Goal: Task Accomplishment & Management: Use online tool/utility

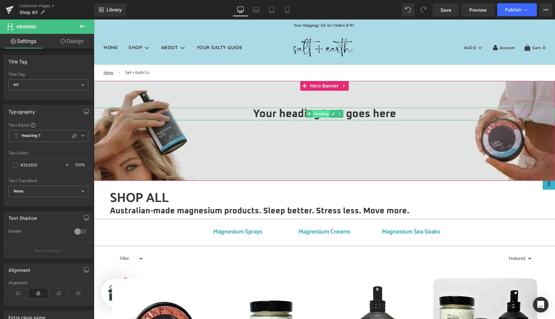
click at [319, 115] on span "Heading" at bounding box center [322, 114] width 18 height 8
click at [288, 114] on h1 "Your heading text goes here" at bounding box center [325, 114] width 462 height 13
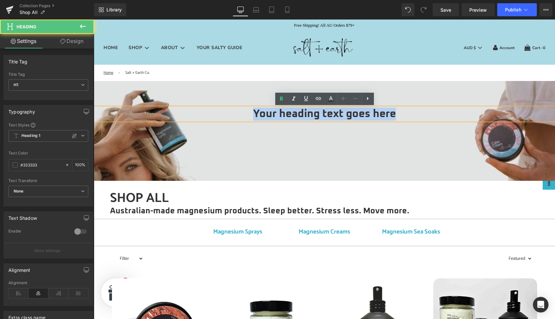
drag, startPoint x: 249, startPoint y: 114, endPoint x: 400, endPoint y: 120, distance: 150.2
click at [400, 120] on h1 "Your heading text goes here" at bounding box center [325, 114] width 462 height 13
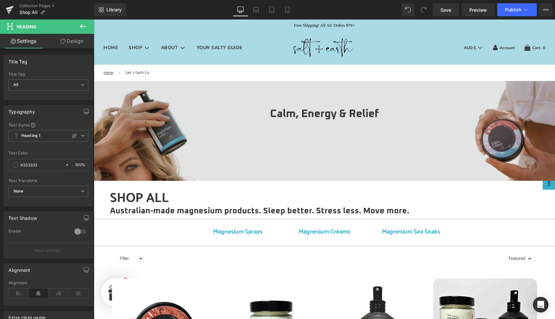
click at [83, 26] on icon at bounding box center [83, 26] width 8 height 8
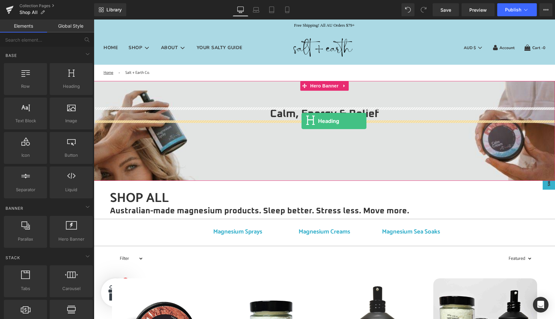
drag, startPoint x: 161, startPoint y: 102, endPoint x: 302, endPoint y: 121, distance: 141.6
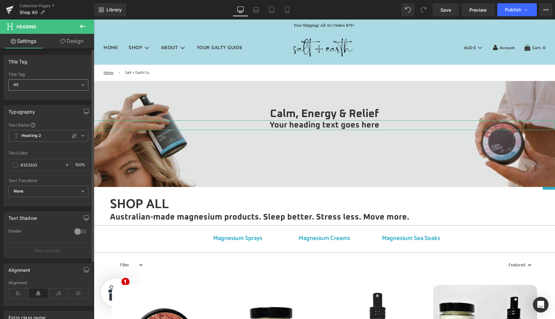
click at [60, 84] on span "H1" at bounding box center [48, 84] width 80 height 11
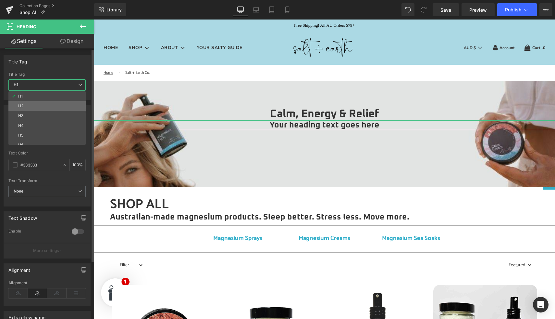
click at [56, 105] on li "H2" at bounding box center [48, 106] width 80 height 10
type input "100"
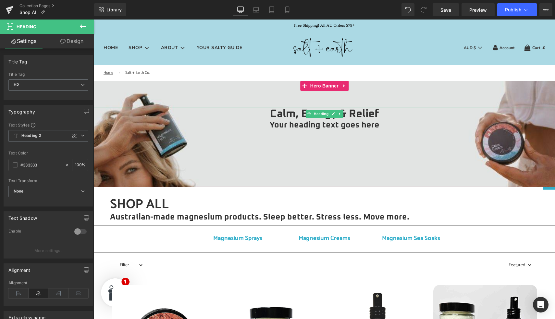
drag, startPoint x: 286, startPoint y: 112, endPoint x: 270, endPoint y: 112, distance: 15.9
click at [286, 112] on h1 "Calm, Energy & Relief" at bounding box center [325, 114] width 462 height 13
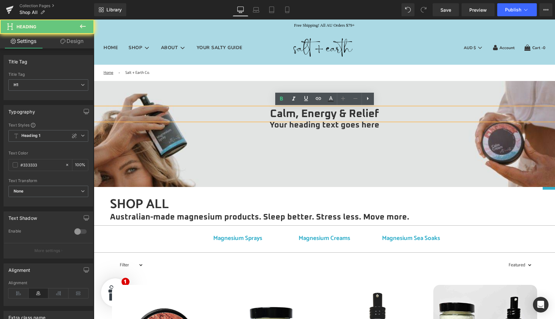
click at [270, 112] on h1 "Calm, Energy & Relief" at bounding box center [325, 114] width 462 height 13
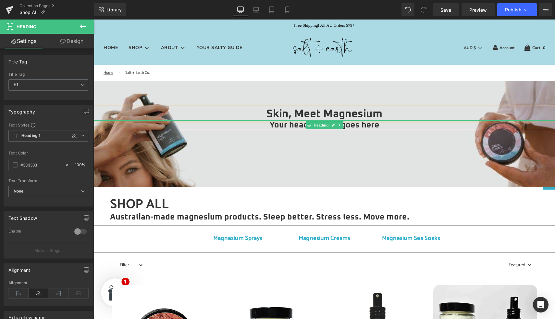
click at [279, 127] on h2 "Your heading text goes here" at bounding box center [325, 125] width 462 height 10
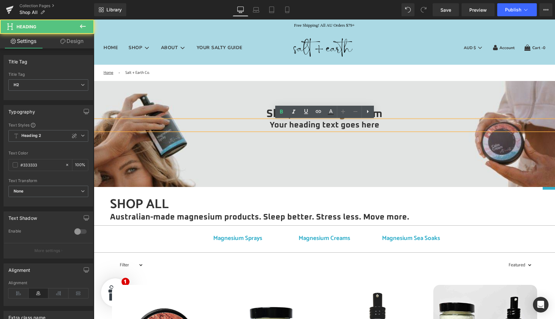
click at [271, 126] on h2 "Your heading text goes here" at bounding box center [325, 125] width 462 height 10
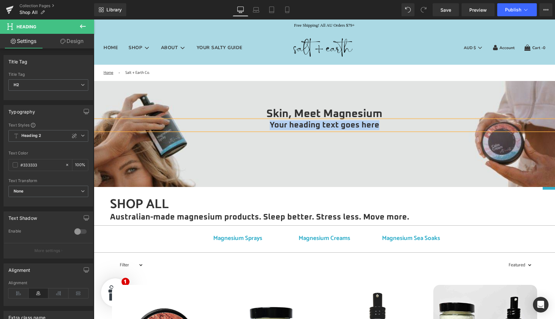
click at [274, 125] on h2 "Your heading text goes here" at bounding box center [325, 125] width 462 height 10
paste div
click at [274, 144] on div at bounding box center [325, 134] width 462 height 106
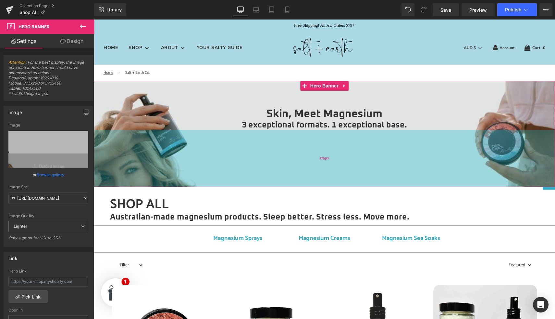
click at [294, 135] on div "175px" at bounding box center [325, 158] width 462 height 57
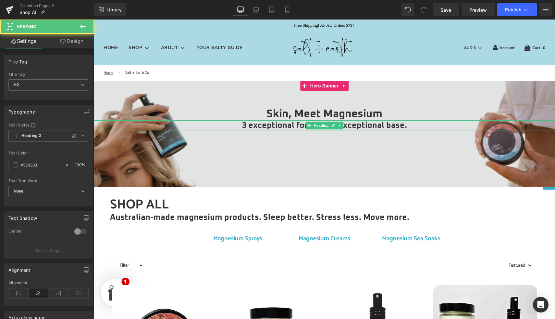
click at [295, 124] on div "3 exceptional formats. 1 exceptional base. Heading" at bounding box center [325, 125] width 462 height 10
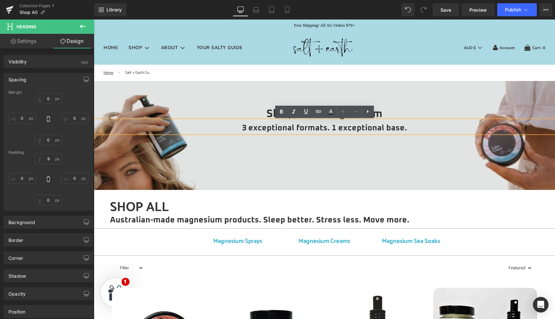
click at [309, 155] on div at bounding box center [325, 135] width 462 height 109
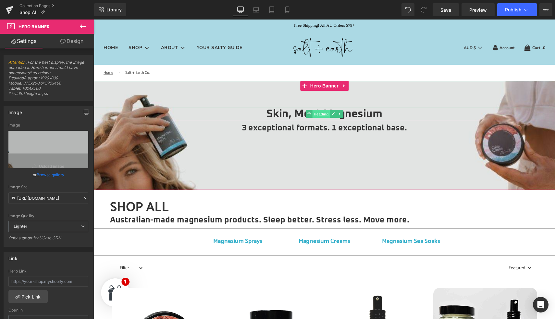
click at [318, 115] on span "Heading" at bounding box center [322, 114] width 18 height 8
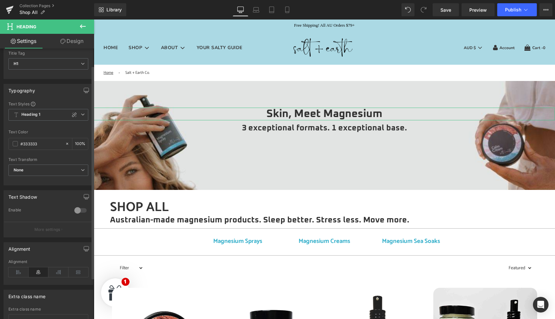
scroll to position [22, 0]
click at [72, 116] on icon at bounding box center [74, 113] width 5 height 5
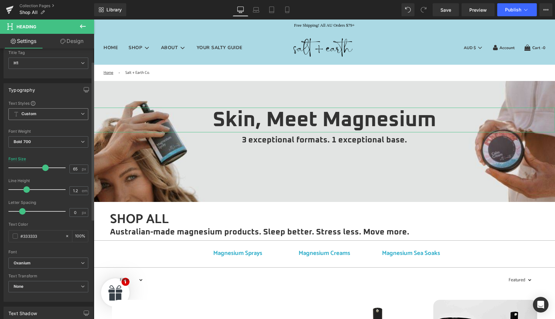
type input "66"
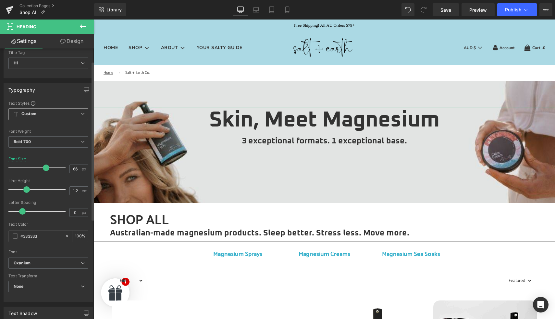
drag, startPoint x: 28, startPoint y: 167, endPoint x: 46, endPoint y: 168, distance: 17.9
click at [46, 168] on span at bounding box center [46, 167] width 6 height 6
click at [322, 138] on span "Heading" at bounding box center [322, 140] width 18 height 8
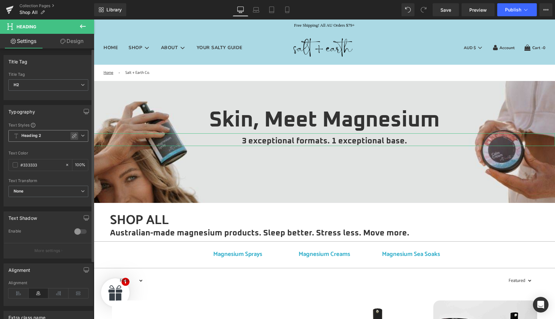
click at [72, 135] on icon at bounding box center [74, 135] width 5 height 5
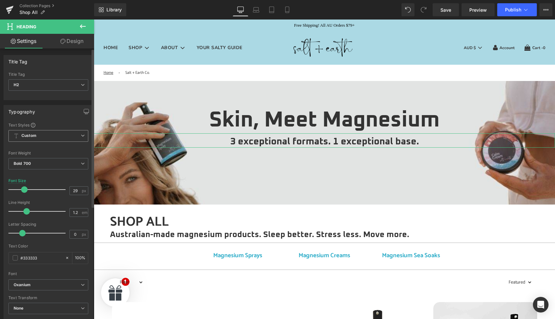
type input "30"
click at [25, 188] on span at bounding box center [25, 189] width 6 height 6
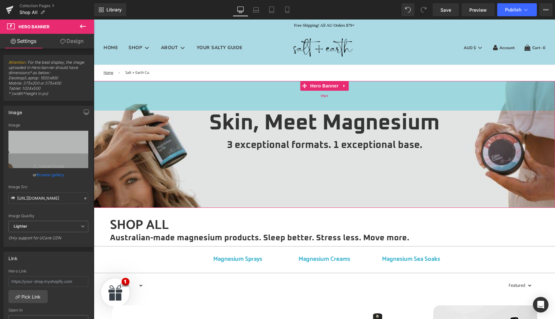
click at [252, 96] on div "91px" at bounding box center [325, 96] width 462 height 30
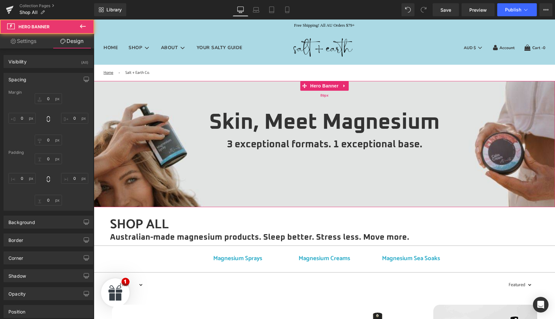
type input "0"
type input "89"
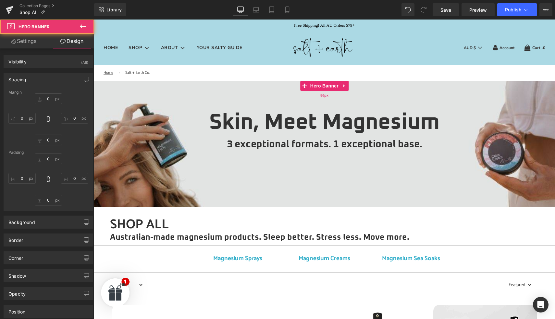
type input "0"
type input "175"
type input "0"
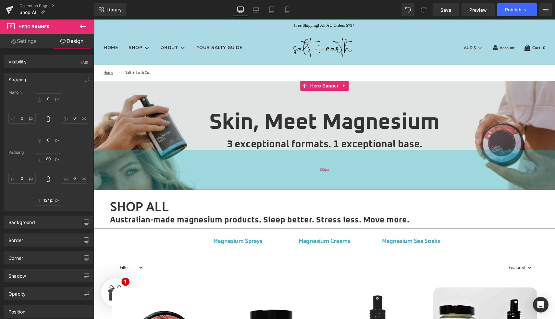
type input "125px"
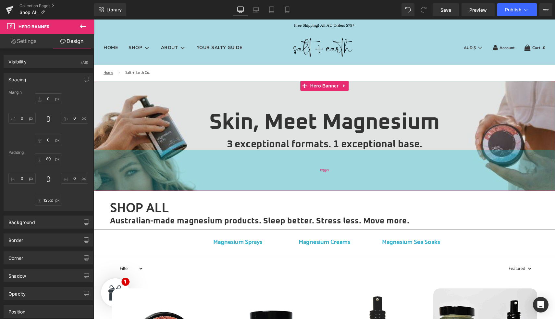
drag, startPoint x: 273, startPoint y: 167, endPoint x: 273, endPoint y: 151, distance: 16.3
click at [273, 151] on div "125px" at bounding box center [325, 170] width 462 height 41
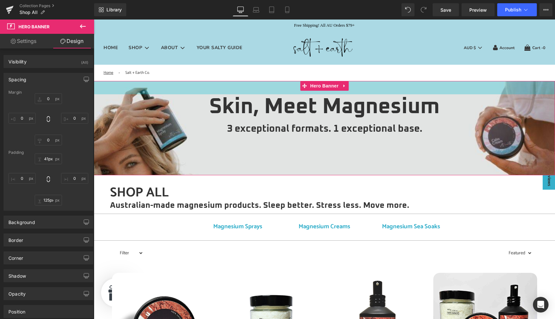
type input "42px"
drag, startPoint x: 316, startPoint y: 96, endPoint x: 315, endPoint y: 80, distance: 15.3
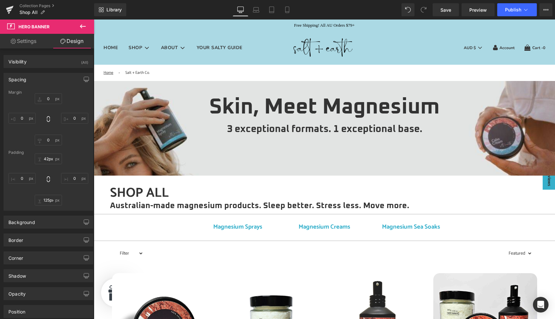
click at [82, 26] on icon at bounding box center [83, 26] width 6 height 4
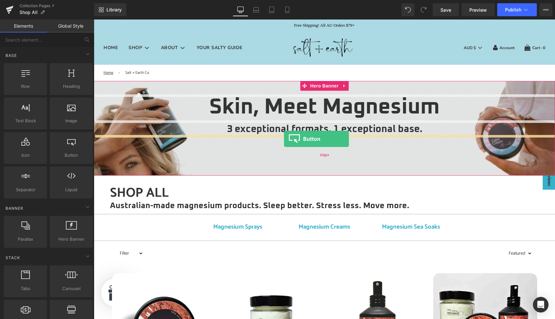
drag, startPoint x: 168, startPoint y: 147, endPoint x: 284, endPoint y: 139, distance: 116.9
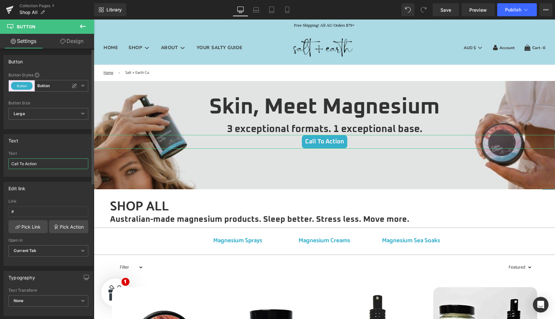
drag, startPoint x: 45, startPoint y: 165, endPoint x: 6, endPoint y: 164, distance: 39.0
click at [6, 164] on div "Call To Action Text Call To Action" at bounding box center [48, 163] width 89 height 25
type input "Shop Now"
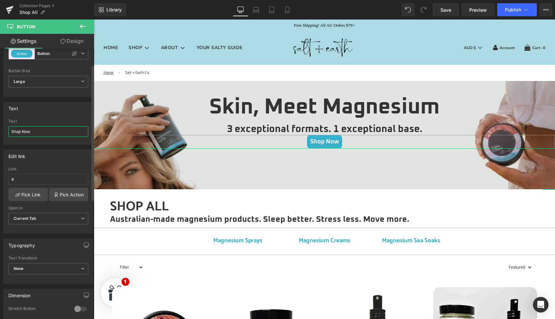
scroll to position [34, 0]
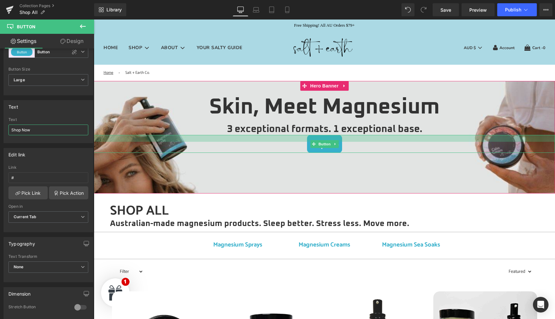
drag, startPoint x: 295, startPoint y: 135, endPoint x: 295, endPoint y: 140, distance: 4.2
click at [295, 140] on div at bounding box center [325, 138] width 462 height 7
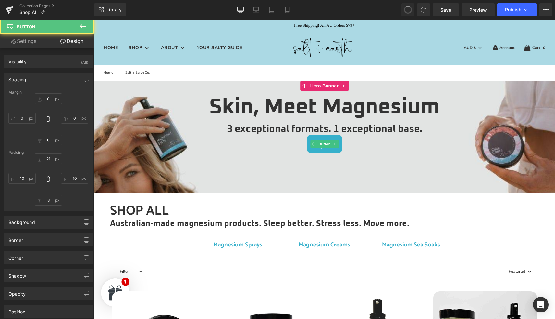
type input "0"
type input "8"
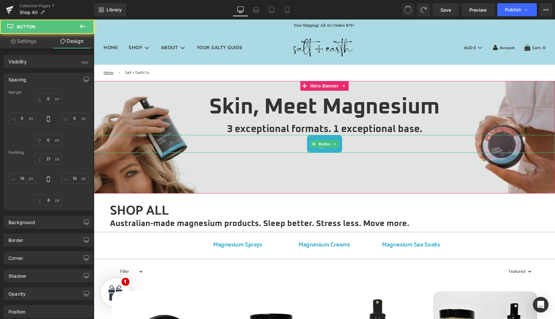
type input "10"
type input "8"
type input "10"
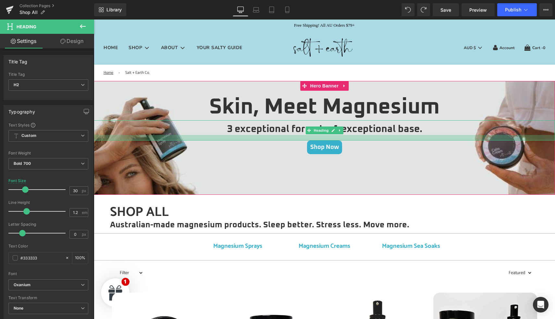
drag, startPoint x: 297, startPoint y: 134, endPoint x: 297, endPoint y: 140, distance: 5.5
click at [297, 140] on div at bounding box center [325, 138] width 462 height 6
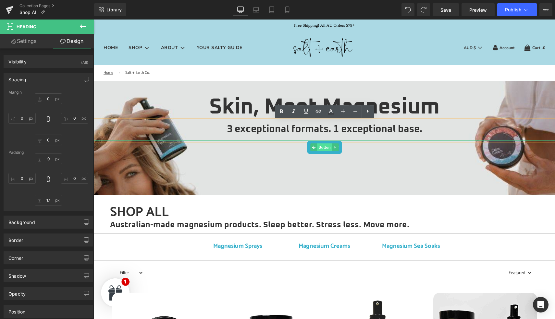
click at [323, 149] on span "Button" at bounding box center [324, 147] width 15 height 8
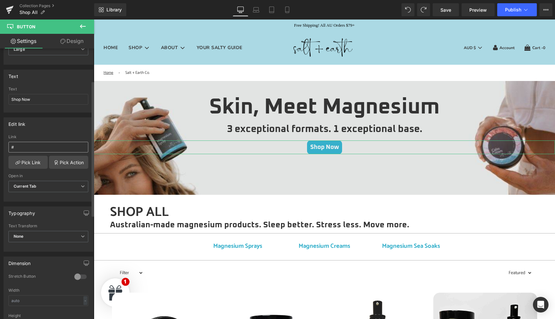
scroll to position [0, 0]
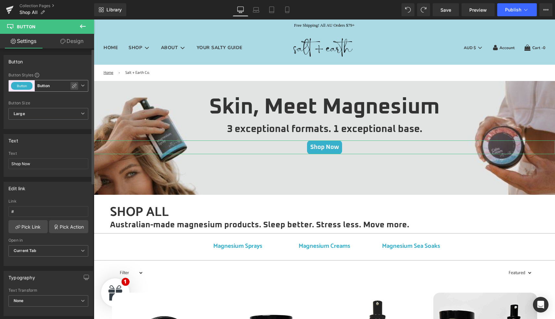
click at [74, 85] on icon at bounding box center [74, 85] width 5 height 5
type input "Brand Color"
type input "100"
type input "Color 1"
type input "Brand Color"
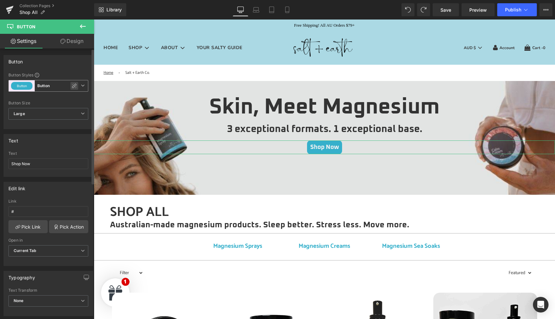
type input "100"
type input "Color 1"
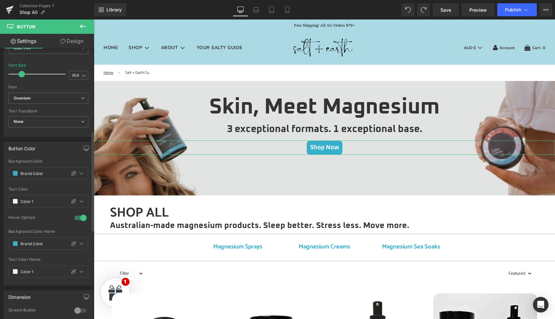
scroll to position [228, 0]
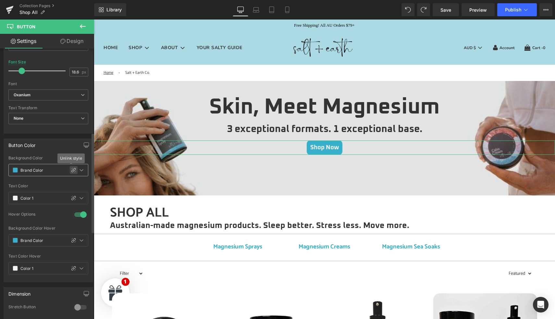
click at [72, 170] on icon at bounding box center [73, 169] width 5 height 5
type input "#36b0cb"
type input "100"
click at [65, 169] on icon at bounding box center [67, 170] width 5 height 5
type input "none"
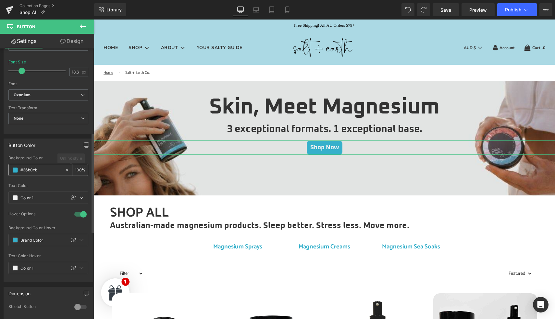
type input "0"
click at [71, 239] on icon at bounding box center [73, 239] width 5 height 5
type input "#36b0cb"
type input "100"
drag, startPoint x: 51, startPoint y: 239, endPoint x: 18, endPoint y: 238, distance: 33.5
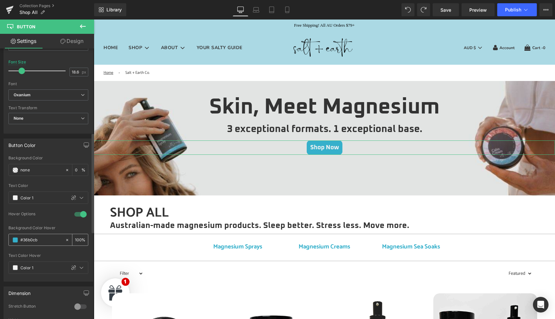
click at [18, 238] on div "#36b0cb" at bounding box center [37, 239] width 56 height 11
click at [71, 198] on icon at bounding box center [73, 197] width 5 height 5
type input "#f3f3f3"
type input "100"
click at [15, 198] on span at bounding box center [15, 197] width 5 height 5
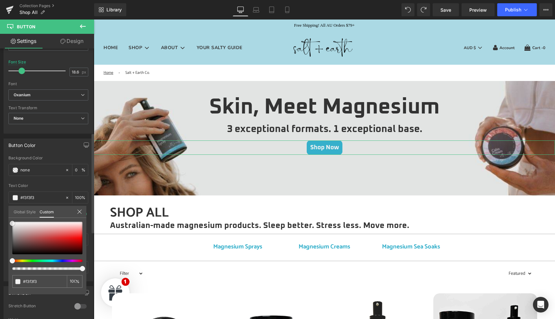
type input "#efefef"
type input "#afabab"
type input "#696262"
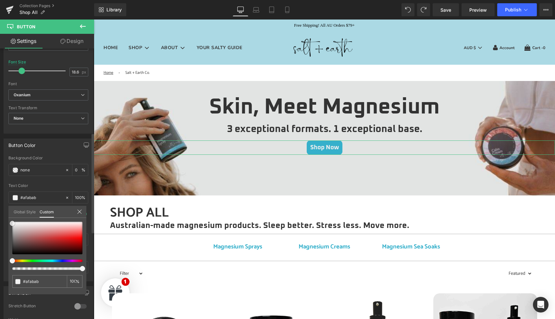
type input "#696262"
type input "#3a3535"
type input "#221f1f"
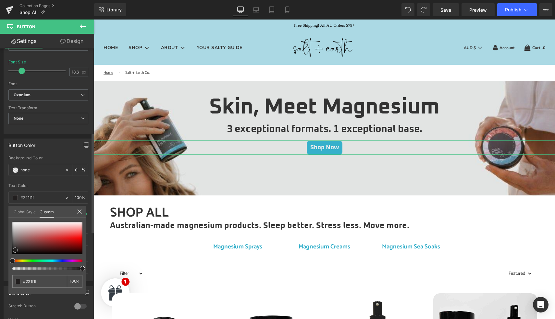
type input "#070707"
type input "#000000"
drag, startPoint x: 11, startPoint y: 223, endPoint x: 9, endPoint y: 262, distance: 39.7
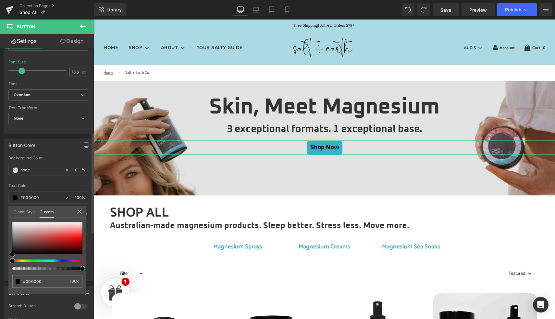
click at [9, 262] on div "#000000 100 %" at bounding box center [47, 258] width 78 height 72
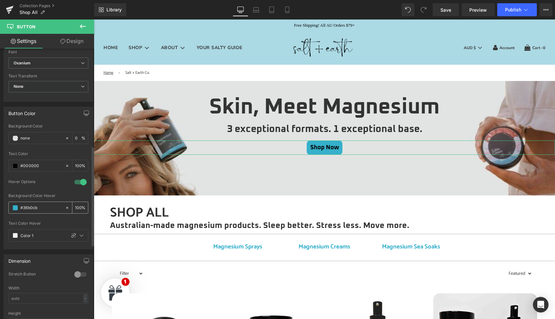
scroll to position [264, 0]
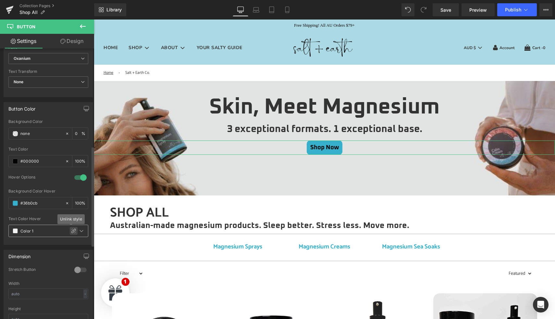
click at [71, 229] on icon at bounding box center [73, 230] width 5 height 5
type input "#f3f3f3"
type input "100"
drag, startPoint x: 50, startPoint y: 229, endPoint x: 16, endPoint y: 230, distance: 33.8
click at [16, 230] on div "#f3f3f3" at bounding box center [37, 230] width 56 height 11
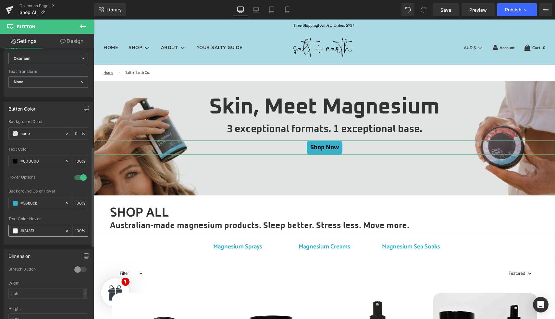
paste input "36b0cb"
type input "#36b0cb"
click at [66, 202] on icon at bounding box center [67, 203] width 2 height 2
type input "none"
type input "0"
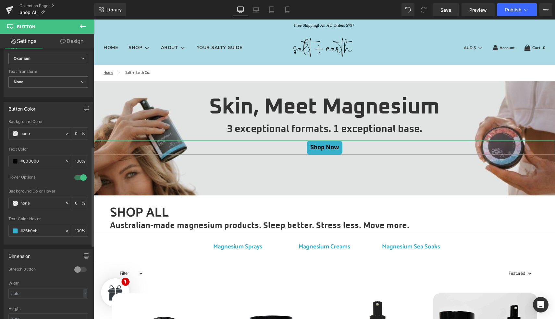
click at [65, 189] on div "Background Color Hover" at bounding box center [48, 191] width 80 height 5
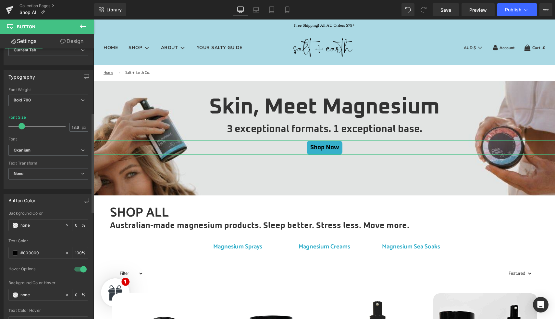
scroll to position [167, 0]
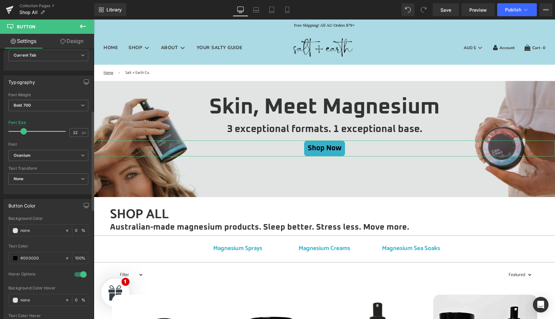
type input "23"
click at [24, 130] on span at bounding box center [24, 131] width 6 height 6
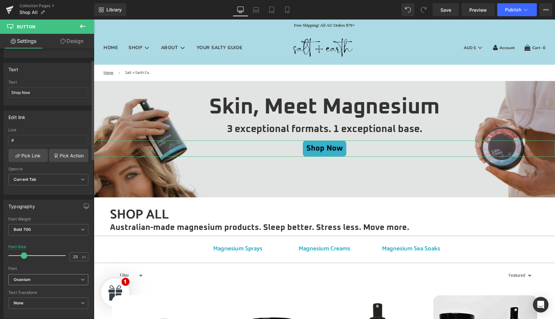
scroll to position [0, 0]
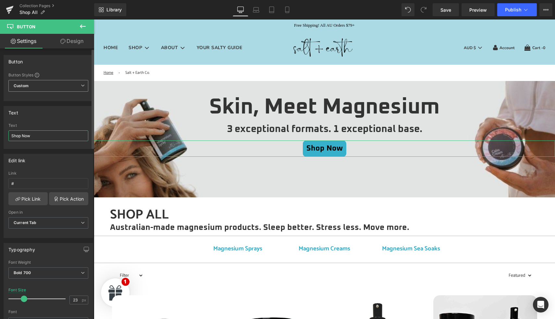
drag, startPoint x: 37, startPoint y: 137, endPoint x: 5, endPoint y: 137, distance: 32.5
click at [5, 137] on div "Shop Now Text Shop Now" at bounding box center [48, 135] width 89 height 25
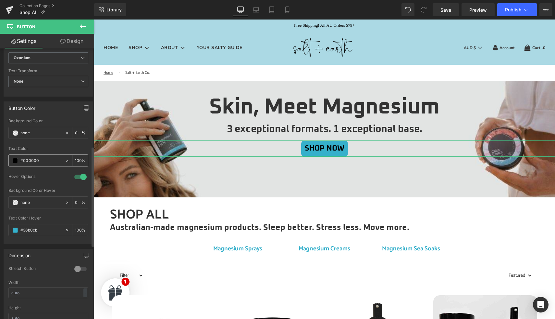
scroll to position [264, 0]
type input "SHOP NOW"
click at [65, 134] on icon at bounding box center [67, 133] width 5 height 5
click at [15, 134] on span at bounding box center [15, 133] width 5 height 5
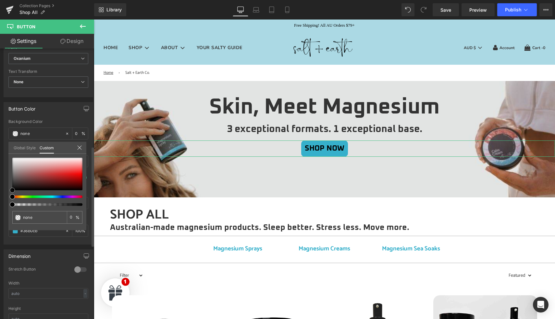
click at [31, 167] on div at bounding box center [47, 174] width 70 height 32
type input "#caa5a5"
type input "100"
type input "#caa5a5"
type input "100"
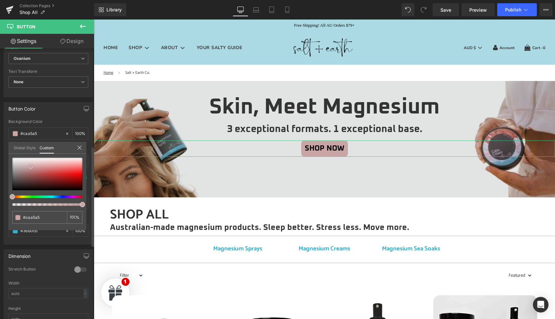
type input "#f9f9f9"
click at [13, 158] on div at bounding box center [47, 174] width 70 height 32
type input "#ffffff"
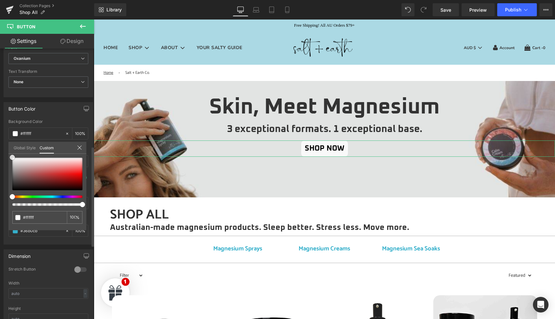
click at [11, 157] on span at bounding box center [12, 157] width 5 height 5
type input "94"
type input "67"
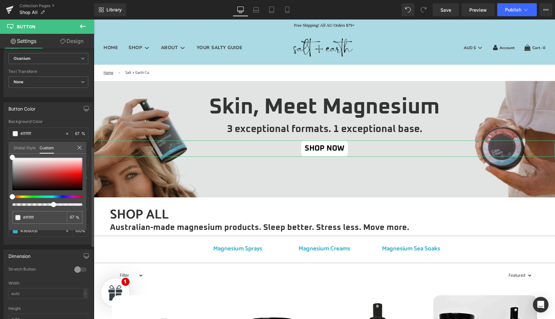
type input "44"
type input "31"
type input "24"
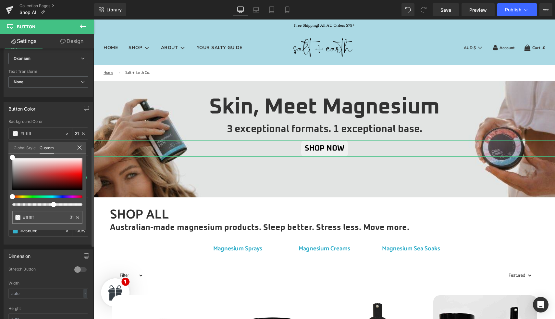
type input "24"
type input "17"
type input "13"
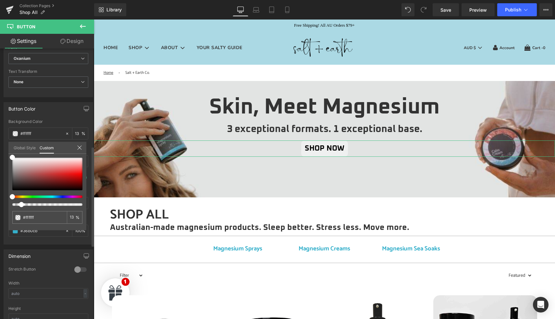
type input "6"
type input "3"
type input "0"
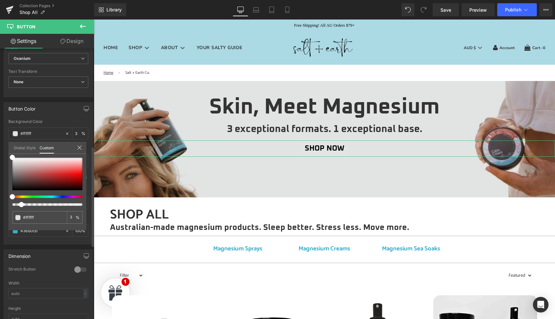
type input "0"
drag, startPoint x: 81, startPoint y: 204, endPoint x: 5, endPoint y: 201, distance: 76.4
click at [5, 201] on div "Button Color rgba(255, 255, 255, 0) Background Color #ffffff 0 % rgba(0, 0, 0, …" at bounding box center [48, 170] width 97 height 147
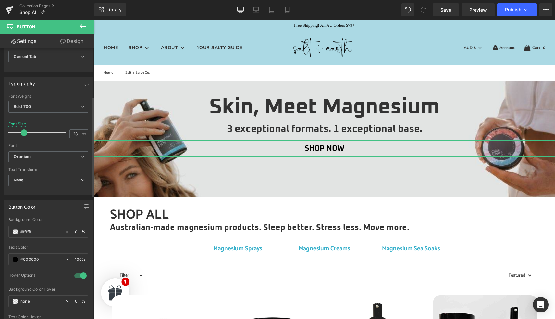
scroll to position [183, 0]
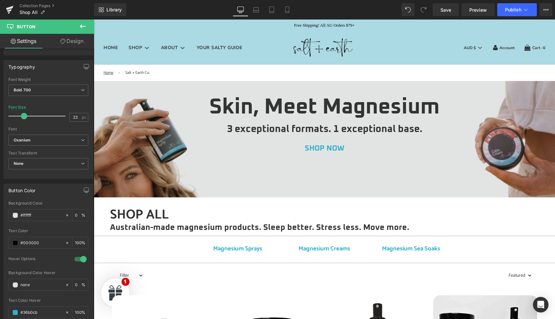
click at [325, 148] on span "Button" at bounding box center [324, 149] width 15 height 8
click at [335, 149] on icon at bounding box center [335, 148] width 1 height 2
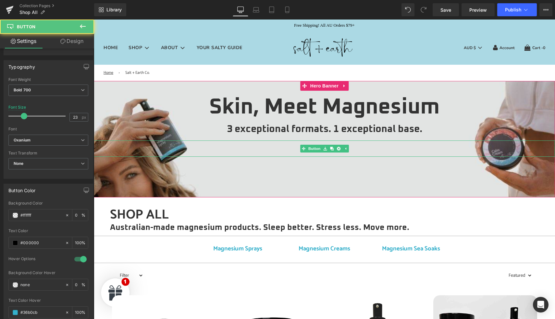
click at [286, 151] on div "SHOP NOW" at bounding box center [325, 148] width 462 height 17
click at [294, 150] on div "SHOP NOW" at bounding box center [325, 148] width 462 height 17
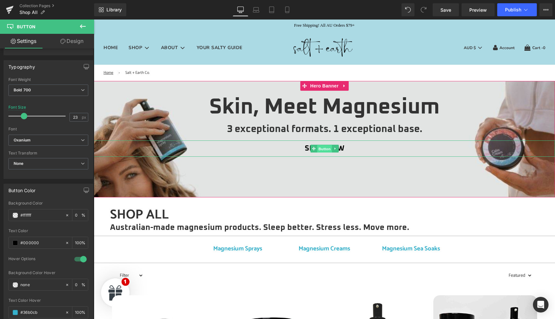
click at [311, 149] on link "Button" at bounding box center [321, 149] width 21 height 8
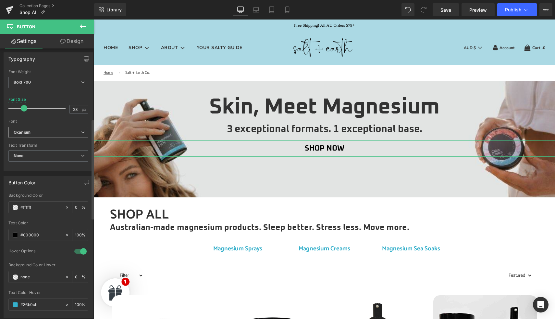
scroll to position [191, 0]
click at [50, 155] on span "None" at bounding box center [48, 155] width 80 height 11
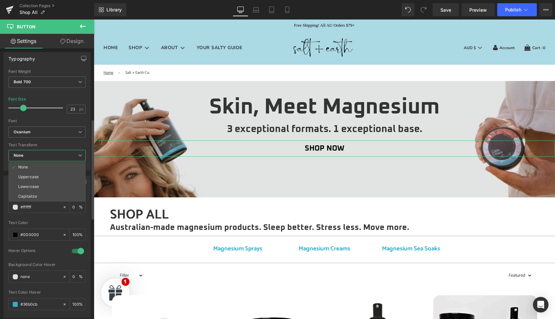
click at [50, 155] on span "None" at bounding box center [46, 155] width 77 height 11
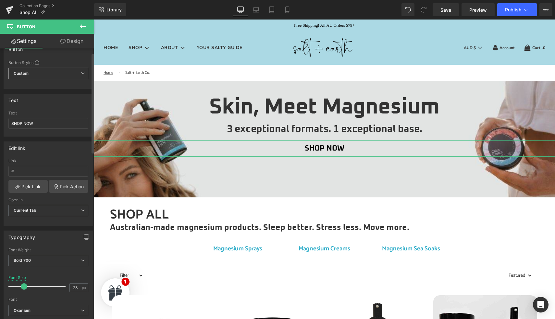
scroll to position [0, 0]
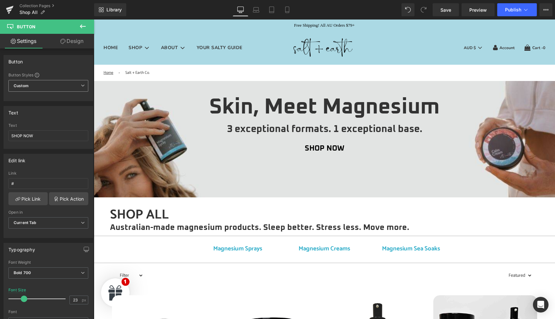
click at [82, 25] on icon at bounding box center [83, 26] width 6 height 4
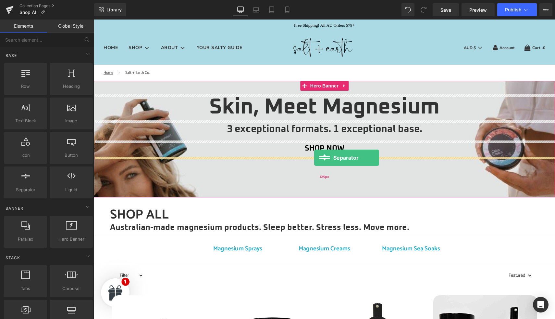
drag, startPoint x: 119, startPoint y: 192, endPoint x: 314, endPoint y: 158, distance: 198.5
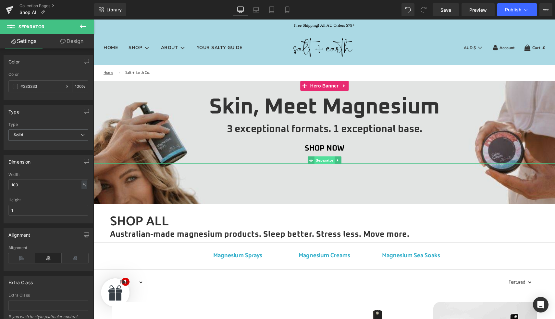
click at [323, 159] on span "Separator" at bounding box center [324, 160] width 20 height 8
drag, startPoint x: 30, startPoint y: 185, endPoint x: 8, endPoint y: 185, distance: 22.1
click at [8, 185] on div "100% Width 100 % % px 1px Height 1" at bounding box center [48, 197] width 89 height 51
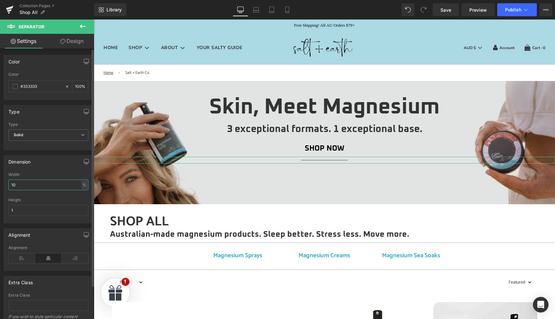
type input "1"
type input "8"
type input "9"
click at [22, 209] on input "1" at bounding box center [48, 210] width 80 height 11
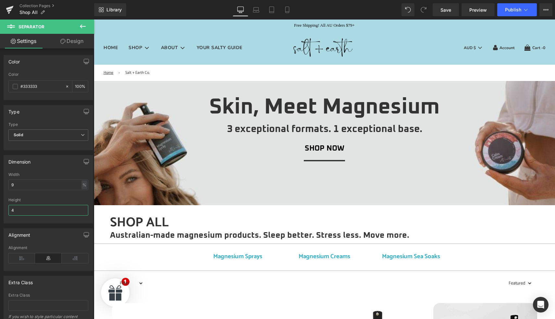
type input "4"
click at [15, 86] on span at bounding box center [15, 86] width 5 height 5
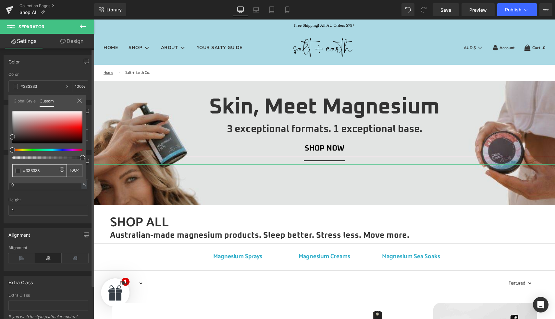
drag, startPoint x: 46, startPoint y: 170, endPoint x: 20, endPoint y: 168, distance: 25.4
click at [20, 168] on div "#333333" at bounding box center [39, 170] width 55 height 13
paste input "6b0cb"
type input "#36b0cb"
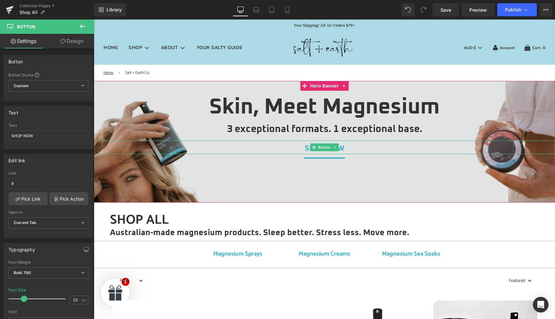
drag, startPoint x: 302, startPoint y: 156, endPoint x: 302, endPoint y: 150, distance: 5.9
click at [302, 150] on div "SHOP NOW Button" at bounding box center [325, 147] width 462 height 14
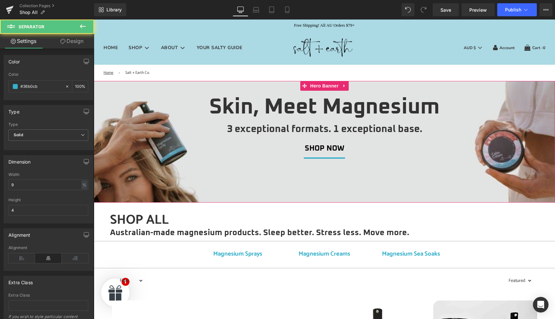
drag, startPoint x: 300, startPoint y: 155, endPoint x: 300, endPoint y: 148, distance: 6.5
click at [300, 148] on span "Skin, Meet Magnesium Heading 3 exceptional formats. 1 exceptional base. Heading…" at bounding box center [325, 129] width 462 height 68
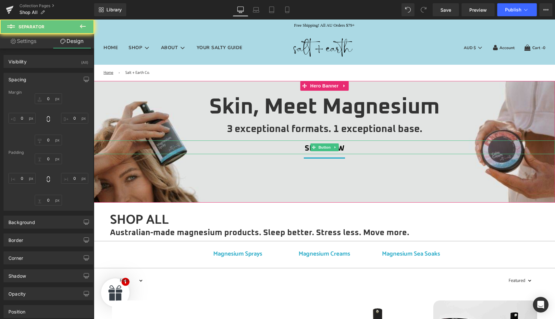
type input "0"
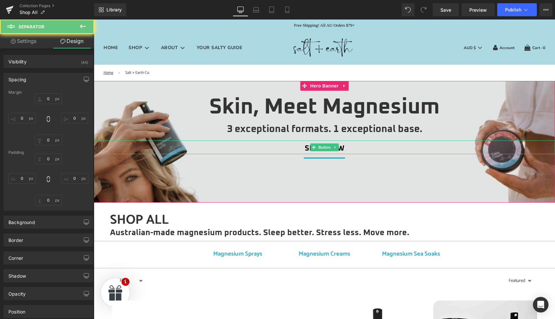
type input "0"
type input "10"
type input "0"
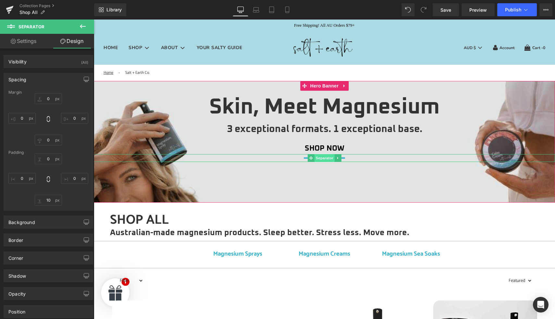
click at [324, 158] on span "Separator" at bounding box center [324, 158] width 20 height 8
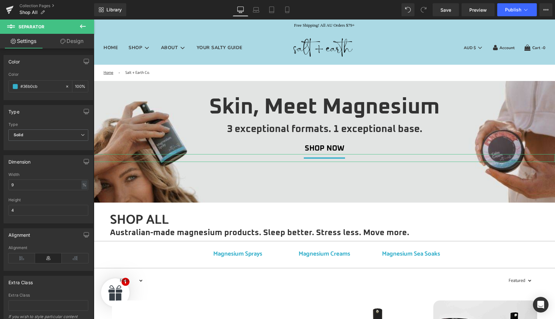
click at [71, 40] on link "Design" at bounding box center [71, 41] width 47 height 15
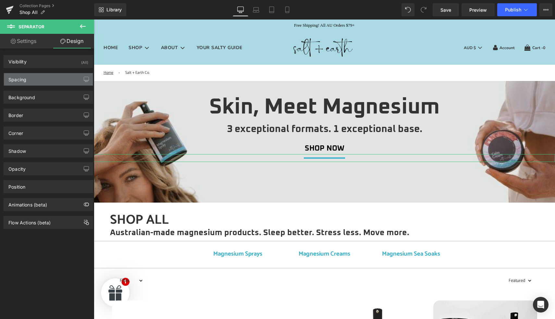
click at [51, 78] on div "Spacing" at bounding box center [48, 79] width 89 height 12
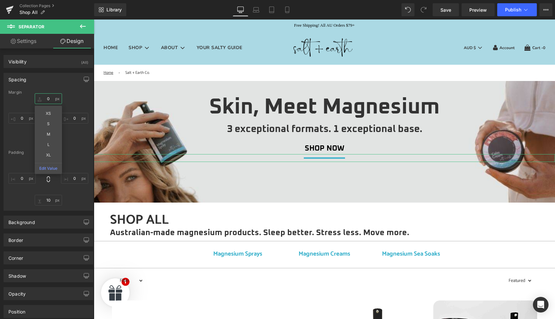
click at [49, 97] on input "0" at bounding box center [48, 98] width 27 height 11
type input "-10"
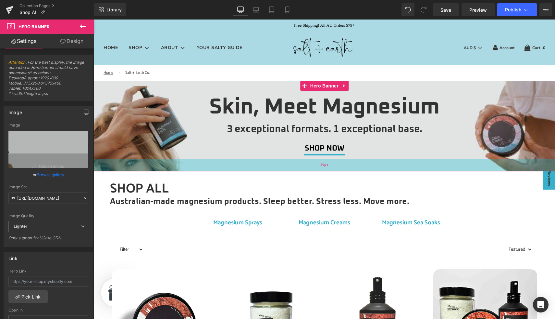
drag, startPoint x: 272, startPoint y: 189, endPoint x: 272, endPoint y: 161, distance: 27.9
click at [272, 161] on div "39px" at bounding box center [325, 165] width 462 height 13
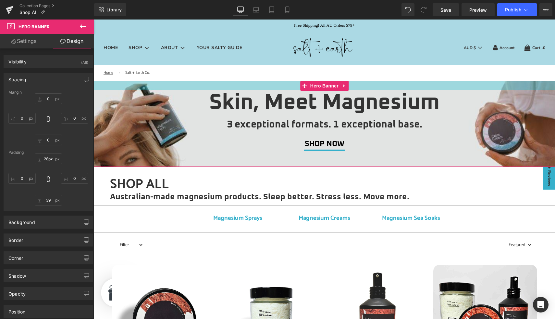
type input "29px"
drag, startPoint x: 260, startPoint y: 89, endPoint x: 259, endPoint y: 85, distance: 4.2
click at [259, 85] on div at bounding box center [325, 85] width 462 height 9
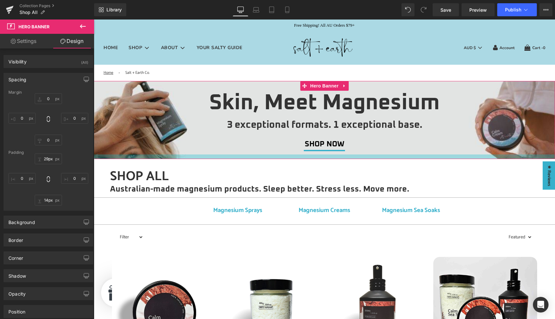
type input "15px"
drag, startPoint x: 256, startPoint y: 160, endPoint x: 256, endPoint y: 152, distance: 7.8
click at [256, 152] on div "Skin, Meet Magnesium Heading 3 exceptional formats. 1 exceptional base. Heading…" at bounding box center [325, 120] width 462 height 79
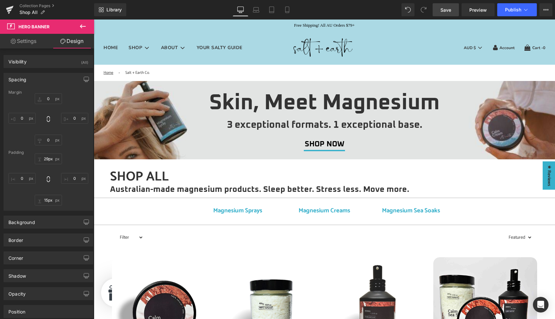
click at [446, 11] on span "Save" at bounding box center [446, 9] width 11 height 7
click at [478, 9] on span "Preview" at bounding box center [479, 9] width 18 height 7
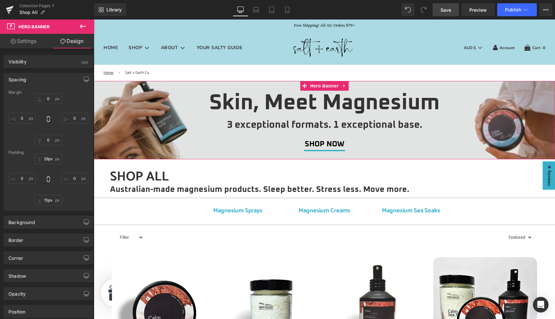
click at [324, 87] on span "Hero Banner" at bounding box center [325, 86] width 32 height 10
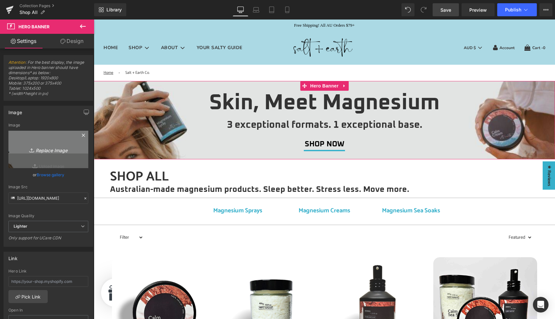
click at [46, 152] on icon "Replace Image" at bounding box center [48, 149] width 52 height 8
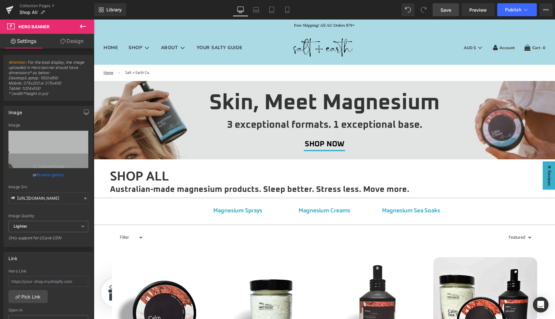
type input "C:\fakepath\Salt + Earth Co Collection Header.jpg"
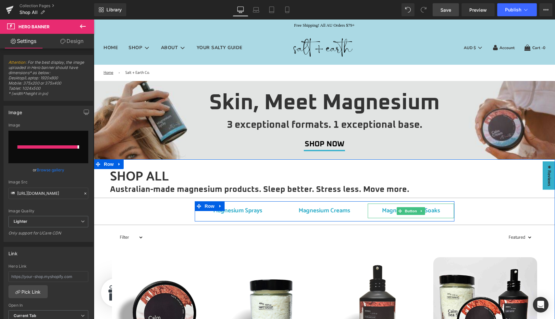
type input "https://ucarecdn.com/6cb579bc-9722-4db0-b7a6-77a625925eea/-/format/auto/-/previ…"
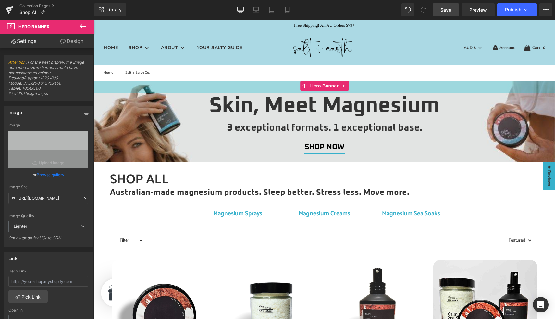
click at [284, 87] on div "38px" at bounding box center [325, 87] width 462 height 12
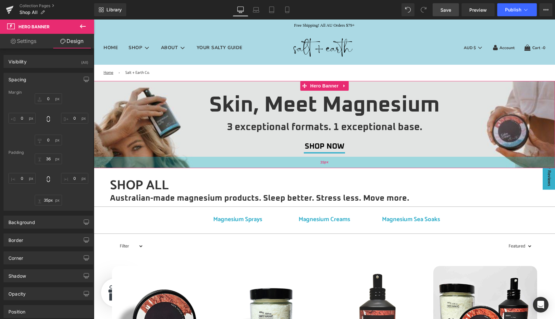
type input "34px"
drag, startPoint x: 282, startPoint y: 158, endPoint x: 282, endPoint y: 164, distance: 6.2
click at [282, 164] on div "35px" at bounding box center [325, 162] width 462 height 11
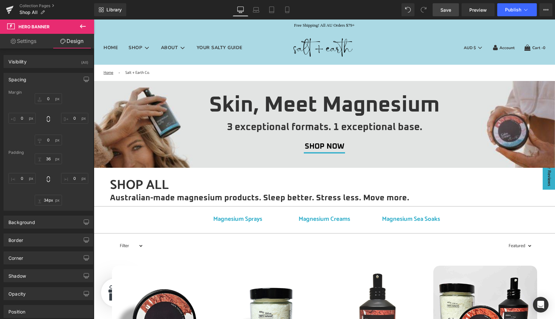
click at [445, 11] on span "Save" at bounding box center [446, 9] width 11 height 7
click at [474, 9] on span "Preview" at bounding box center [479, 9] width 18 height 7
click at [320, 87] on span "Hero Banner" at bounding box center [325, 86] width 32 height 10
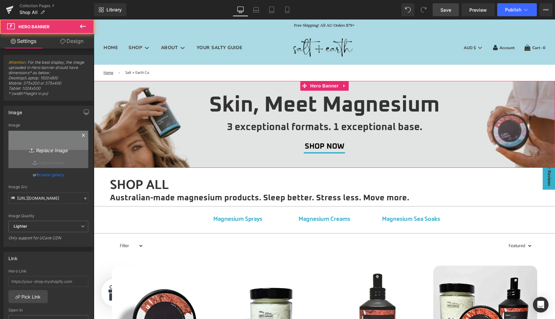
click at [46, 146] on icon "Replace Image" at bounding box center [48, 149] width 52 height 8
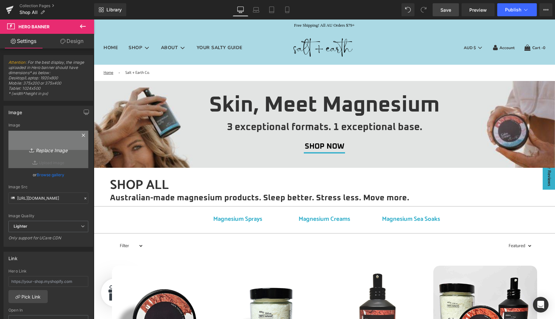
type input "C:\fakepath\Salt + Earth Co Collection Header.jpg"
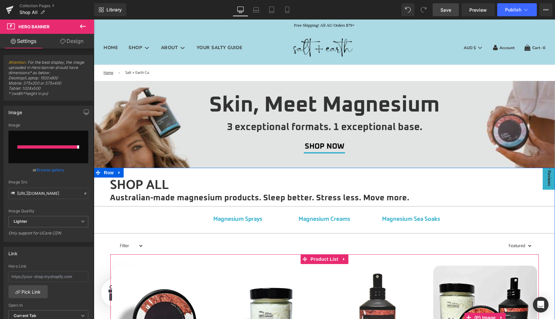
type input "https://ucarecdn.com/669ff029-cddd-43ab-bd77-b175103e6293/-/format/auto/-/previ…"
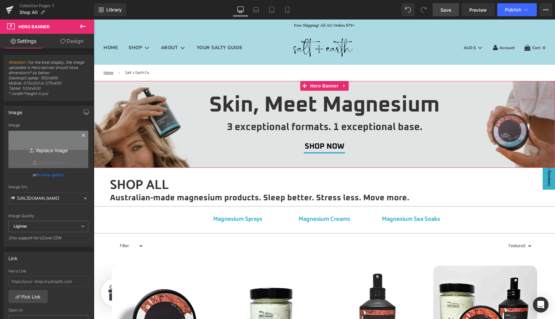
click at [45, 151] on icon "Replace Image" at bounding box center [48, 149] width 52 height 8
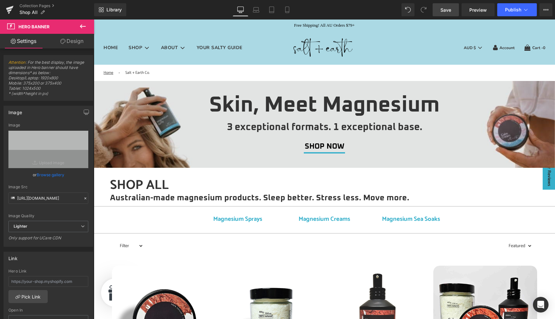
click at [447, 12] on span "Save" at bounding box center [446, 9] width 11 height 7
click at [325, 146] on span "Button" at bounding box center [324, 145] width 15 height 8
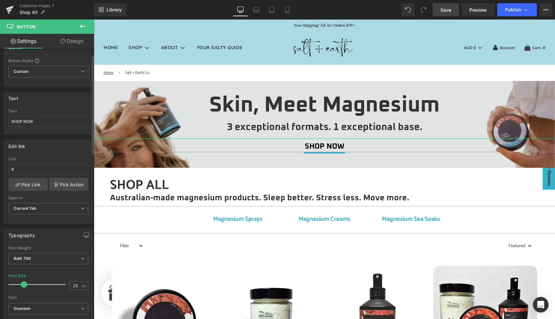
scroll to position [17, 0]
click at [34, 184] on link "Pick Link" at bounding box center [27, 181] width 39 height 13
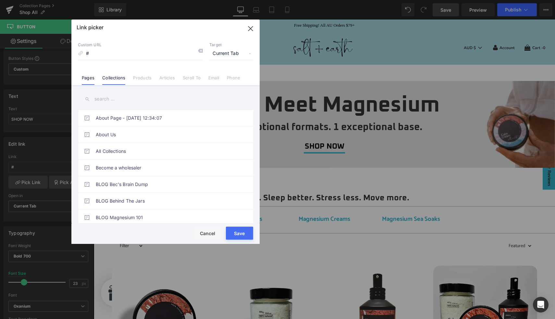
click at [119, 78] on link "Collections" at bounding box center [113, 80] width 23 height 10
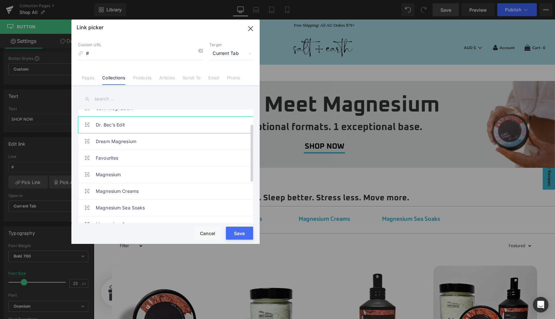
scroll to position [27, 0]
click at [121, 158] on link "Favourites" at bounding box center [167, 157] width 143 height 16
type input "/collections/favourites"
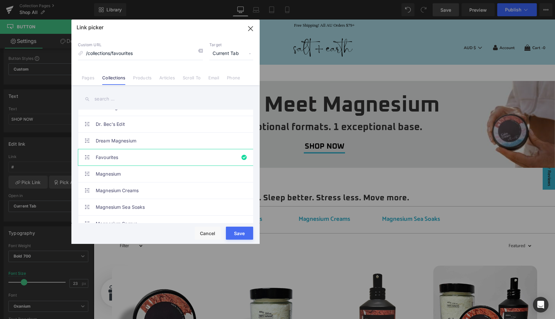
click at [241, 232] on button "Save" at bounding box center [239, 232] width 27 height 13
type input "/collections/favourites"
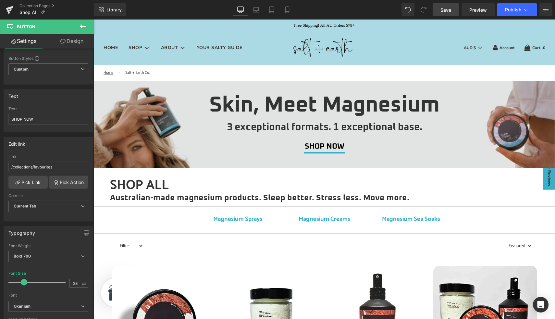
click at [445, 11] on span "Save" at bounding box center [446, 9] width 11 height 7
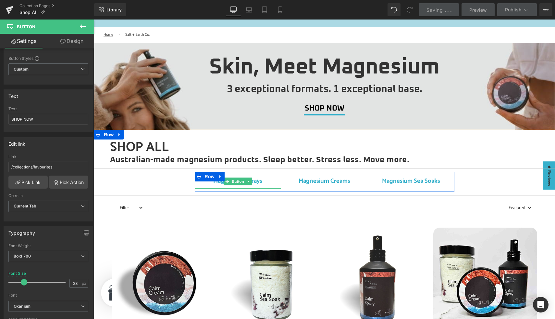
scroll to position [41, 0]
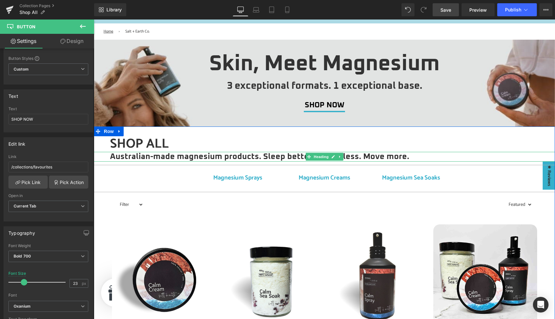
click at [110, 157] on h2 "Australian-made magnesium products. Sleep better. Stress less. Move more." at bounding box center [332, 157] width 445 height 10
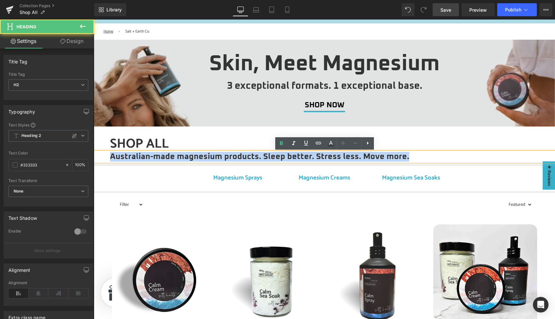
drag, startPoint x: 110, startPoint y: 157, endPoint x: 424, endPoint y: 155, distance: 314.1
click at [424, 155] on h2 "Australian-made magnesium products. Sleep better. Stress less. Move more." at bounding box center [332, 157] width 445 height 10
copy h2 "Australian-made magnesium products. Sleep better. Stress less. Move more."
click at [152, 155] on h2 "Australian-made magnesium products. Sleep better. Stress less. Move more." at bounding box center [332, 157] width 445 height 10
paste div
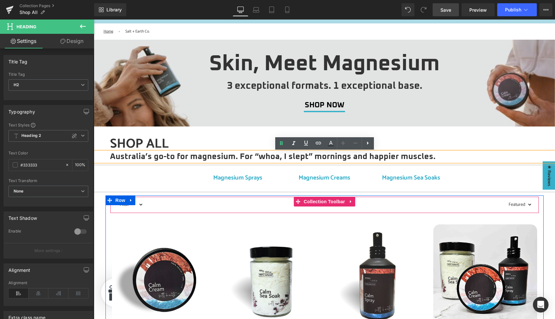
click at [142, 205] on select "Filter Calm Magnesium magnesium cream Magnesium Sea Soak Calm Magnesium Spray M…" at bounding box center [130, 204] width 27 height 10
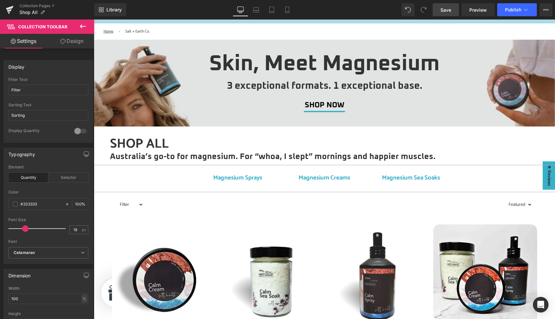
click at [449, 10] on span "Save" at bounding box center [446, 9] width 11 height 7
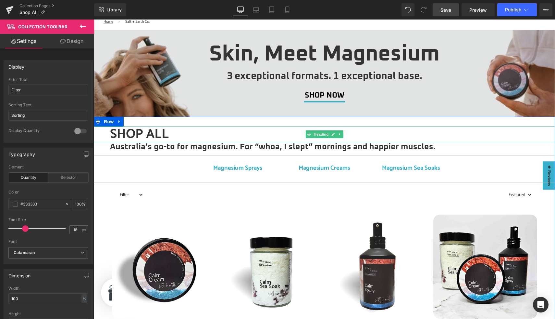
scroll to position [53, 0]
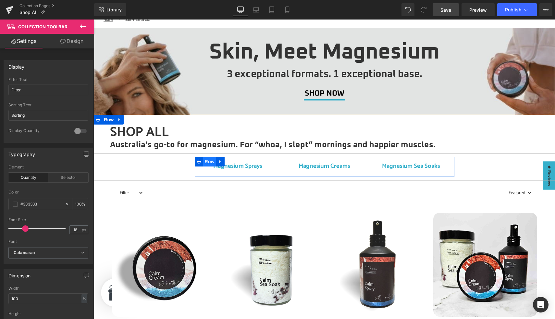
click at [210, 160] on span "Row" at bounding box center [209, 162] width 13 height 10
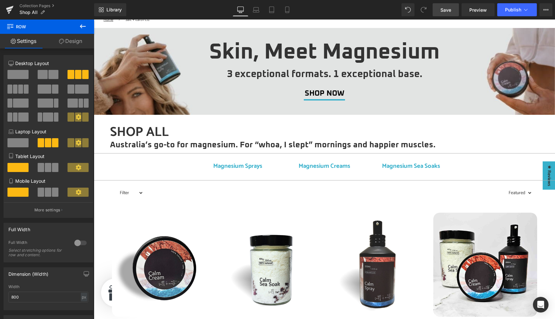
click at [82, 24] on icon at bounding box center [83, 26] width 8 height 8
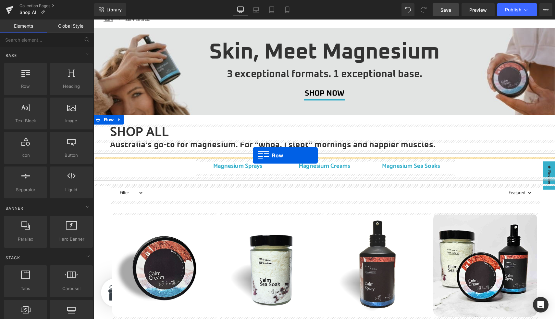
drag, startPoint x: 121, startPoint y: 84, endPoint x: 253, endPoint y: 155, distance: 150.6
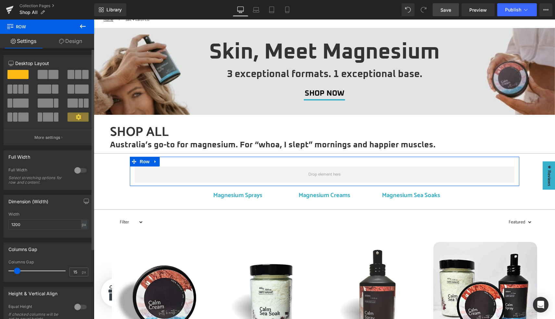
click at [48, 77] on span at bounding box center [53, 74] width 10 height 9
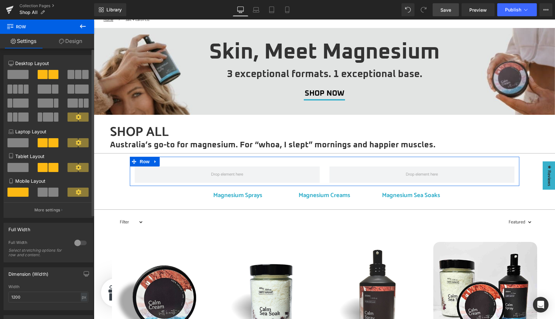
click at [78, 244] on div at bounding box center [81, 242] width 16 height 10
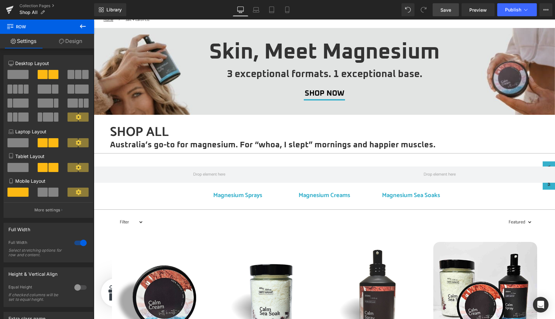
click at [81, 25] on icon at bounding box center [83, 26] width 8 height 8
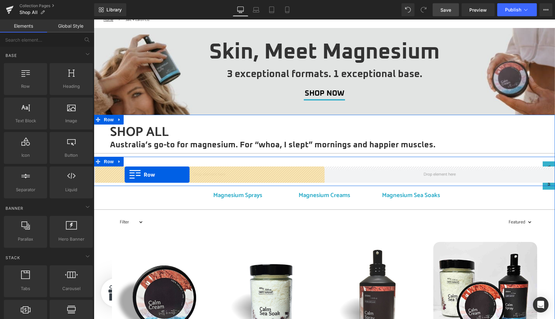
drag, startPoint x: 116, startPoint y: 90, endPoint x: 125, endPoint y: 174, distance: 84.6
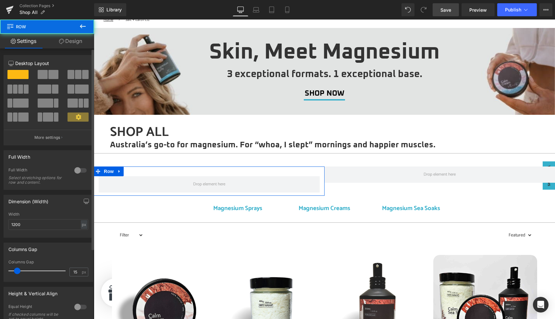
click at [18, 91] on span at bounding box center [20, 88] width 5 height 9
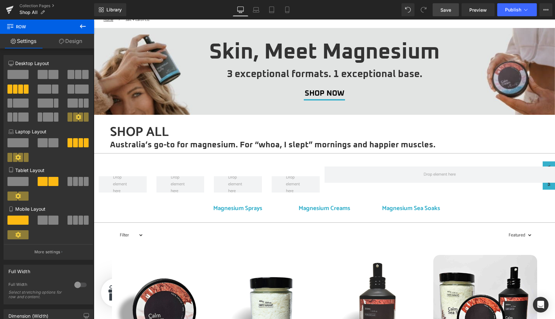
click at [82, 26] on icon at bounding box center [83, 26] width 6 height 4
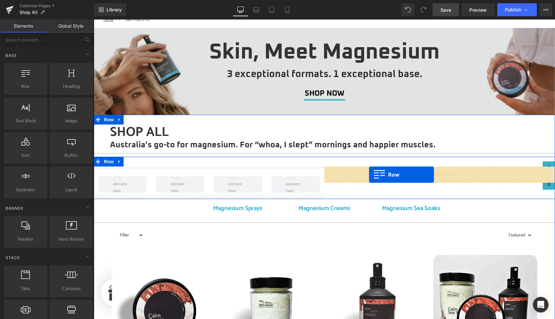
drag, startPoint x: 119, startPoint y: 89, endPoint x: 369, endPoint y: 174, distance: 264.6
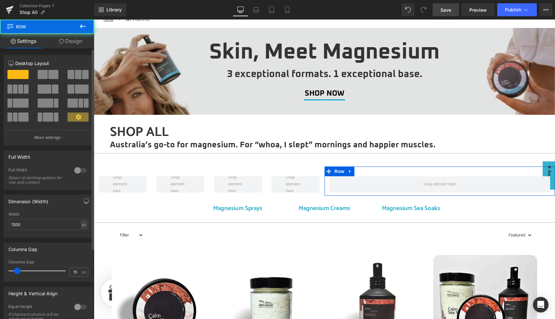
click at [18, 87] on span at bounding box center [20, 88] width 5 height 9
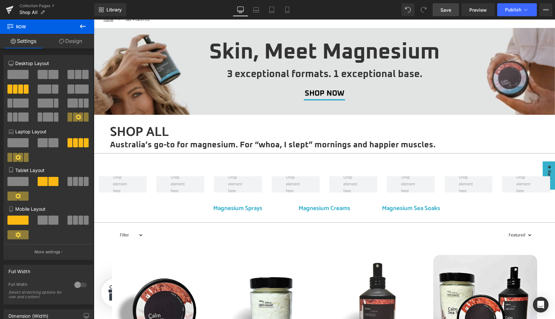
click at [445, 8] on span "Save" at bounding box center [446, 9] width 11 height 7
click at [445, 8] on div "Saving . . ." at bounding box center [439, 9] width 25 height 7
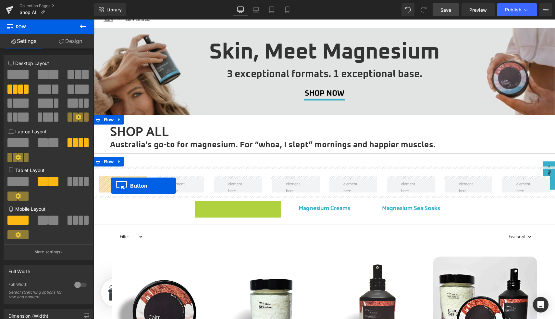
drag, startPoint x: 237, startPoint y: 209, endPoint x: 111, endPoint y: 185, distance: 128.2
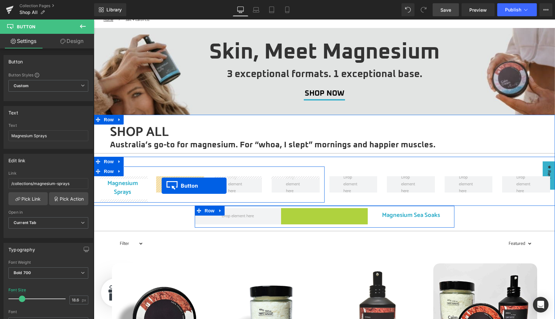
drag, startPoint x: 324, startPoint y: 216, endPoint x: 162, endPoint y: 185, distance: 164.9
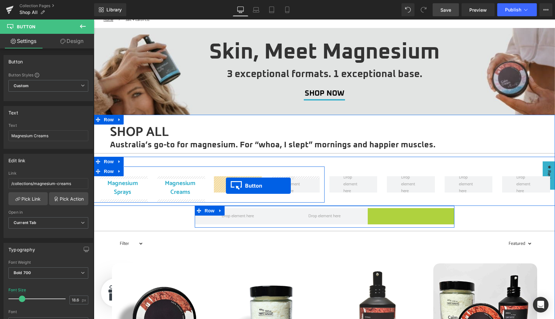
drag, startPoint x: 410, startPoint y: 215, endPoint x: 226, endPoint y: 185, distance: 186.0
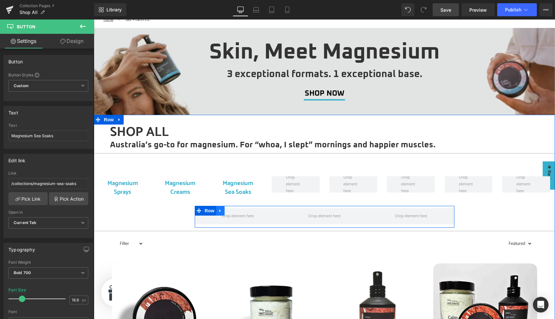
click at [220, 213] on icon at bounding box center [220, 210] width 5 height 5
click at [237, 212] on icon at bounding box center [237, 210] width 5 height 5
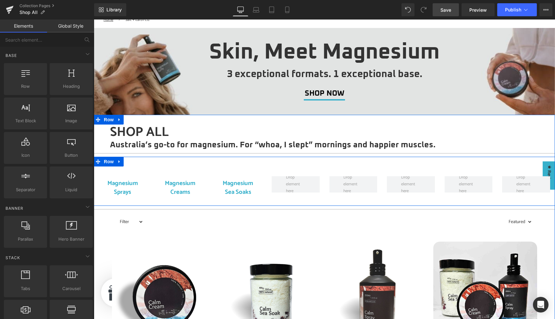
click at [284, 162] on div "Magnesium Sprays Button Magnesium Creams Button Magnesium Sea Soaks Button Row …" at bounding box center [325, 181] width 462 height 49
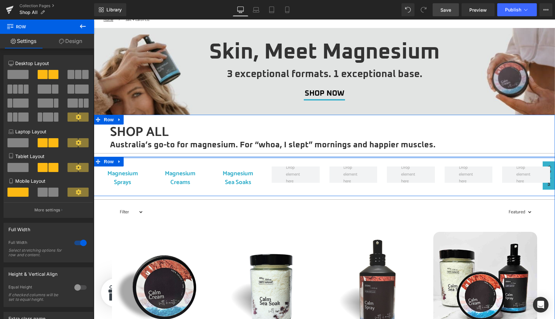
drag, startPoint x: 287, startPoint y: 165, endPoint x: 287, endPoint y: 153, distance: 12.0
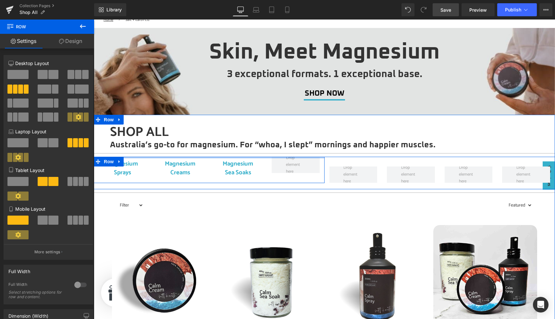
drag, startPoint x: 284, startPoint y: 163, endPoint x: 285, endPoint y: 153, distance: 10.4
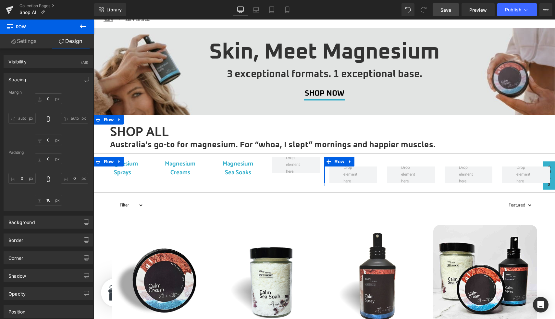
click at [374, 163] on div "Row" at bounding box center [440, 171] width 231 height 29
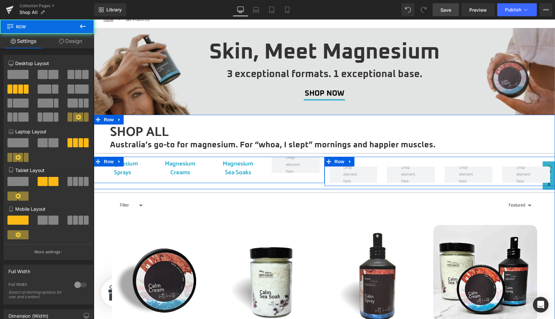
click at [379, 159] on div "Row" at bounding box center [440, 171] width 231 height 29
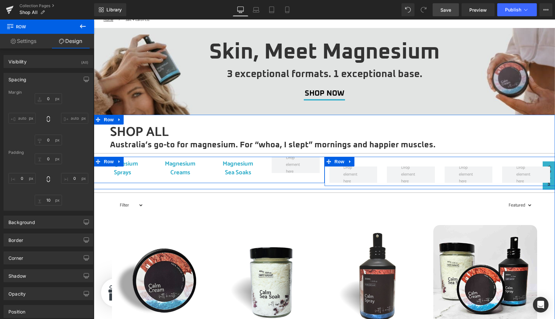
click at [368, 165] on div "Row" at bounding box center [440, 171] width 231 height 29
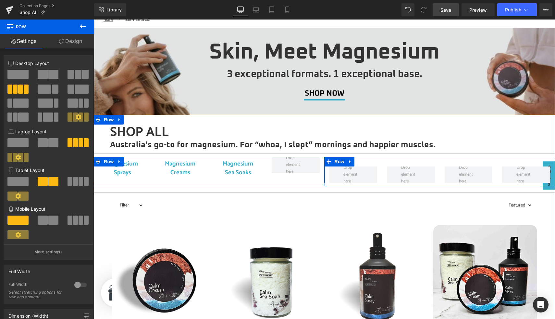
click at [397, 162] on div "Row" at bounding box center [440, 171] width 231 height 29
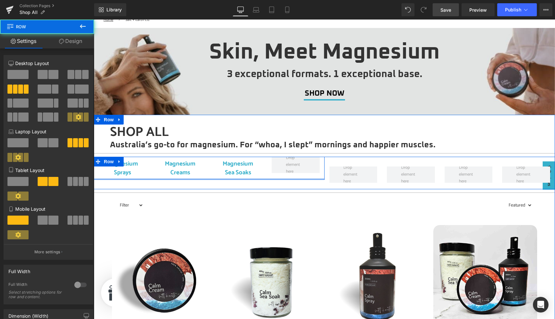
drag, startPoint x: 265, startPoint y: 181, endPoint x: 265, endPoint y: 173, distance: 7.8
click at [265, 173] on div "Magnesium Sprays Button Magnesium Creams Button Magnesium Sea Soaks Button Row" at bounding box center [209, 168] width 231 height 23
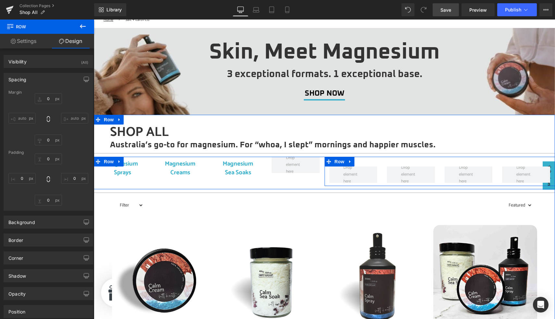
click at [359, 162] on div "Row" at bounding box center [440, 171] width 231 height 29
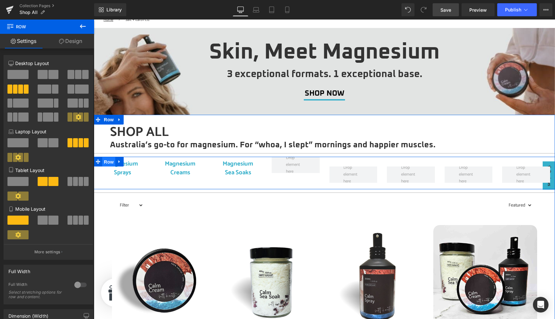
click at [109, 160] on span "Row" at bounding box center [108, 162] width 13 height 10
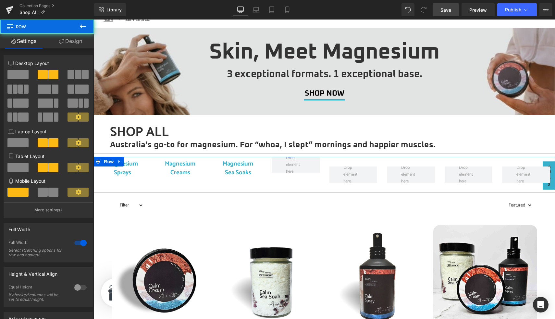
click at [77, 43] on link "Design" at bounding box center [70, 41] width 47 height 15
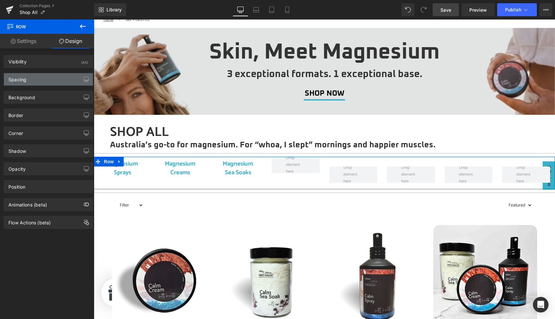
click at [56, 80] on div "Spacing" at bounding box center [48, 79] width 89 height 12
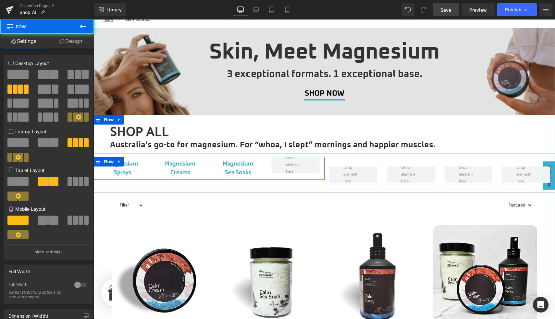
drag, startPoint x: 267, startPoint y: 179, endPoint x: 267, endPoint y: 173, distance: 5.5
click at [267, 173] on div "Magnesium Sprays Button Magnesium Creams Button Magnesium Sea Soaks Button Row" at bounding box center [209, 168] width 231 height 23
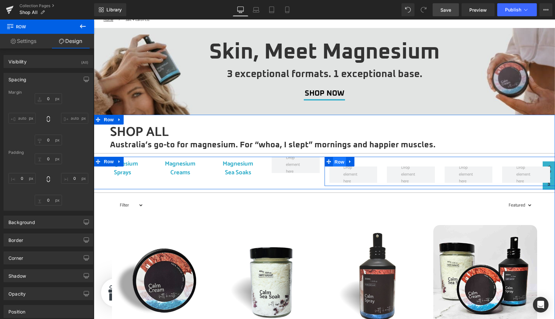
click at [339, 161] on span "Row" at bounding box center [339, 162] width 13 height 10
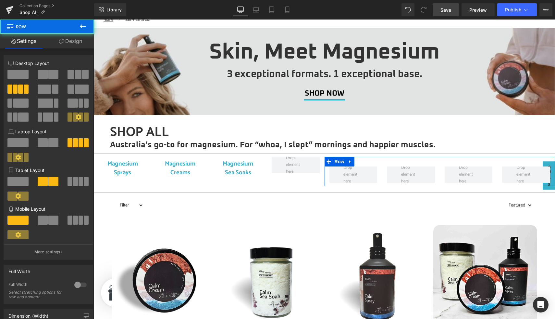
click at [76, 42] on link "Design" at bounding box center [70, 41] width 47 height 15
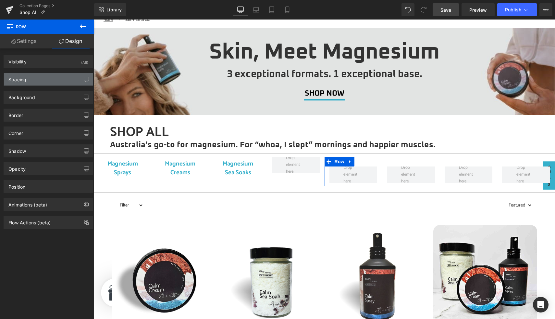
click at [35, 75] on div "Spacing" at bounding box center [48, 79] width 89 height 12
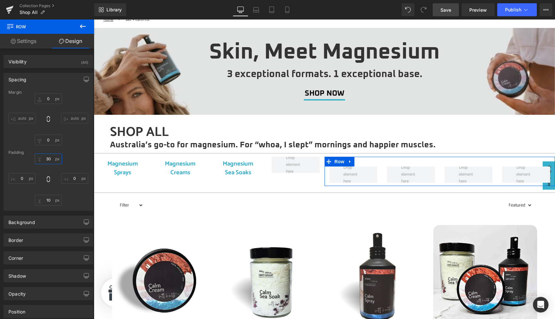
click at [48, 157] on input "30" at bounding box center [48, 158] width 27 height 11
type input "00"
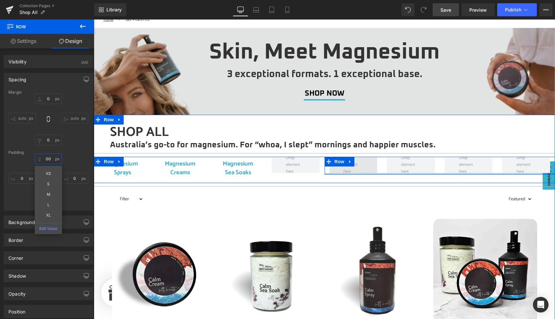
type input "0px"
drag, startPoint x: 366, startPoint y: 174, endPoint x: 366, endPoint y: 168, distance: 6.8
click at [366, 168] on div "Row" at bounding box center [440, 165] width 231 height 16
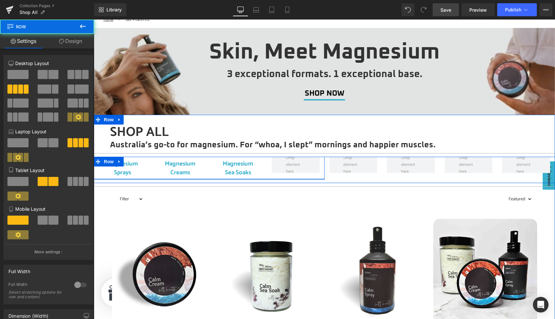
drag, startPoint x: 269, startPoint y: 178, endPoint x: 269, endPoint y: 172, distance: 6.8
click at [269, 172] on div "Magnesium Sprays Button Magnesium Creams Button Magnesium Sea Soaks Button Row" at bounding box center [209, 168] width 231 height 23
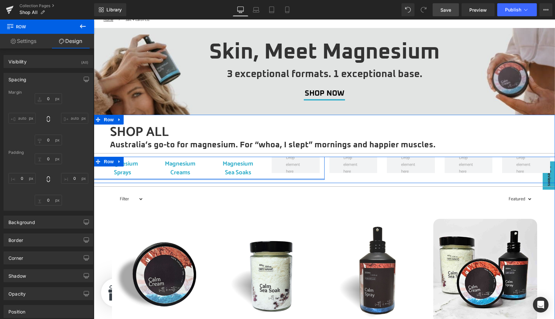
type input "0"
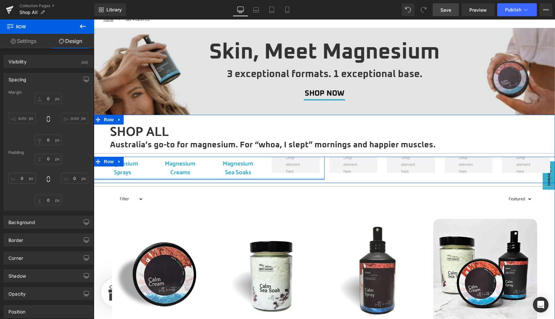
type input "0"
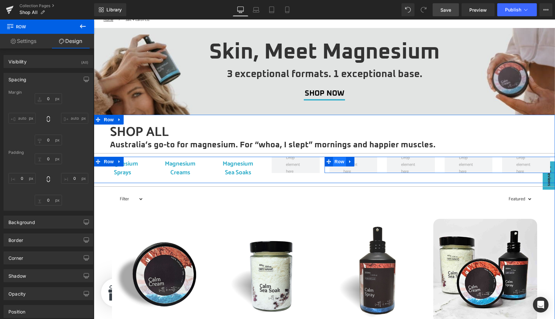
click at [339, 161] on span "Row" at bounding box center [339, 162] width 13 height 10
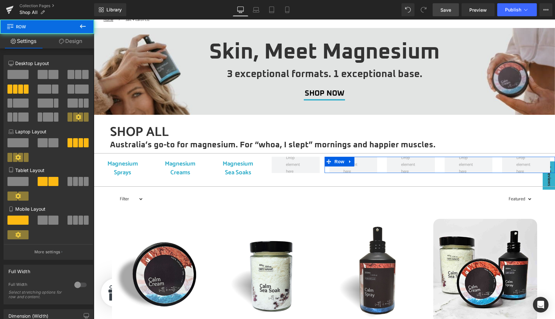
click at [67, 38] on link "Design" at bounding box center [70, 41] width 47 height 15
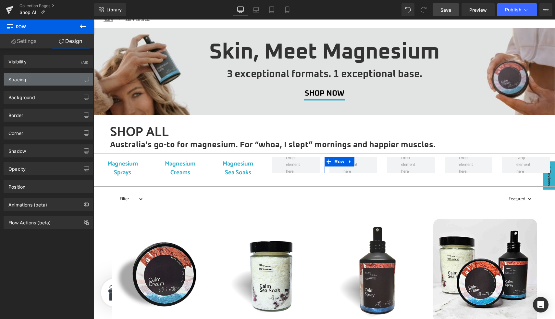
click at [44, 78] on div "Spacing" at bounding box center [48, 79] width 89 height 12
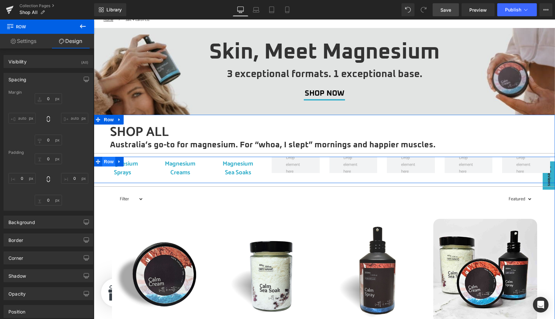
click at [109, 161] on span "Row" at bounding box center [108, 162] width 13 height 10
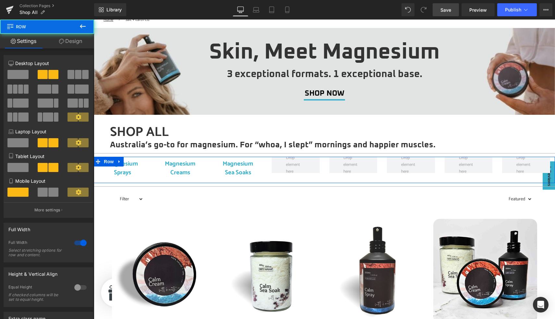
click at [72, 42] on link "Design" at bounding box center [70, 41] width 47 height 15
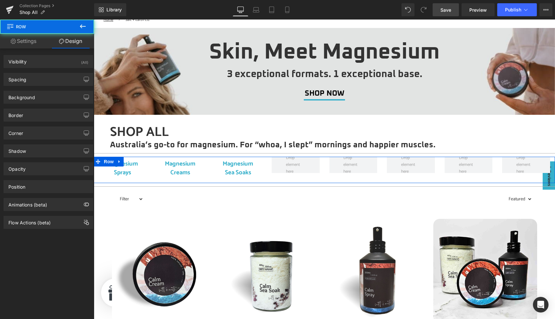
type input "0"
type input "10"
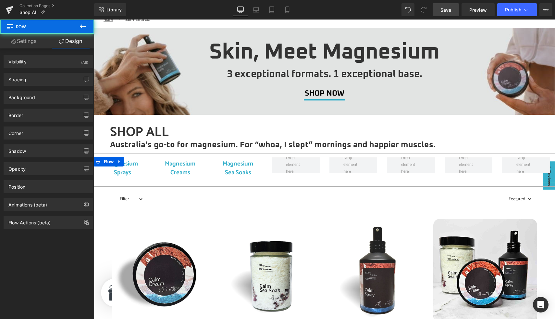
type input "0"
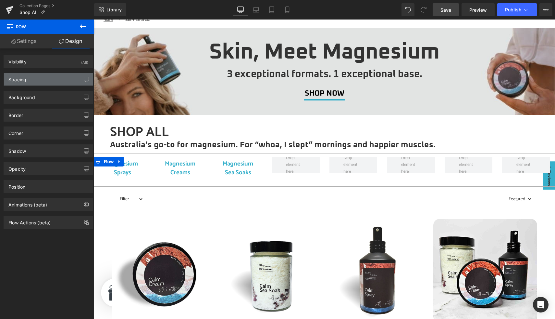
click at [38, 81] on div "Spacing" at bounding box center [48, 79] width 89 height 12
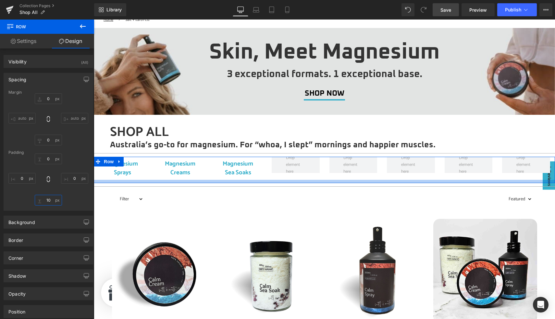
click at [50, 198] on input "10" at bounding box center [48, 200] width 27 height 11
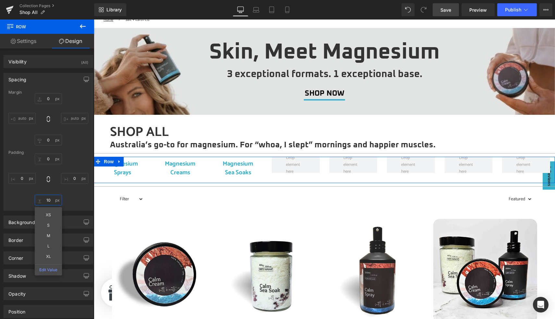
type input "0"
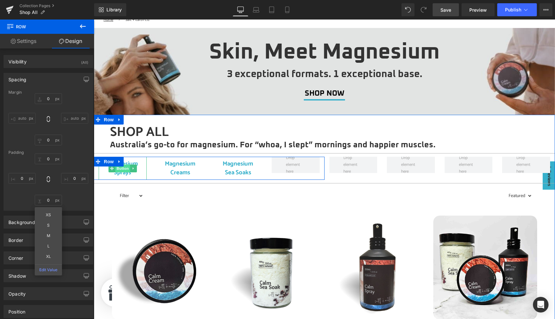
click at [125, 167] on span "Button" at bounding box center [122, 168] width 15 height 8
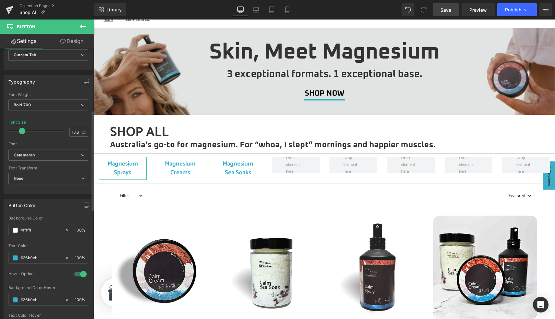
scroll to position [169, 0]
click at [16, 257] on span at bounding box center [15, 256] width 5 height 5
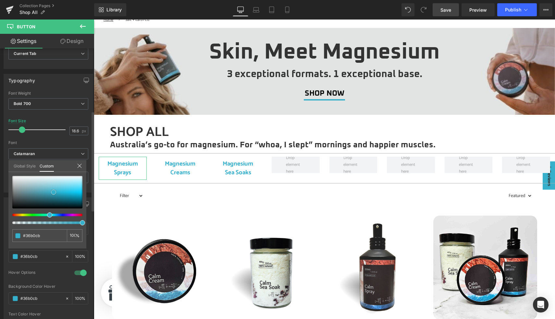
type input "#34afca"
type input "#44a4ba"
type input "#588b97"
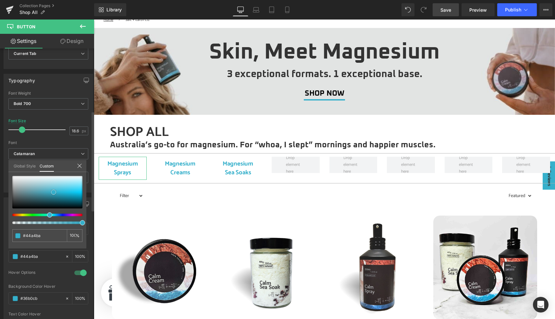
type input "#588b97"
type input "#55686c"
type input "#505a5c"
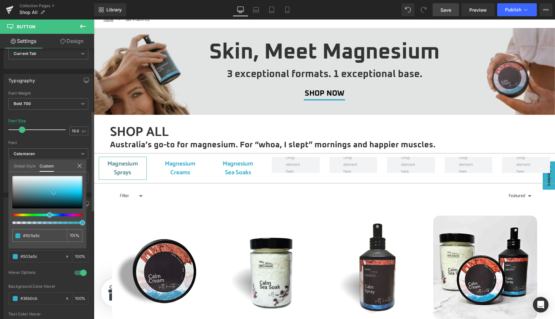
type input "#4b5152"
type input "#464848"
type input "#383838"
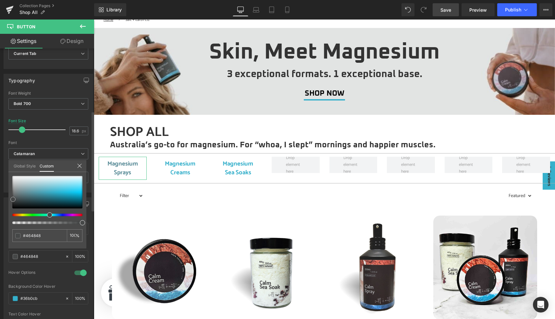
type input "#383838"
type input "#303030"
type input "#212121"
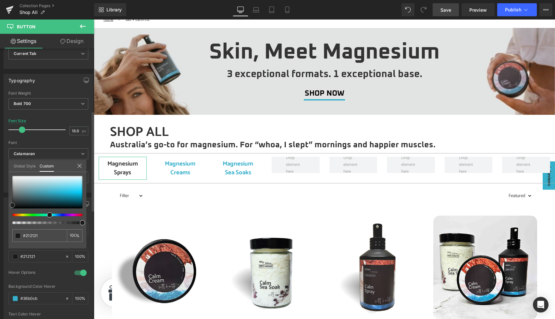
type input "#191919"
type input "#0c0c0c"
type input "#050505"
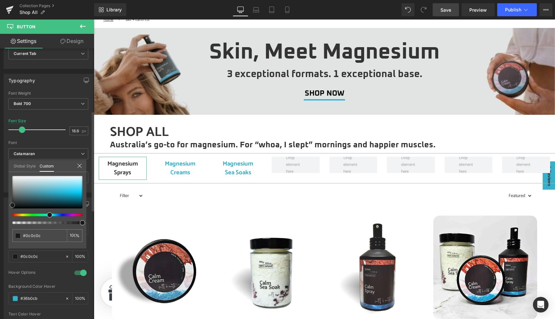
type input "#050505"
type input "#000000"
drag, startPoint x: 54, startPoint y: 192, endPoint x: 7, endPoint y: 212, distance: 50.9
click at [7, 212] on div "Button Color rgba(255, 255, 255, 1) Background Color #ffffff 100 % rgba(0, 0, 0…" at bounding box center [48, 265] width 97 height 147
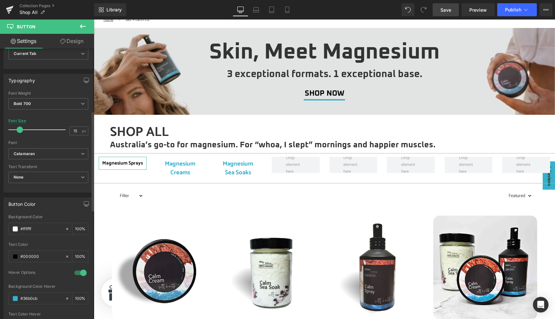
type input "14"
click at [18, 129] on span at bounding box center [19, 129] width 6 height 6
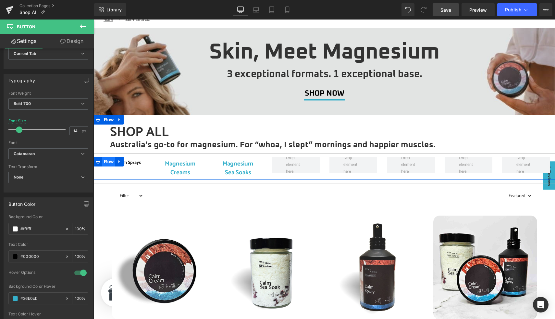
click at [109, 160] on span "Row" at bounding box center [108, 162] width 13 height 10
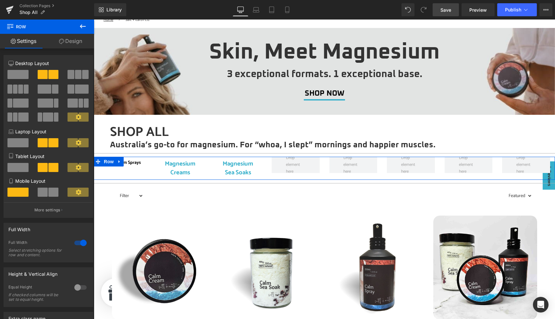
click at [66, 43] on link "Design" at bounding box center [70, 41] width 47 height 15
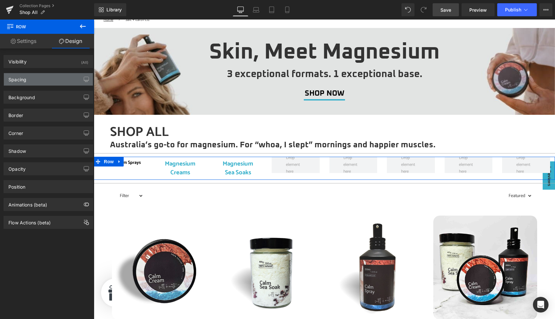
click at [50, 83] on div "Spacing" at bounding box center [48, 79] width 89 height 12
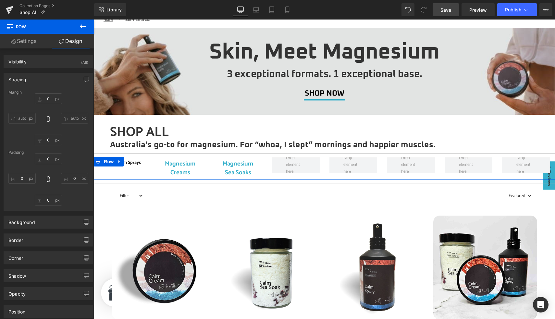
click at [32, 44] on link "Settings" at bounding box center [23, 41] width 47 height 15
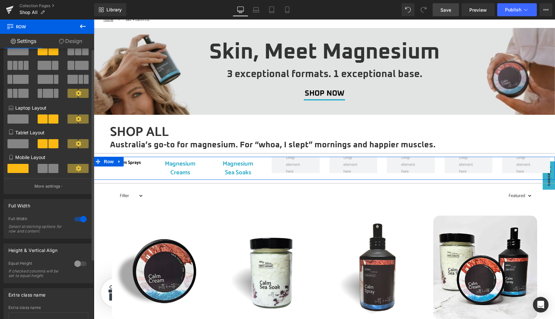
scroll to position [0, 0]
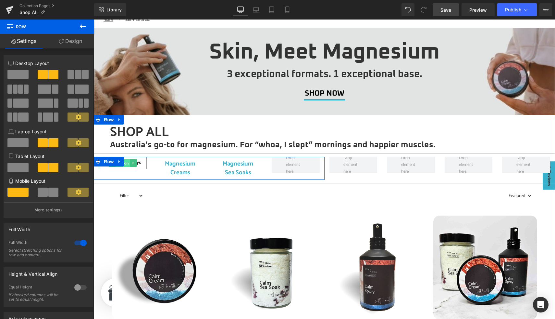
click at [126, 164] on span "Button" at bounding box center [122, 163] width 15 height 8
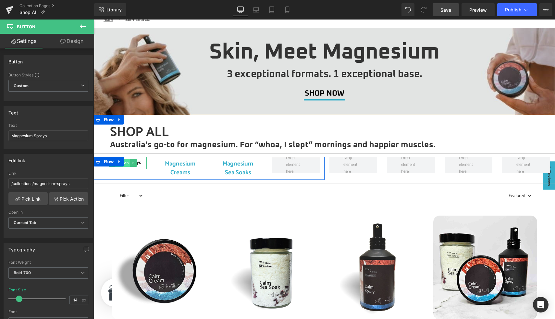
click at [127, 164] on span "Button" at bounding box center [122, 163] width 15 height 8
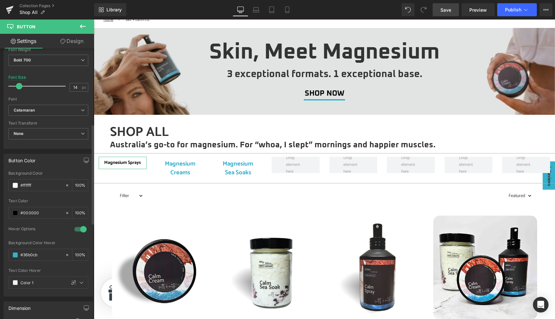
scroll to position [213, 0]
click at [78, 226] on div at bounding box center [81, 228] width 16 height 10
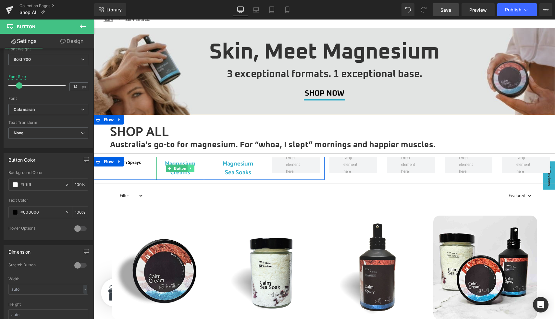
click at [191, 169] on icon at bounding box center [191, 168] width 4 height 4
click at [194, 169] on icon at bounding box center [195, 168] width 4 height 4
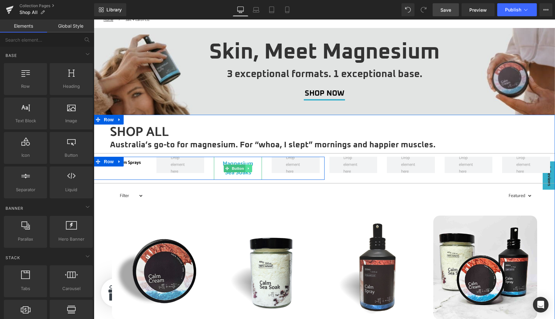
click at [248, 169] on icon at bounding box center [248, 168] width 1 height 2
click at [252, 169] on icon at bounding box center [252, 168] width 4 height 4
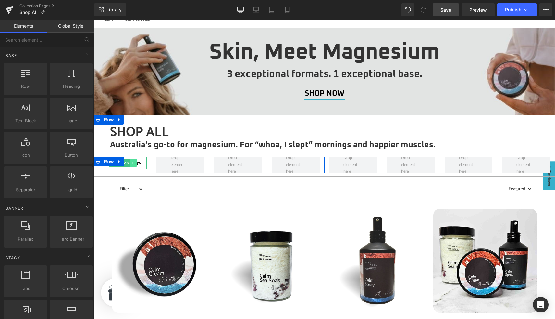
click at [133, 164] on icon at bounding box center [134, 163] width 4 height 4
click at [131, 164] on icon at bounding box center [130, 163] width 4 height 4
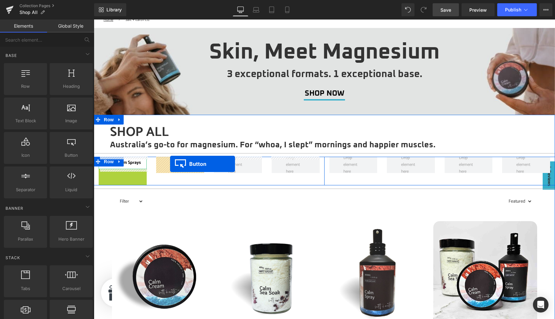
drag, startPoint x: 112, startPoint y: 174, endPoint x: 170, endPoint y: 164, distance: 59.4
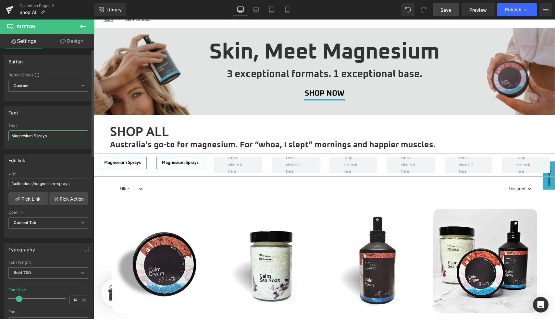
drag, startPoint x: 34, startPoint y: 136, endPoint x: 64, endPoint y: 136, distance: 30.2
click at [64, 136] on input "Magnesium Sprays" at bounding box center [48, 135] width 80 height 11
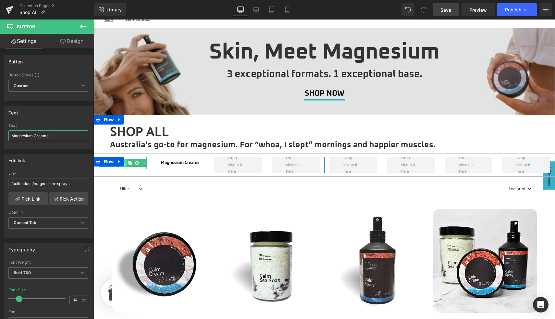
type input "Magnesium Creams"
click at [125, 164] on icon at bounding box center [123, 163] width 4 height 4
click at [181, 164] on span "Button" at bounding box center [180, 163] width 15 height 8
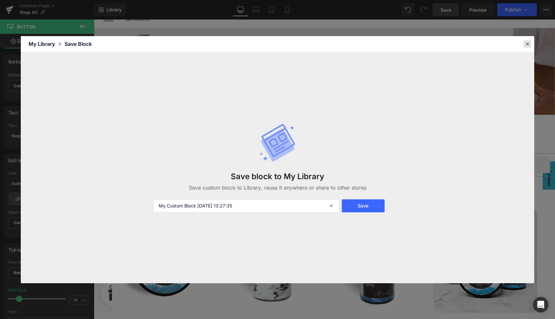
click at [529, 43] on icon at bounding box center [528, 44] width 6 height 6
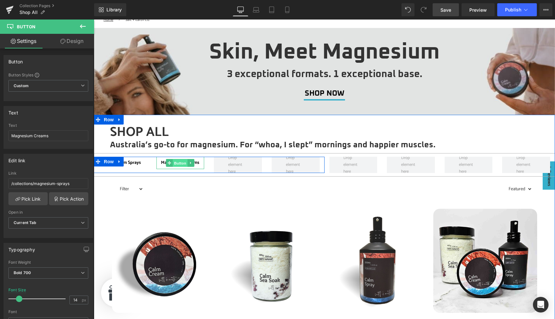
click at [180, 162] on span "Button" at bounding box center [180, 163] width 15 height 8
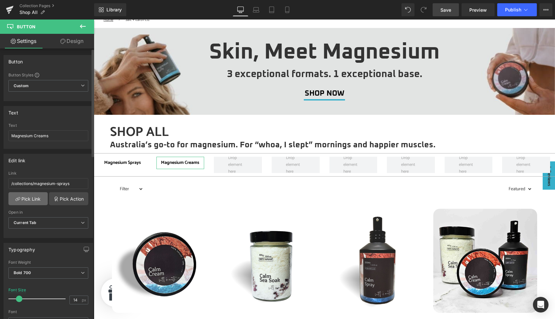
click at [31, 200] on link "Pick Link" at bounding box center [27, 198] width 39 height 13
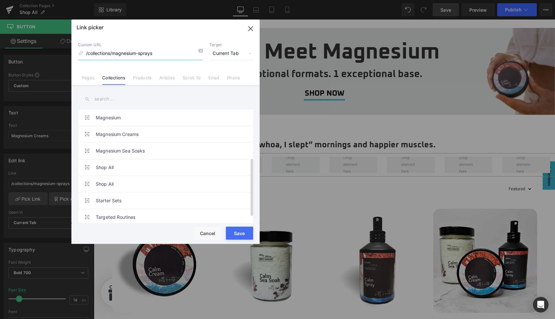
scroll to position [105, 0]
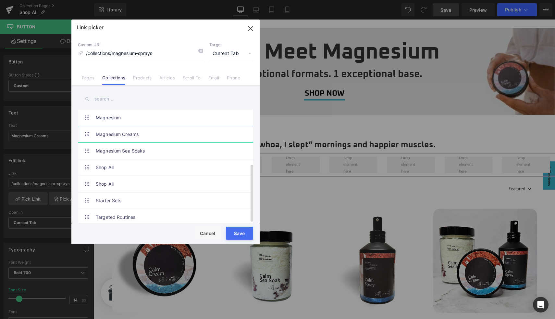
click at [144, 131] on link "Magnesium Creams" at bounding box center [167, 134] width 143 height 16
type input "/collections/magnesium-creams"
click at [238, 232] on button "Save" at bounding box center [239, 232] width 27 height 13
type input "/collections/magnesium-creams"
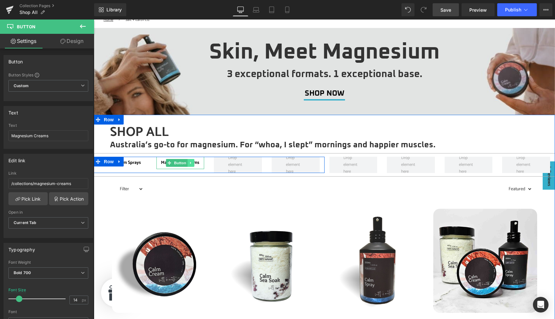
click at [191, 164] on icon at bounding box center [191, 163] width 4 height 4
click at [187, 164] on icon at bounding box center [188, 163] width 4 height 4
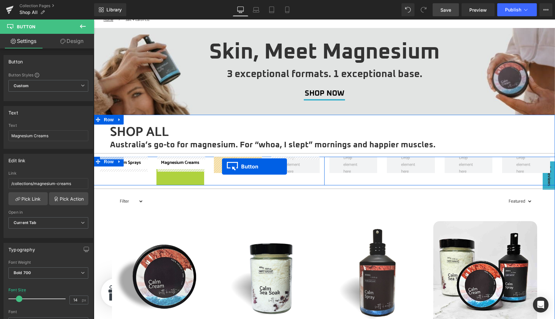
drag, startPoint x: 169, startPoint y: 177, endPoint x: 222, endPoint y: 166, distance: 54.6
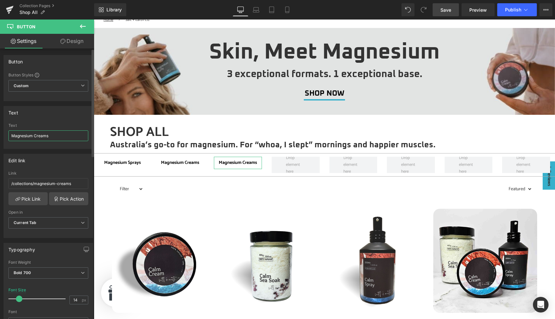
drag, startPoint x: 34, startPoint y: 136, endPoint x: 66, endPoint y: 137, distance: 31.5
click at [66, 137] on input "Magnesium Creams" at bounding box center [48, 135] width 80 height 11
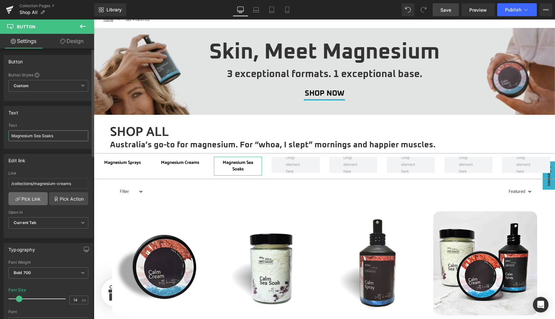
type input "Magnesium Sea Soaks"
click at [34, 199] on link "Pick Link" at bounding box center [27, 198] width 39 height 13
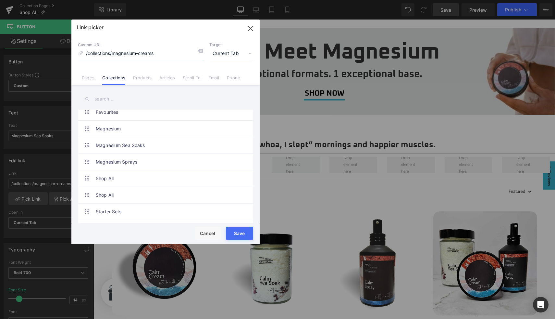
scroll to position [96, 0]
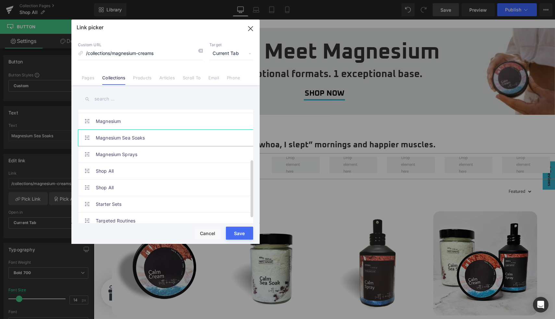
click at [144, 139] on link "Magnesium Sea Soaks" at bounding box center [167, 138] width 143 height 16
type input "/collections/magnesium-sea-soaks"
click at [242, 231] on button "Save" at bounding box center [239, 232] width 27 height 13
type input "/collections/magnesium-sea-soaks"
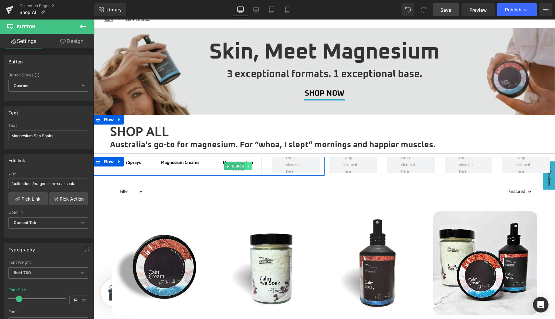
click at [249, 166] on icon at bounding box center [249, 166] width 4 height 4
click at [245, 166] on icon at bounding box center [246, 166] width 4 height 4
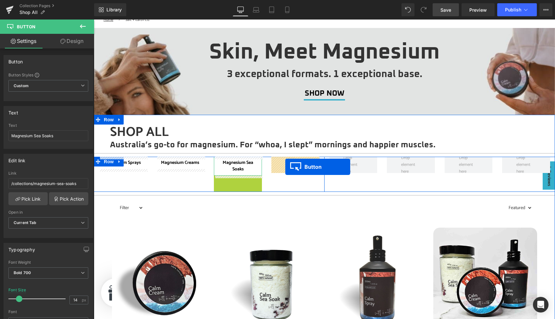
drag, startPoint x: 236, startPoint y: 185, endPoint x: 286, endPoint y: 167, distance: 52.7
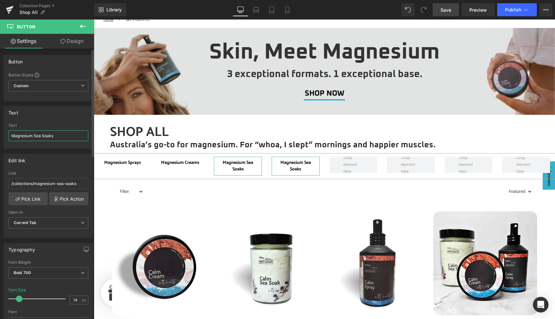
click at [72, 138] on input "Magnesium Sea Soaks" at bounding box center [48, 135] width 80 height 11
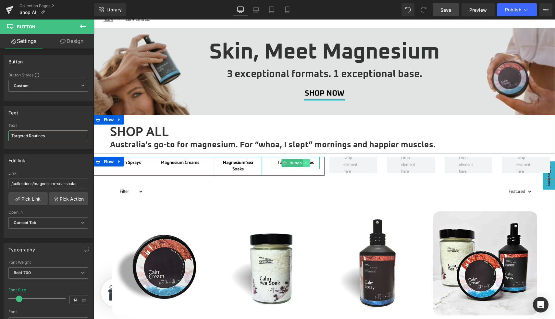
type input "Targeted Routines"
click at [306, 164] on icon at bounding box center [307, 163] width 4 height 4
click at [303, 164] on icon at bounding box center [303, 163] width 4 height 4
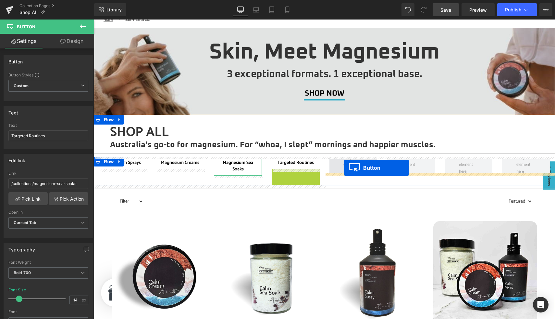
drag, startPoint x: 293, startPoint y: 176, endPoint x: 344, endPoint y: 168, distance: 52.0
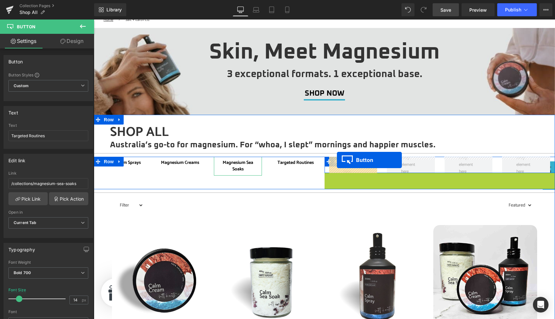
drag, startPoint x: 438, startPoint y: 179, endPoint x: 337, endPoint y: 160, distance: 102.8
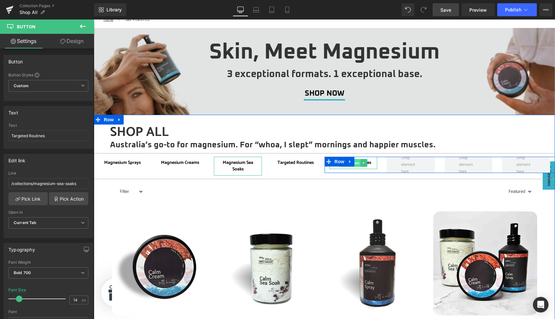
click at [357, 163] on span "Button" at bounding box center [353, 163] width 15 height 8
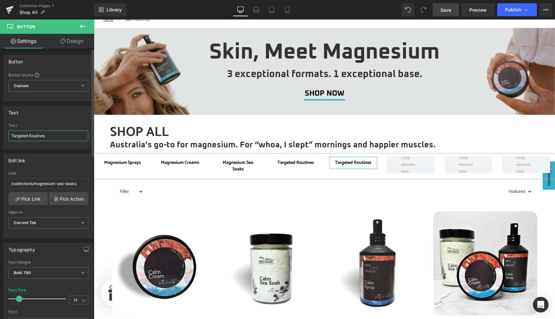
click at [52, 136] on input "Targeted Routines" at bounding box center [48, 135] width 80 height 11
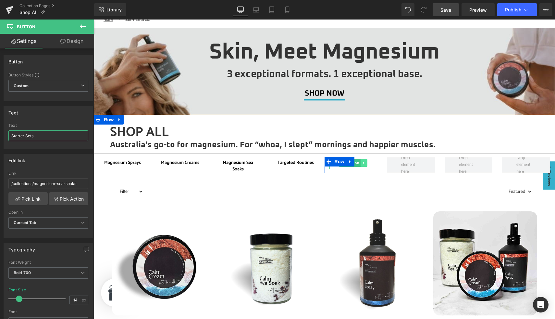
type input "Starter Sets"
click at [365, 164] on icon at bounding box center [365, 163] width 4 height 4
click at [361, 164] on icon at bounding box center [361, 163] width 4 height 4
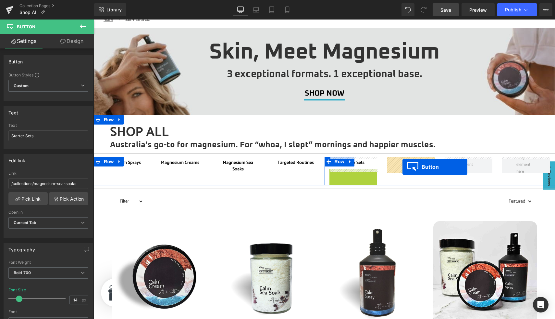
drag, startPoint x: 353, startPoint y: 175, endPoint x: 403, endPoint y: 167, distance: 50.1
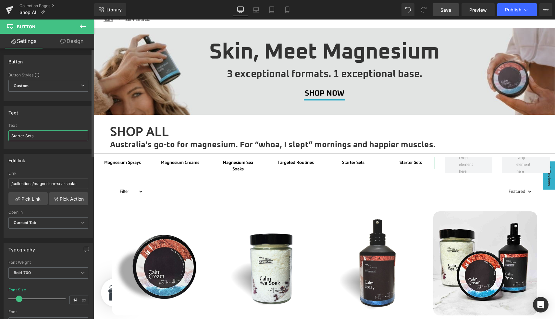
click at [47, 138] on input "Starter Sets" at bounding box center [48, 135] width 80 height 11
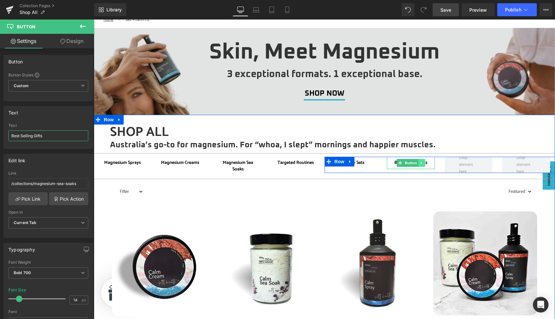
type input "Best Selling Gifts"
click at [423, 163] on icon at bounding box center [422, 163] width 4 height 4
click at [416, 164] on link at bounding box center [418, 163] width 7 height 8
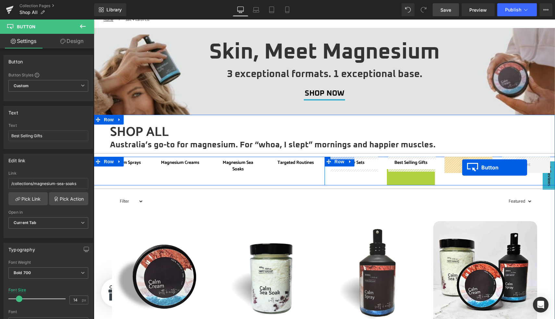
drag, startPoint x: 411, startPoint y: 176, endPoint x: 463, endPoint y: 167, distance: 52.7
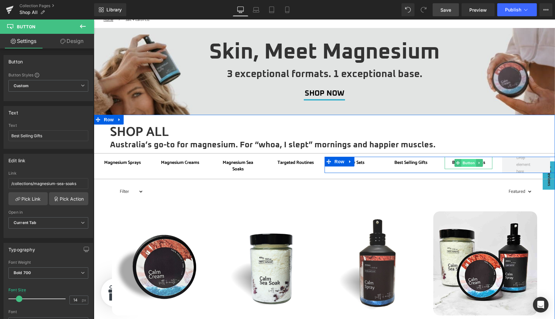
click at [470, 163] on span "Button" at bounding box center [469, 163] width 15 height 8
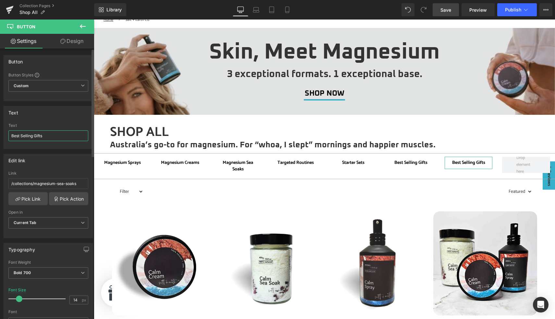
drag, startPoint x: 55, startPoint y: 135, endPoint x: 0, endPoint y: 137, distance: 54.9
click at [0, 137] on div "Text Best Selling Gifts Text Best Selling Gifts" at bounding box center [48, 125] width 97 height 48
click at [27, 136] on input "Dr. Bec;s Edit" at bounding box center [48, 135] width 80 height 11
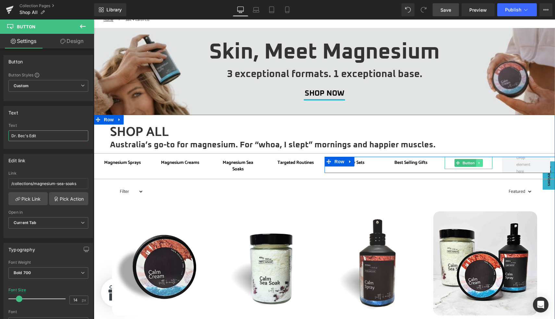
type input "Dr. Bec's Edit"
click at [480, 164] on icon at bounding box center [480, 163] width 4 height 4
click at [476, 163] on icon at bounding box center [477, 163] width 4 height 4
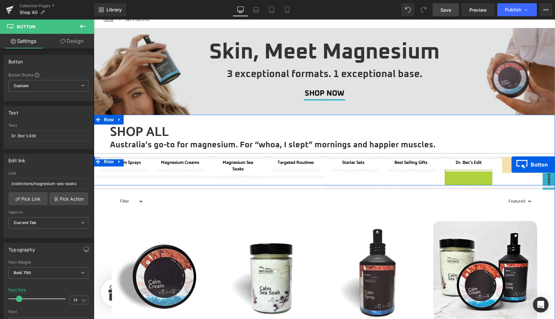
drag, startPoint x: 468, startPoint y: 175, endPoint x: 512, endPoint y: 164, distance: 45.1
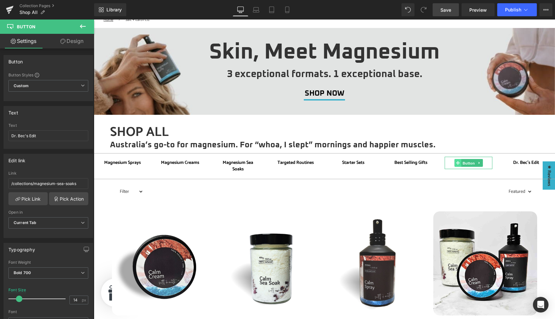
click at [460, 163] on link "Button" at bounding box center [465, 163] width 21 height 8
click at [47, 134] on input "Dr. Bec's Edit" at bounding box center [48, 135] width 80 height 11
click at [402, 163] on link "Button" at bounding box center [407, 163] width 21 height 8
click at [55, 140] on input "Best Selling Gifts" at bounding box center [48, 135] width 80 height 11
type input "Gifts & Sets"
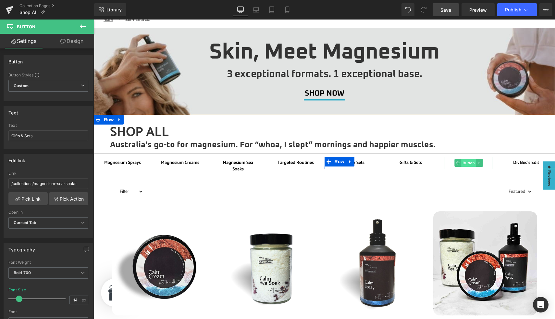
click at [468, 163] on span "Button" at bounding box center [469, 163] width 15 height 8
click at [528, 163] on span "Button" at bounding box center [526, 163] width 15 height 8
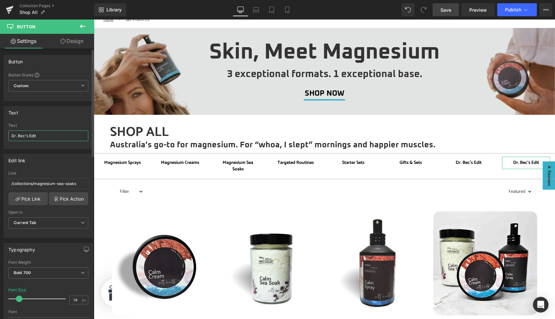
click at [50, 133] on input "Dr. Bec's Edit" at bounding box center [48, 135] width 80 height 11
type input "Refills"
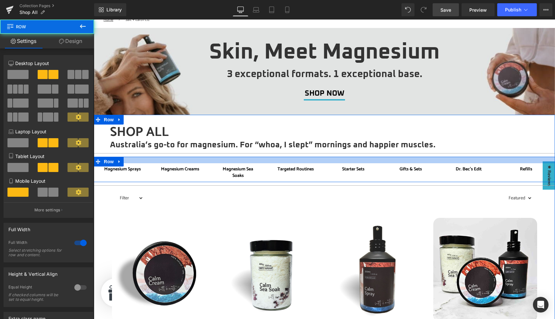
drag, startPoint x: 129, startPoint y: 158, endPoint x: 129, endPoint y: 166, distance: 7.8
click at [129, 166] on div "Magnesium Sprays Button Magnesium Creams Button Magnesium Sea Soaks Button Targ…" at bounding box center [325, 169] width 462 height 25
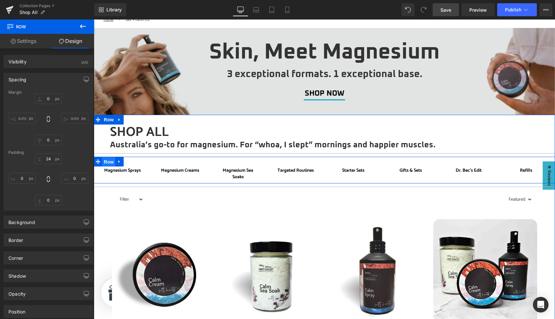
click at [108, 160] on span "Row" at bounding box center [108, 162] width 13 height 10
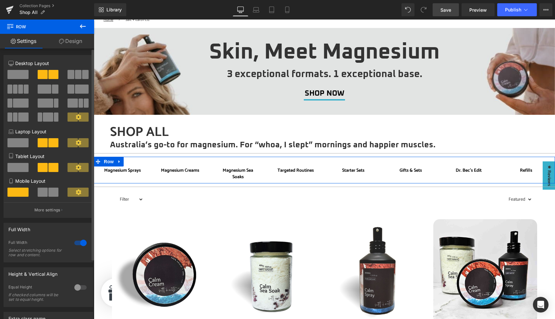
click at [77, 243] on div at bounding box center [81, 242] width 16 height 10
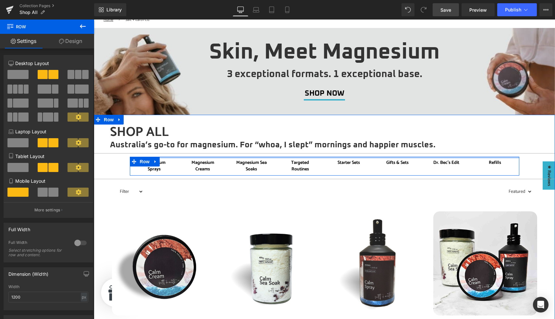
drag, startPoint x: 282, startPoint y: 164, endPoint x: 281, endPoint y: 153, distance: 10.7
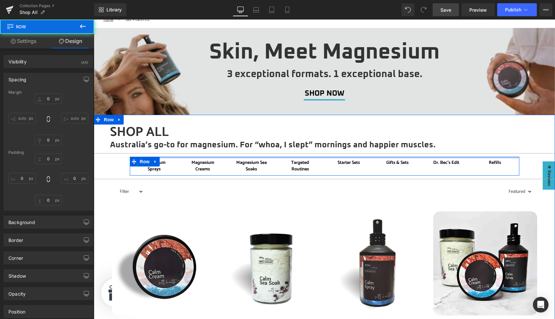
type input "0"
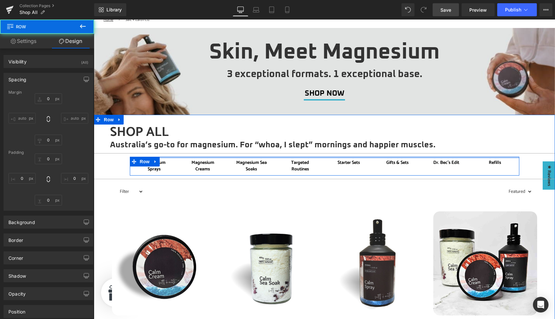
type input "0"
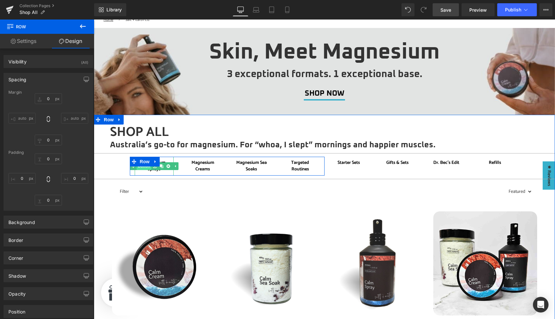
click at [144, 168] on link "Button" at bounding box center [140, 166] width 21 height 8
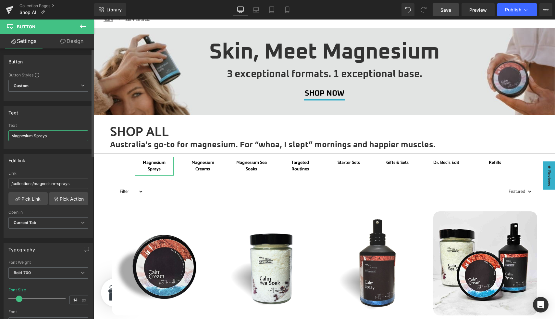
click at [56, 134] on input "Magnesium Sprays" at bounding box center [48, 135] width 80 height 11
type input "Sprays"
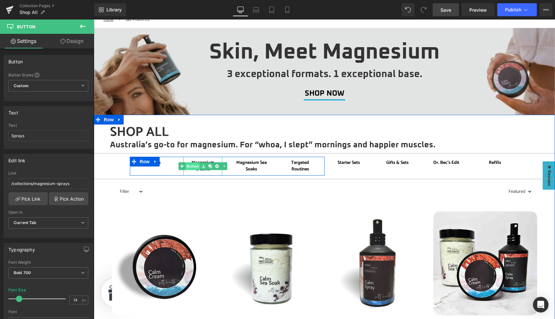
click at [194, 167] on link "Button" at bounding box center [189, 166] width 21 height 8
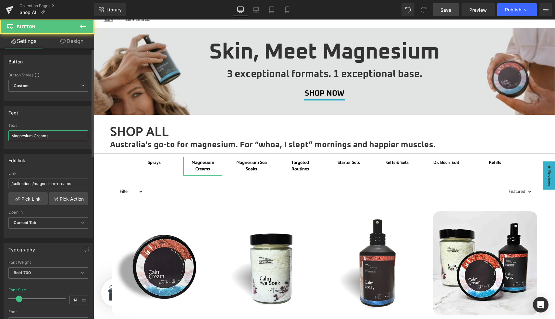
click at [69, 137] on input "Magnesium Creams" at bounding box center [48, 135] width 80 height 11
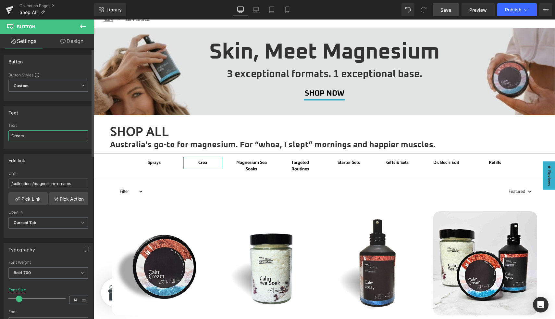
type input "Creams"
click at [244, 166] on link "Button" at bounding box center [247, 166] width 21 height 8
click at [35, 135] on input "Magnesium Sea Soaks" at bounding box center [48, 135] width 80 height 11
type input "Sea Soaks"
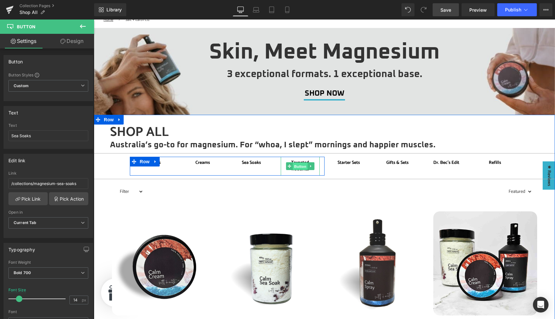
click at [291, 165] on link "Button" at bounding box center [296, 166] width 21 height 8
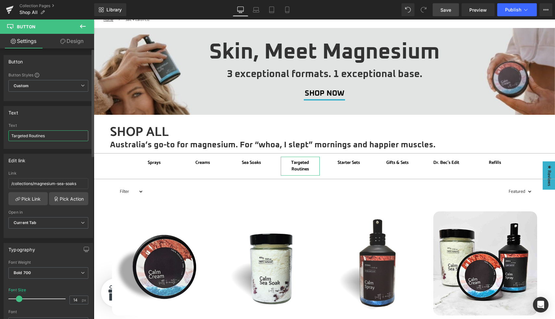
click at [33, 135] on input "Targeted Routines" at bounding box center [48, 135] width 80 height 11
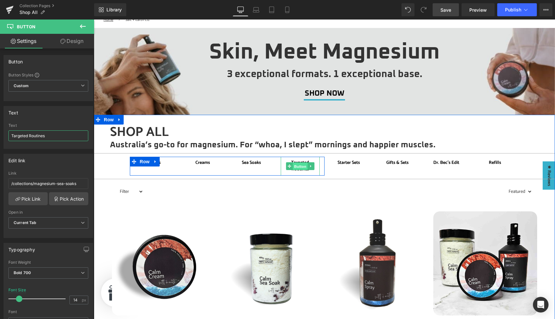
click at [300, 167] on span "Button" at bounding box center [300, 166] width 15 height 8
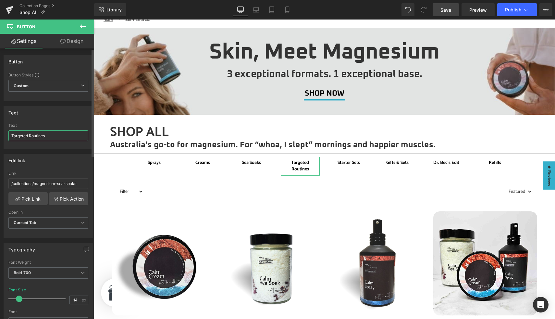
drag, startPoint x: 57, startPoint y: 135, endPoint x: 9, endPoint y: 133, distance: 47.5
click at [9, 133] on input "Targeted Routines" at bounding box center [48, 135] width 80 height 11
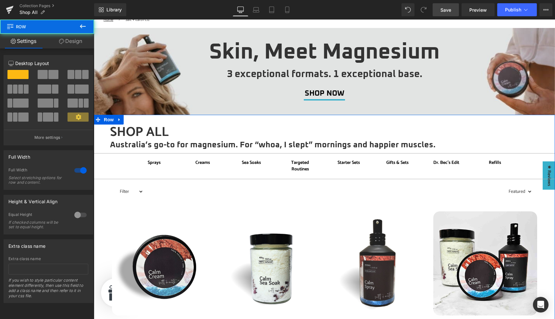
click at [77, 171] on div at bounding box center [81, 170] width 16 height 10
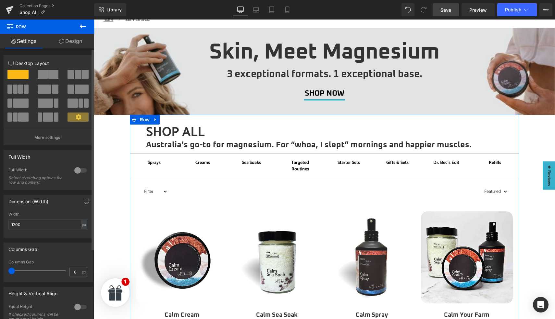
click at [77, 171] on div at bounding box center [81, 170] width 16 height 10
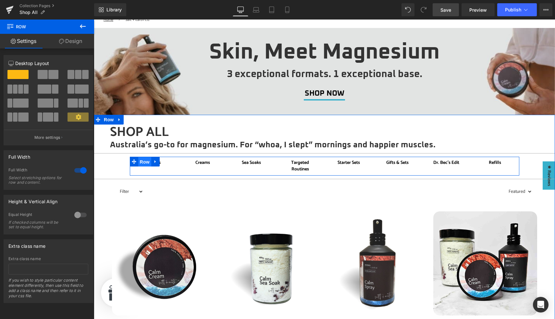
click at [144, 159] on span "Row" at bounding box center [144, 162] width 13 height 10
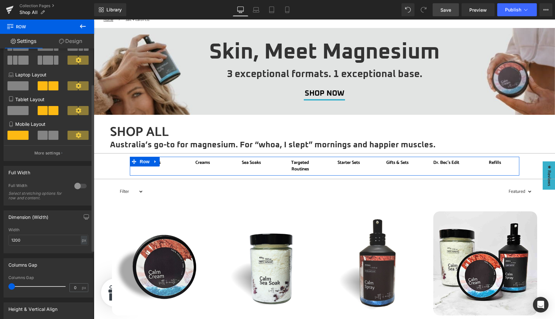
scroll to position [57, 0]
click at [15, 242] on input "1200" at bounding box center [48, 239] width 80 height 11
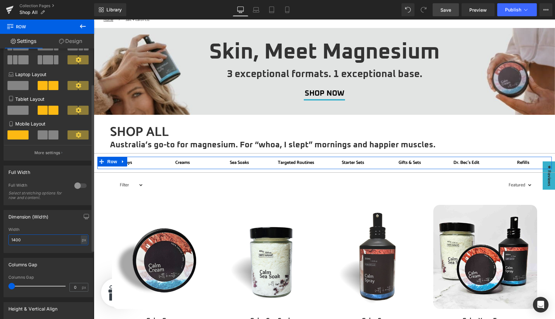
type input "1400"
click at [57, 172] on div "Full Width" at bounding box center [48, 172] width 89 height 12
click at [113, 163] on span "Row" at bounding box center [112, 162] width 13 height 10
click at [49, 154] on p "More settings" at bounding box center [47, 153] width 26 height 6
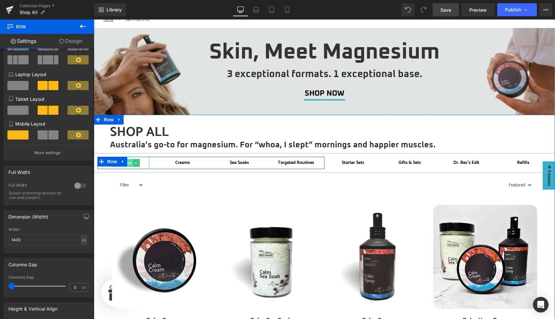
click at [130, 163] on span "Button" at bounding box center [125, 163] width 15 height 8
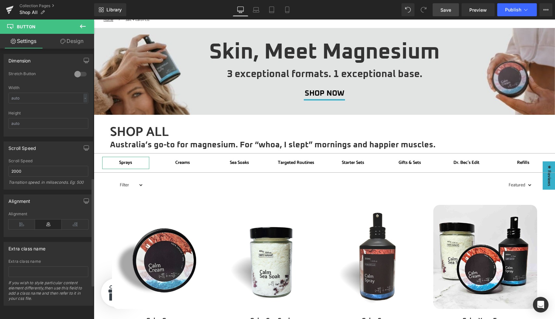
scroll to position [0, 0]
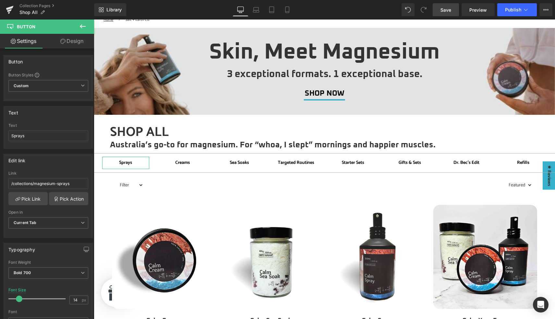
click at [65, 42] on icon at bounding box center [62, 41] width 5 height 5
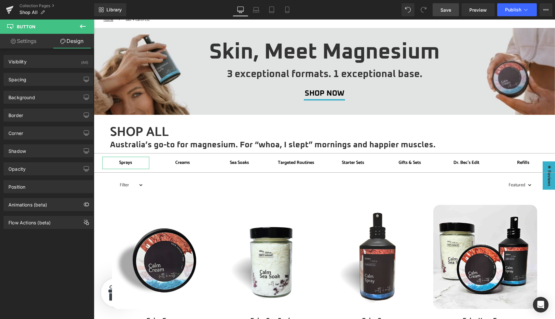
type input "0"
type input "8"
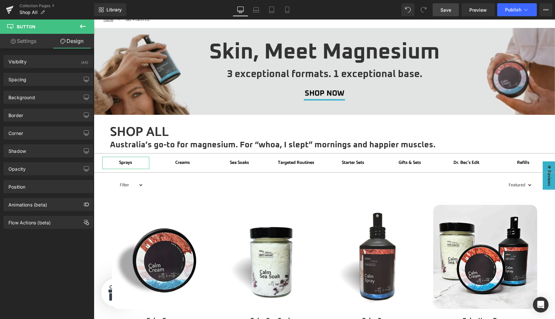
type input "10"
type input "8"
click at [40, 79] on div "Spacing" at bounding box center [48, 79] width 89 height 12
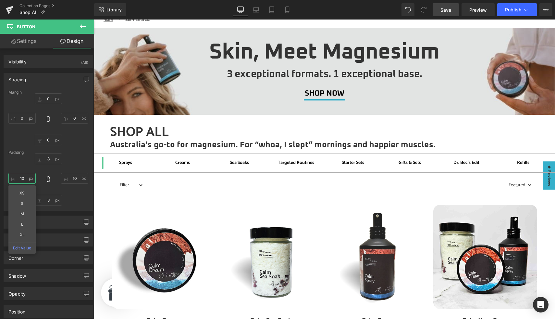
click at [24, 179] on input "10" at bounding box center [21, 178] width 27 height 11
type input "0"
click at [73, 179] on input "10" at bounding box center [74, 178] width 27 height 11
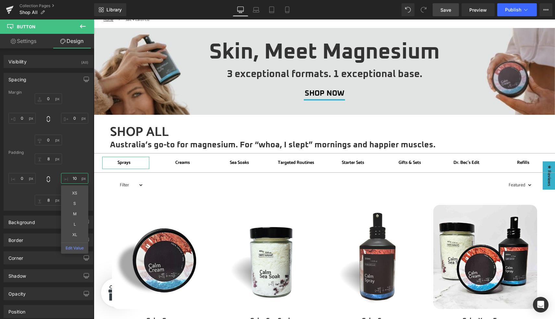
type input "0"
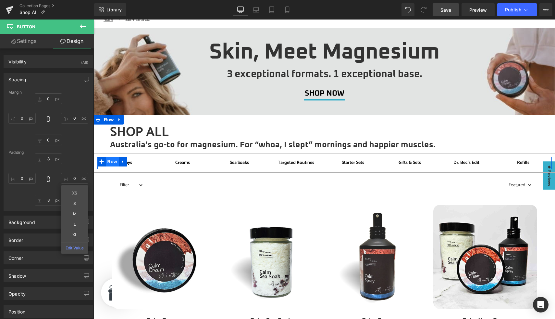
click at [112, 162] on span "Row" at bounding box center [112, 162] width 13 height 10
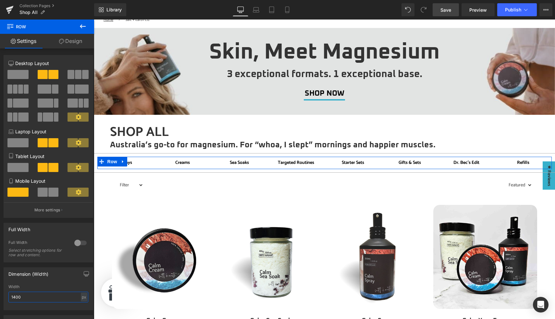
click at [15, 299] on input "1400" at bounding box center [48, 296] width 80 height 11
type input "1200"
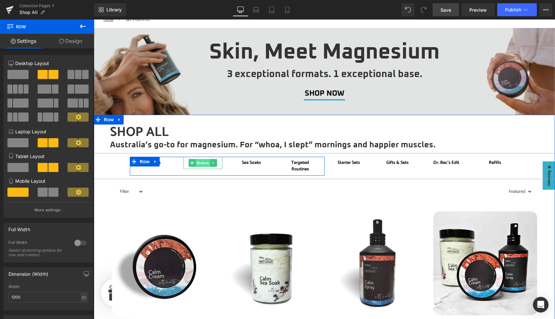
click at [204, 164] on span "Button" at bounding box center [203, 163] width 15 height 8
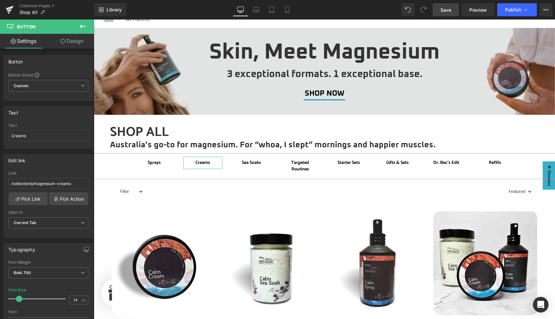
click at [72, 41] on link "Design" at bounding box center [71, 41] width 47 height 15
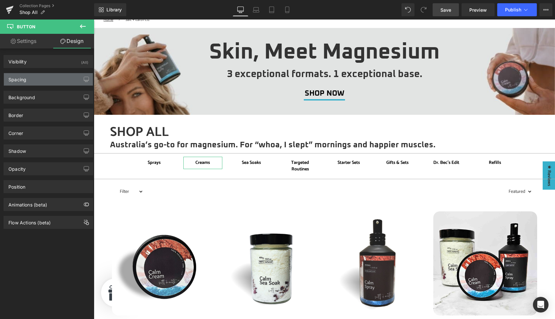
click at [28, 81] on div "Spacing" at bounding box center [48, 79] width 89 height 12
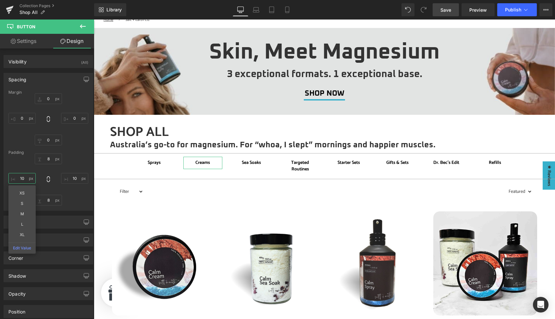
click at [27, 178] on input "10" at bounding box center [21, 178] width 27 height 11
type input "0"
click at [77, 177] on input "10" at bounding box center [74, 178] width 27 height 11
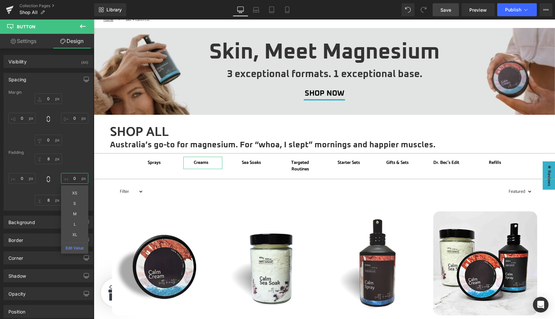
type input "0"
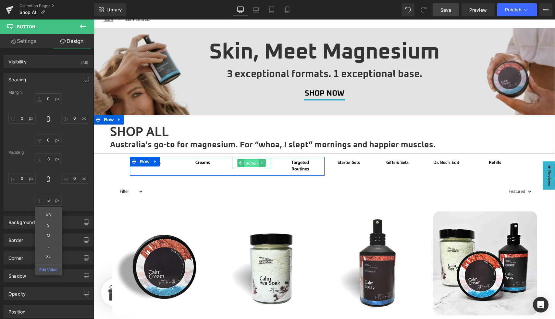
click at [250, 162] on span "Button" at bounding box center [251, 163] width 15 height 8
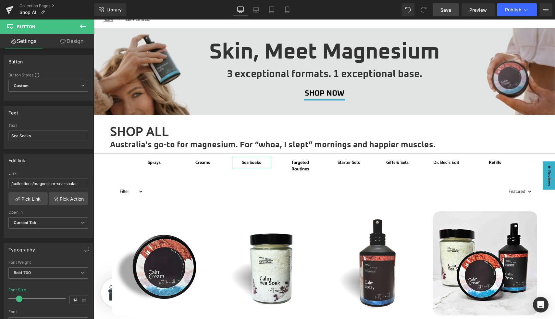
click at [72, 41] on link "Design" at bounding box center [71, 41] width 47 height 15
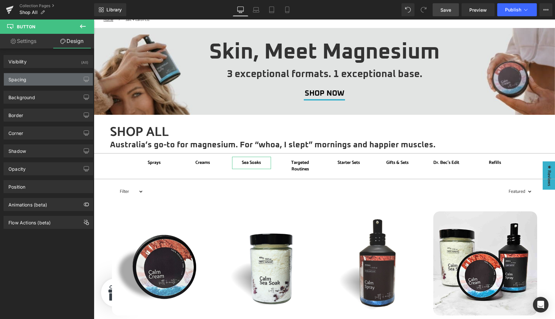
click at [40, 80] on div "Spacing" at bounding box center [48, 79] width 89 height 12
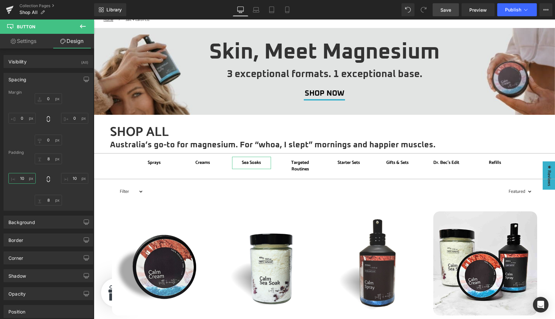
click at [22, 179] on input "10" at bounding box center [21, 178] width 27 height 11
type input "00"
click at [73, 178] on input "10" at bounding box center [74, 178] width 27 height 11
type input "0"
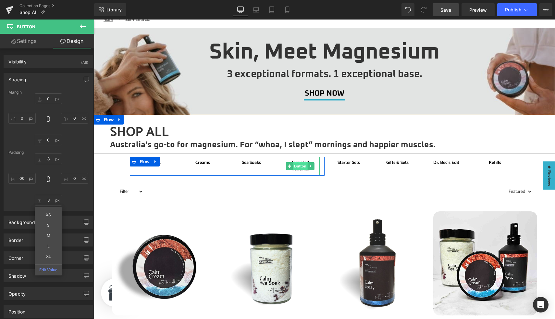
click at [299, 166] on span "Button" at bounding box center [300, 166] width 15 height 8
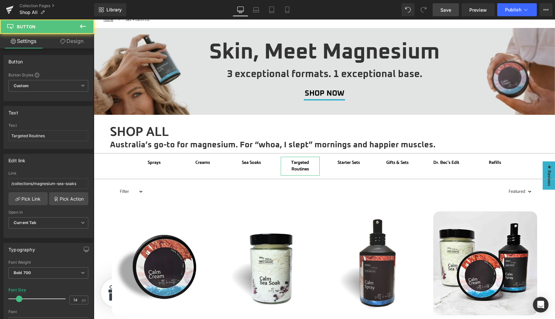
click at [75, 41] on link "Design" at bounding box center [71, 41] width 47 height 15
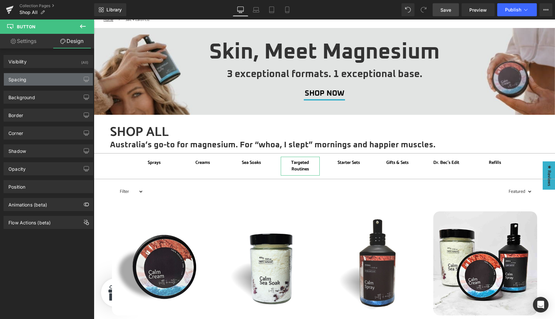
click at [35, 83] on div "Spacing" at bounding box center [48, 79] width 89 height 12
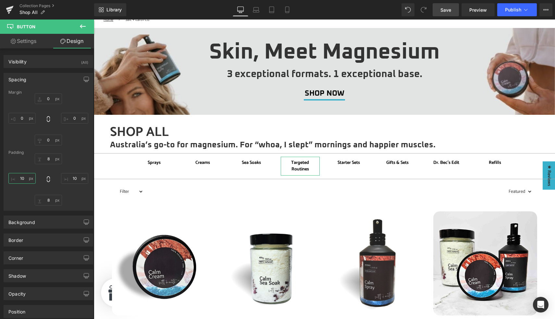
click at [23, 179] on input "10" at bounding box center [21, 178] width 27 height 11
type input "0"
click at [74, 178] on input "10" at bounding box center [74, 178] width 27 height 11
type input "0"
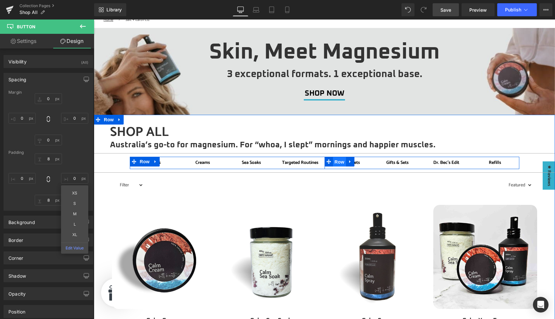
click at [342, 163] on span "Row" at bounding box center [339, 162] width 13 height 10
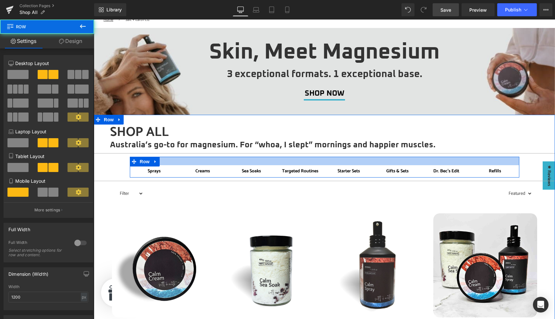
drag, startPoint x: 374, startPoint y: 158, endPoint x: 374, endPoint y: 167, distance: 8.8
click at [374, 167] on div "Sprays Button Creams Button Sea Soaks Button Targeted Routines Button Row Start…" at bounding box center [325, 167] width 390 height 21
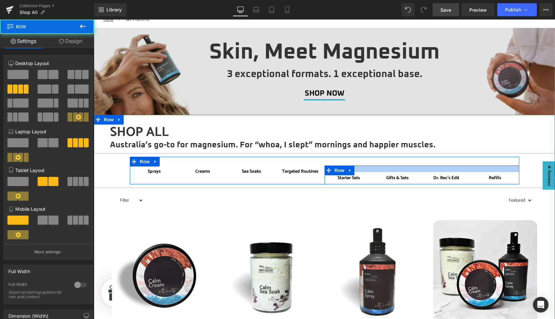
drag, startPoint x: 359, startPoint y: 166, endPoint x: 359, endPoint y: 174, distance: 8.4
click at [359, 174] on div "Starter Sets Button Gifts & Sets Button Dr. Bec's Edit Button Refills Button Row" at bounding box center [422, 174] width 195 height 19
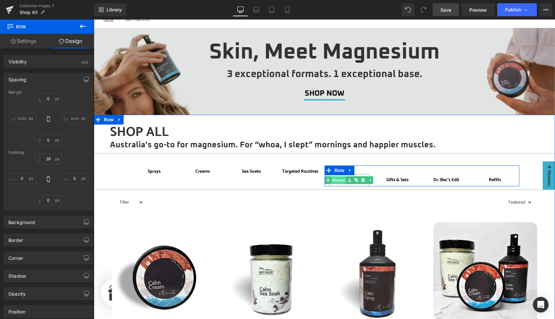
click at [339, 180] on link "Button" at bounding box center [335, 180] width 21 height 8
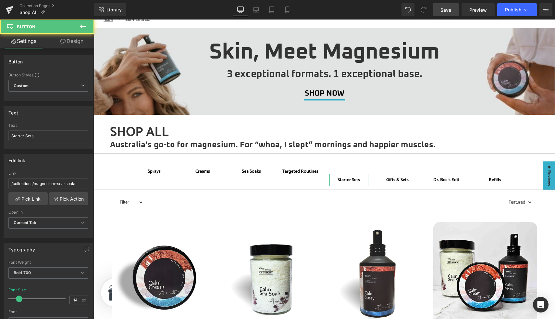
click at [68, 43] on link "Design" at bounding box center [71, 41] width 47 height 15
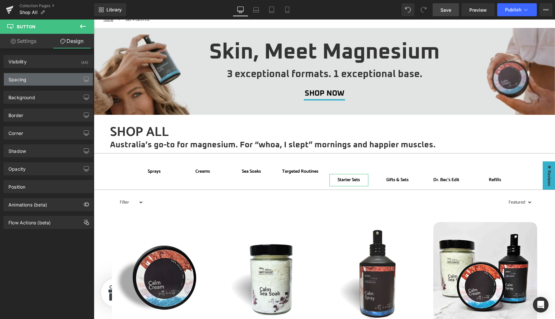
click at [45, 82] on div "Spacing" at bounding box center [48, 79] width 89 height 12
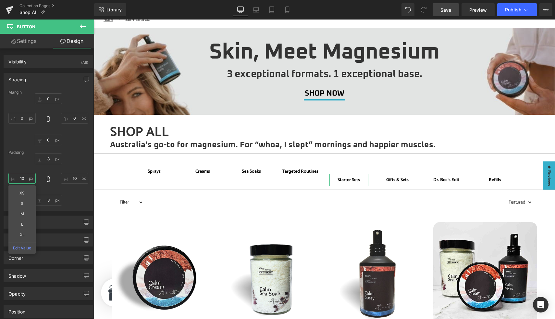
click at [28, 178] on input "10" at bounding box center [21, 178] width 27 height 11
type input "0"
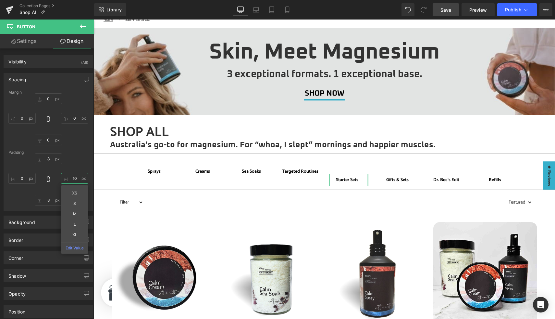
click at [74, 177] on input "10" at bounding box center [74, 178] width 27 height 11
type input "0"
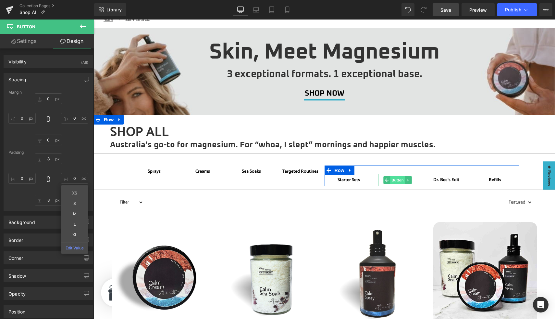
click at [397, 181] on span "Button" at bounding box center [397, 180] width 15 height 8
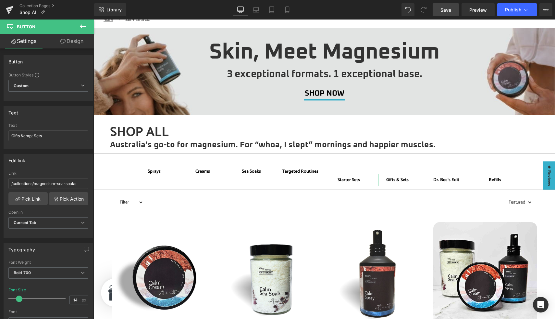
click at [68, 36] on link "Design" at bounding box center [71, 41] width 47 height 15
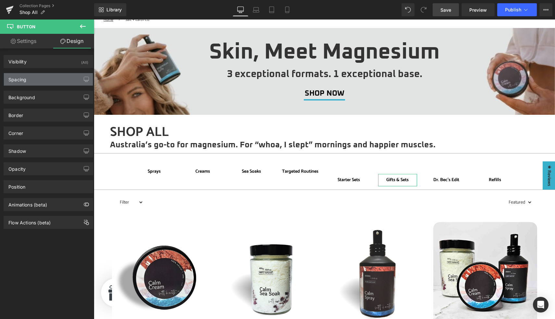
click at [34, 83] on div "Spacing" at bounding box center [48, 79] width 89 height 12
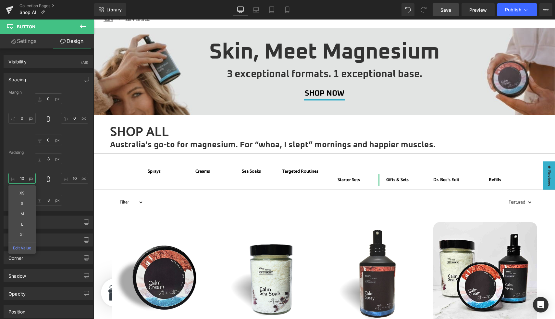
click at [24, 180] on input "10" at bounding box center [21, 178] width 27 height 11
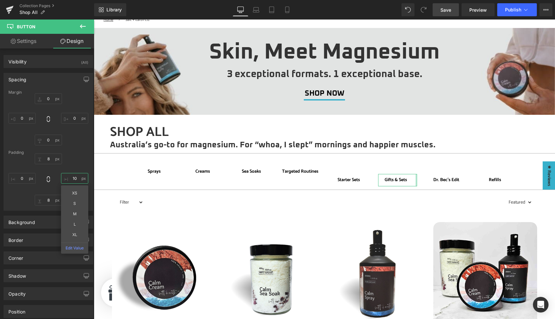
click at [72, 177] on input "10" at bounding box center [74, 178] width 27 height 11
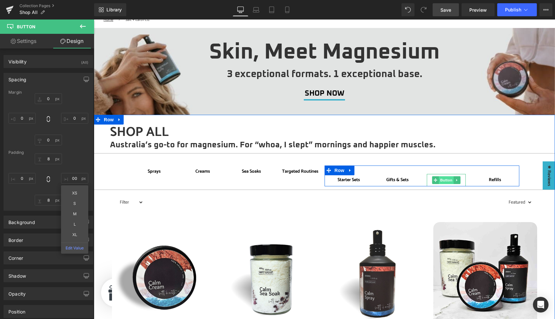
click at [445, 179] on span "Button" at bounding box center [446, 180] width 15 height 8
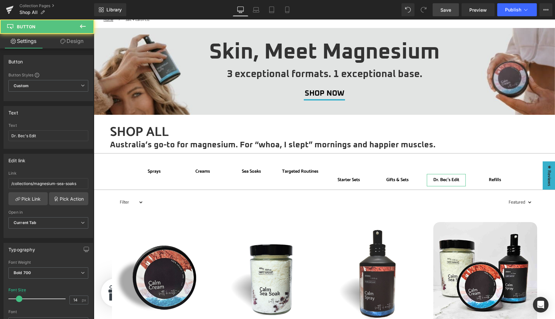
click at [76, 39] on link "Design" at bounding box center [71, 41] width 47 height 15
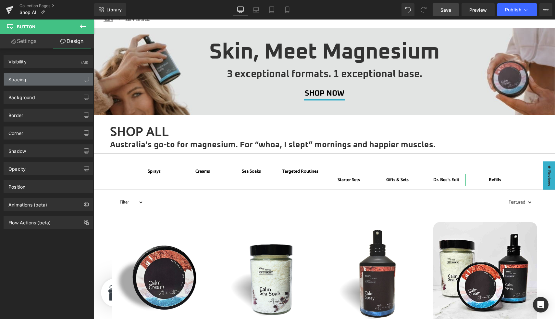
click at [40, 83] on div "Spacing" at bounding box center [48, 79] width 89 height 12
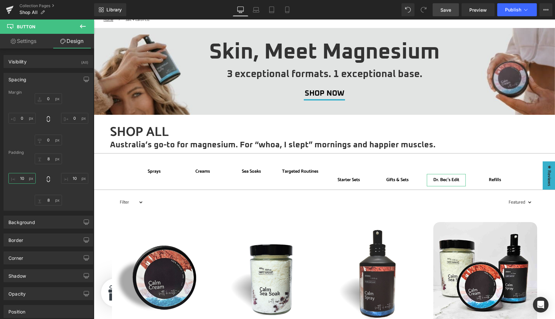
click at [26, 178] on input "10" at bounding box center [21, 178] width 27 height 11
click at [73, 179] on input "10" at bounding box center [74, 178] width 27 height 11
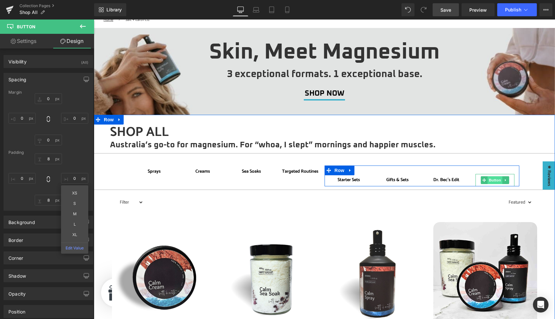
click at [495, 180] on span "Button" at bounding box center [495, 180] width 15 height 8
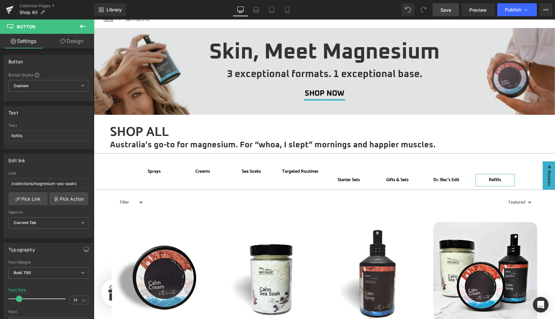
click at [66, 38] on link "Design" at bounding box center [71, 41] width 47 height 15
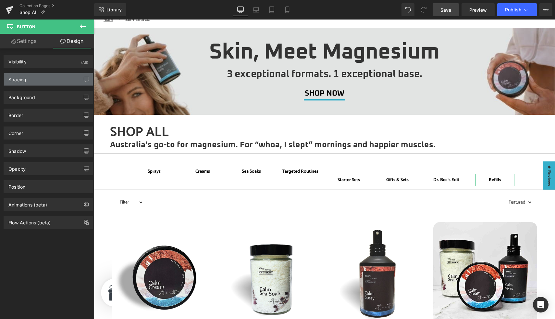
click at [23, 80] on div "Spacing" at bounding box center [17, 77] width 18 height 9
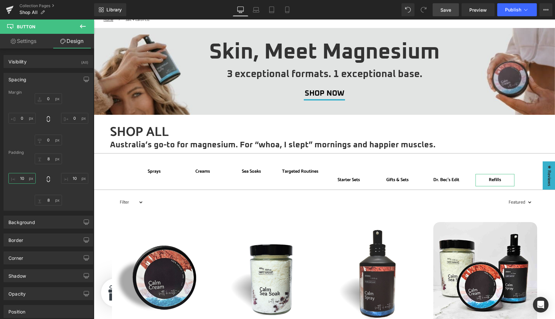
click at [23, 179] on input "10" at bounding box center [21, 178] width 27 height 11
click at [75, 178] on input "10" at bounding box center [74, 178] width 27 height 11
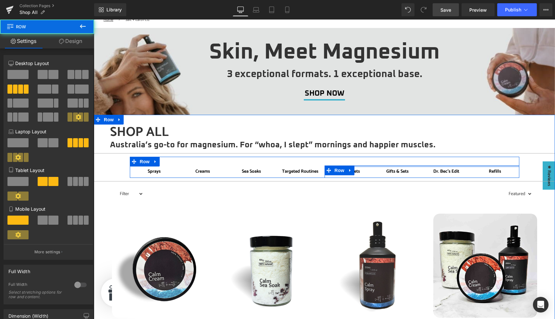
drag, startPoint x: 372, startPoint y: 171, endPoint x: 372, endPoint y: 160, distance: 11.0
click at [372, 160] on div "Sprays Button Creams Button Sea Soaks Button Targeted Routines Button Row Start…" at bounding box center [325, 167] width 390 height 21
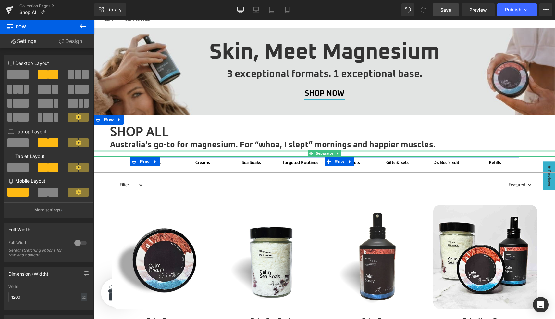
drag, startPoint x: 354, startPoint y: 163, endPoint x: 354, endPoint y: 151, distance: 12.3
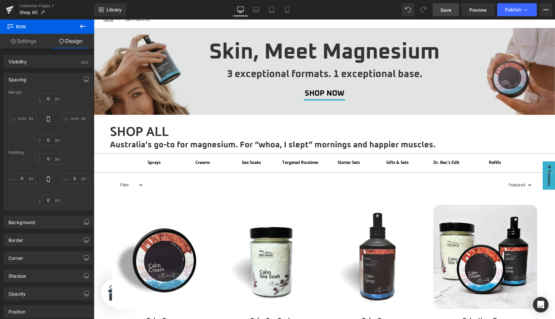
click at [448, 6] on link "Save" at bounding box center [446, 9] width 26 height 13
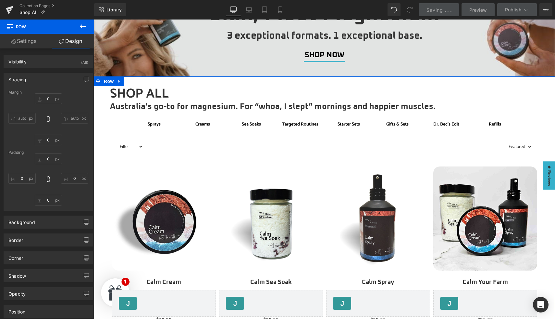
scroll to position [94, 0]
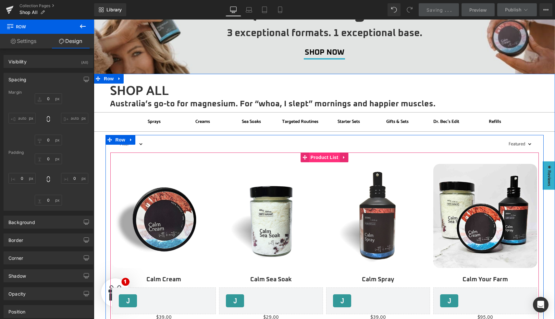
click at [327, 155] on span "Product List" at bounding box center [324, 157] width 31 height 10
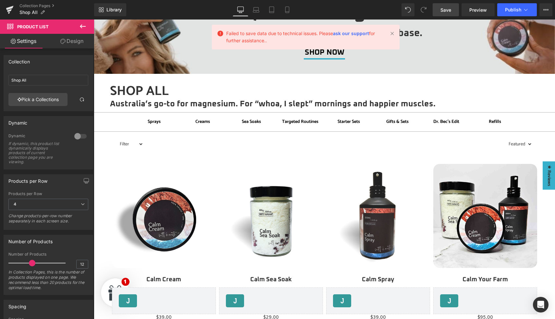
click at [447, 11] on span "Save" at bounding box center [446, 9] width 11 height 7
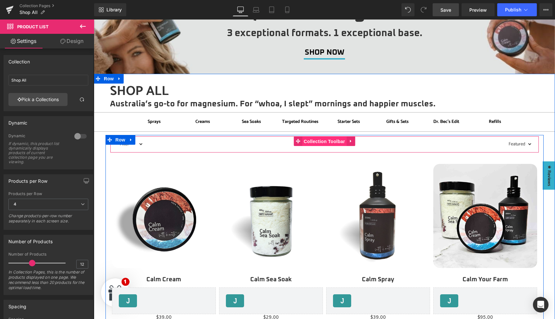
click at [331, 136] on span "Collection Toolbar" at bounding box center [324, 141] width 45 height 10
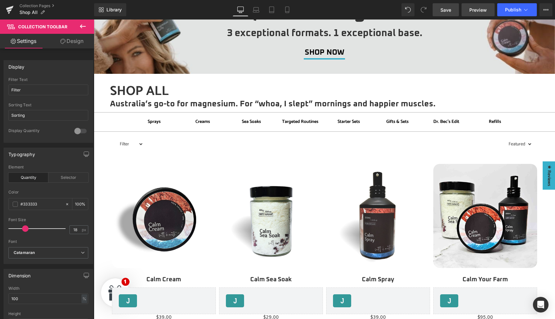
click at [478, 9] on span "Preview" at bounding box center [479, 9] width 18 height 7
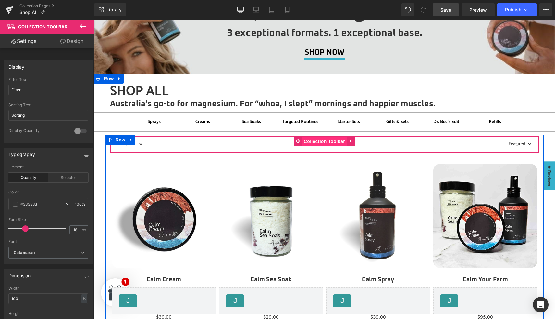
click at [317, 143] on span "Collection Toolbar" at bounding box center [324, 141] width 45 height 10
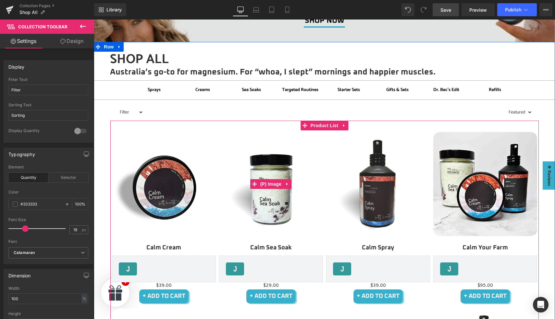
scroll to position [124, 0]
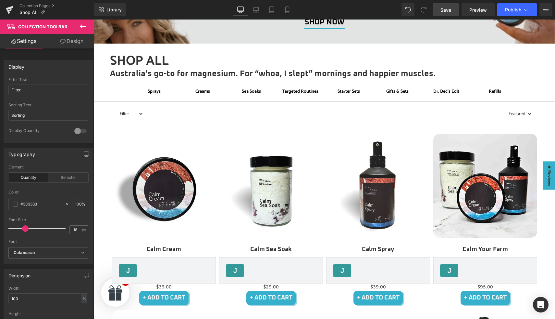
click at [84, 24] on icon at bounding box center [83, 26] width 8 height 8
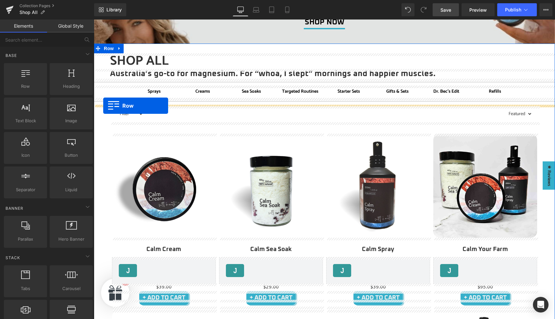
drag, startPoint x: 119, startPoint y: 93, endPoint x: 103, endPoint y: 106, distance: 19.6
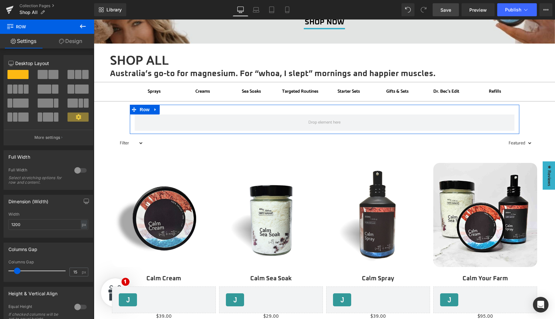
click at [17, 90] on button at bounding box center [18, 88] width 22 height 9
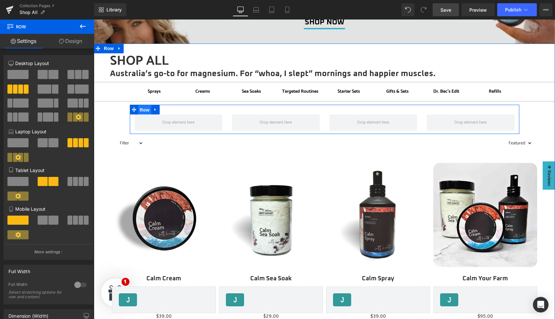
click at [145, 110] on span "Row" at bounding box center [144, 110] width 13 height 10
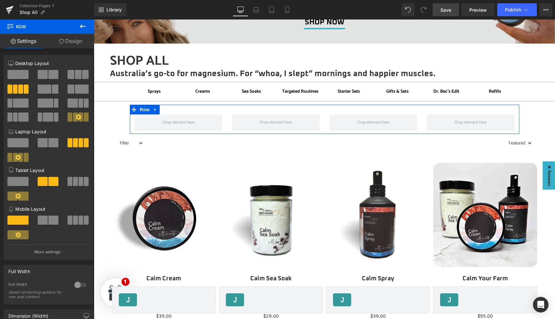
click at [74, 283] on div at bounding box center [81, 284] width 16 height 10
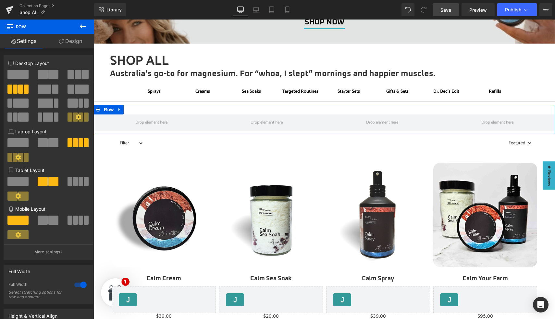
click at [74, 283] on div at bounding box center [81, 284] width 16 height 10
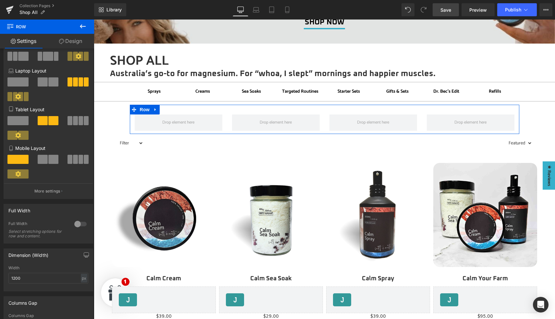
scroll to position [62, 0]
click at [16, 279] on input "1200" at bounding box center [48, 277] width 80 height 11
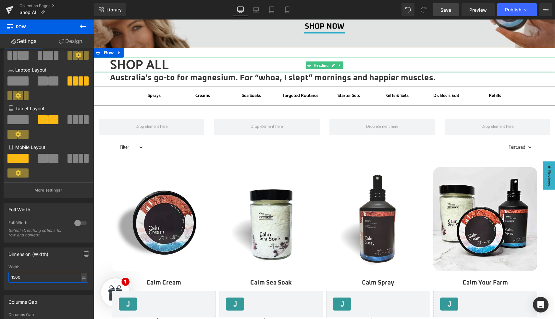
scroll to position [122, 0]
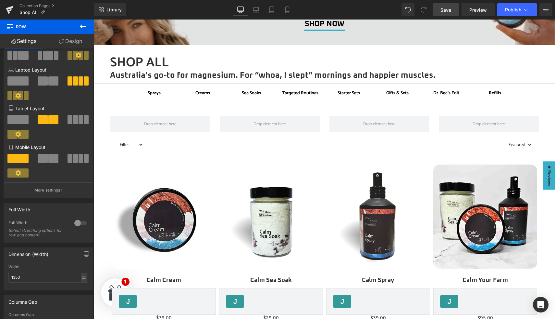
click at [81, 28] on icon at bounding box center [83, 26] width 8 height 8
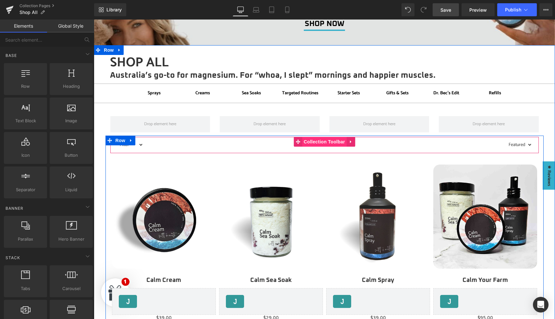
click at [317, 144] on span "Collection Toolbar" at bounding box center [324, 142] width 45 height 10
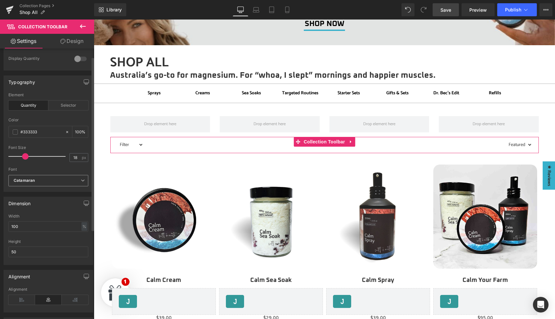
scroll to position [0, 0]
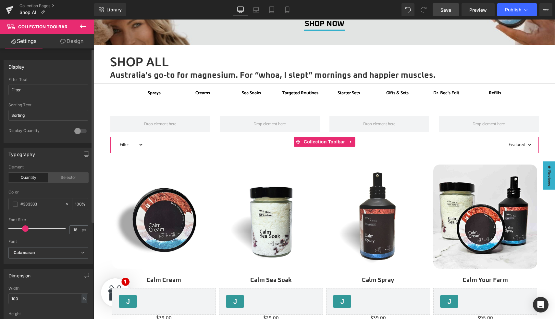
click at [65, 179] on div "Selector" at bounding box center [68, 177] width 40 height 10
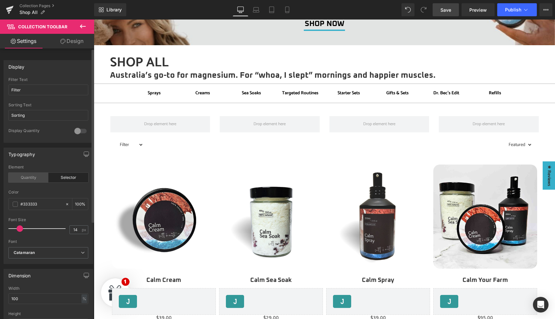
click at [31, 179] on div "Quantity" at bounding box center [28, 177] width 40 height 10
click at [81, 28] on icon at bounding box center [83, 26] width 8 height 8
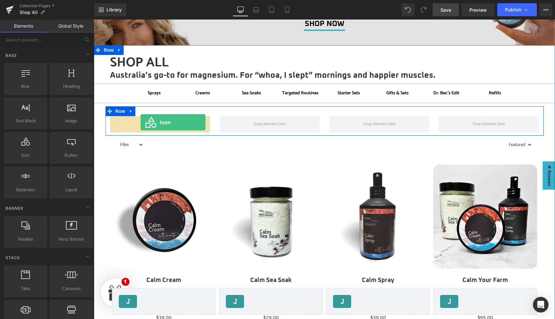
drag, startPoint x: 121, startPoint y: 159, endPoint x: 141, endPoint y: 122, distance: 41.6
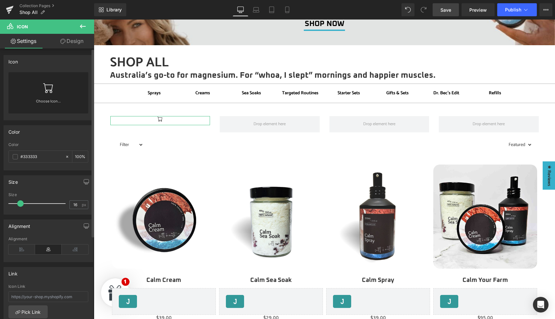
click at [51, 94] on link at bounding box center [48, 85] width 10 height 26
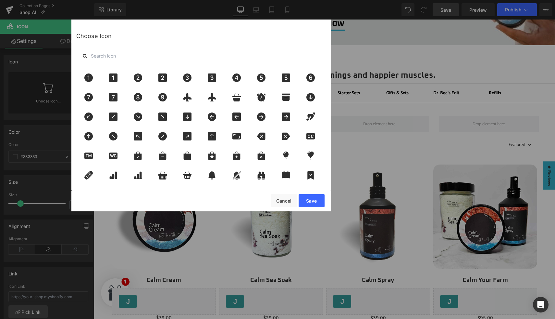
click at [105, 56] on input "text" at bounding box center [115, 56] width 65 height 14
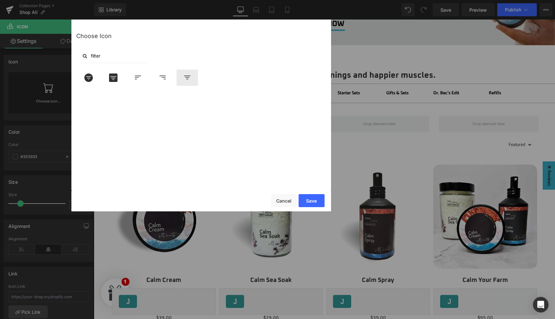
type input "filter"
click at [189, 79] on icon at bounding box center [188, 77] width 14 height 8
click at [318, 200] on button "Save" at bounding box center [312, 200] width 26 height 13
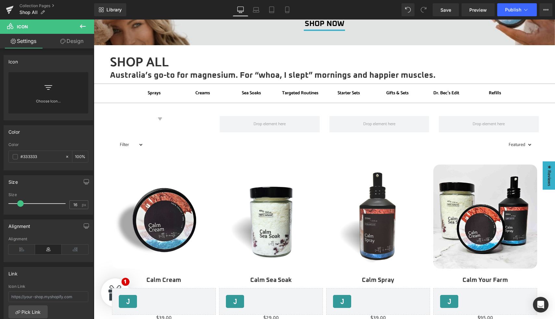
click at [81, 25] on icon at bounding box center [83, 26] width 6 height 4
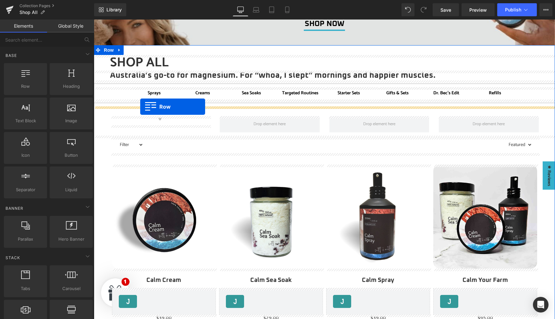
drag, startPoint x: 120, startPoint y: 89, endPoint x: 140, endPoint y: 107, distance: 26.7
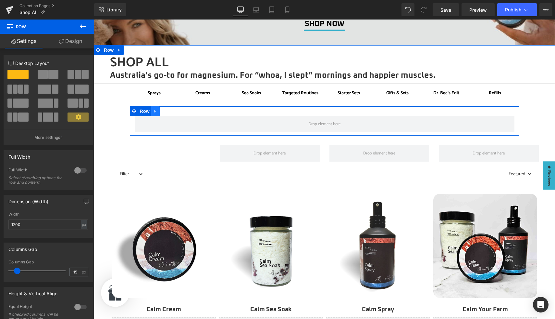
click at [155, 112] on icon at bounding box center [155, 111] width 1 height 3
click at [172, 113] on icon at bounding box center [172, 111] width 5 height 5
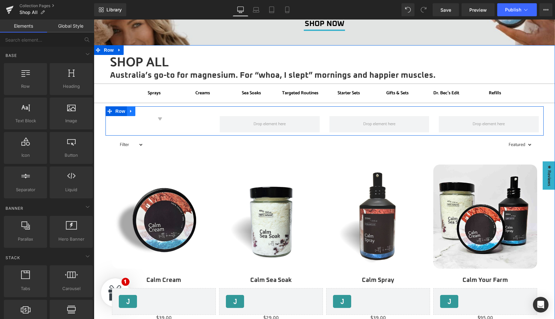
click at [132, 110] on icon at bounding box center [131, 111] width 5 height 5
click at [140, 112] on icon at bounding box center [139, 111] width 5 height 5
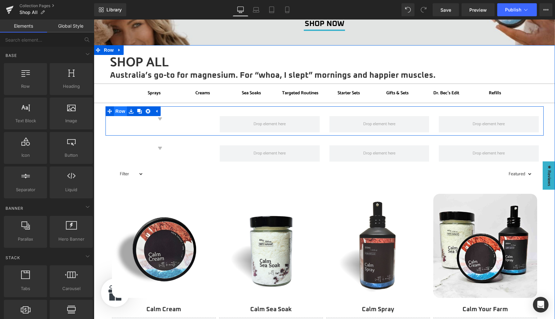
click at [119, 112] on span "Row" at bounding box center [120, 111] width 13 height 10
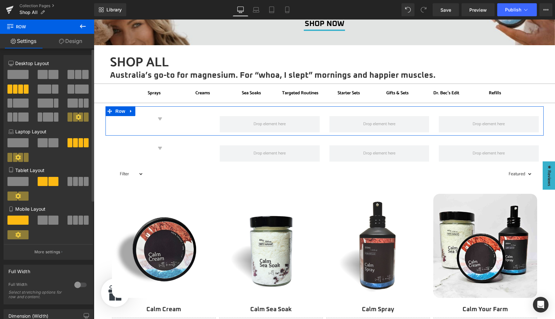
click at [48, 119] on span at bounding box center [48, 116] width 10 height 9
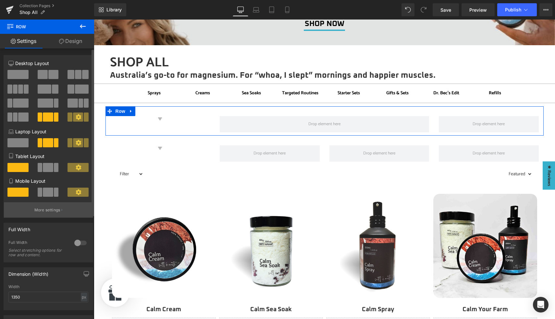
click at [51, 213] on p "More settings" at bounding box center [47, 210] width 26 height 6
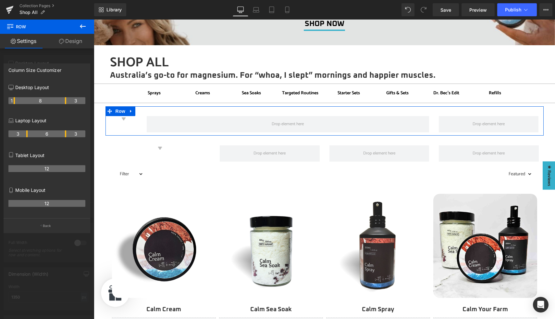
drag, startPoint x: 27, startPoint y: 99, endPoint x: 12, endPoint y: 99, distance: 14.9
drag, startPoint x: 14, startPoint y: 100, endPoint x: 28, endPoint y: 100, distance: 14.0
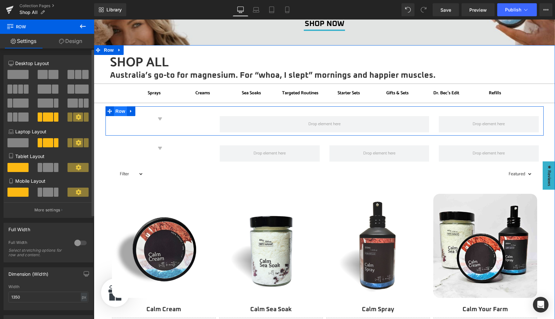
click at [123, 111] on span "Row" at bounding box center [120, 111] width 13 height 10
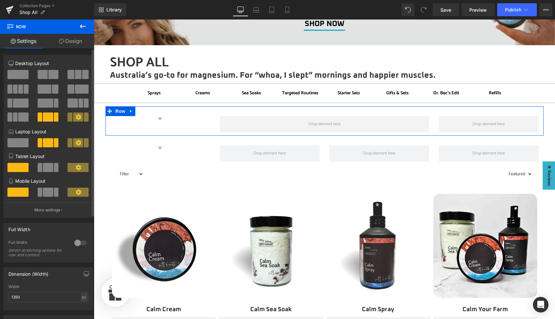
click at [17, 90] on span at bounding box center [15, 88] width 5 height 9
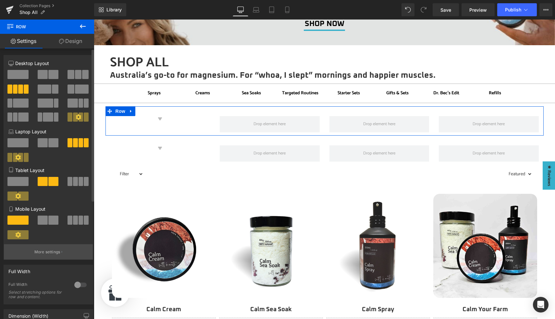
click at [56, 252] on p "More settings" at bounding box center [47, 252] width 26 height 6
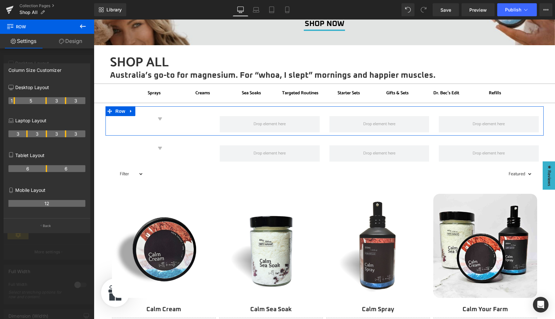
drag, startPoint x: 27, startPoint y: 99, endPoint x: 10, endPoint y: 99, distance: 17.5
drag, startPoint x: 26, startPoint y: 100, endPoint x: 14, endPoint y: 100, distance: 12.3
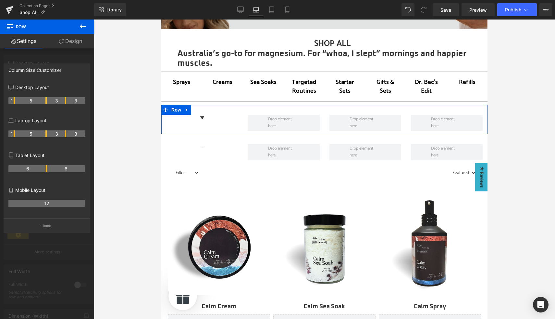
scroll to position [107, 0]
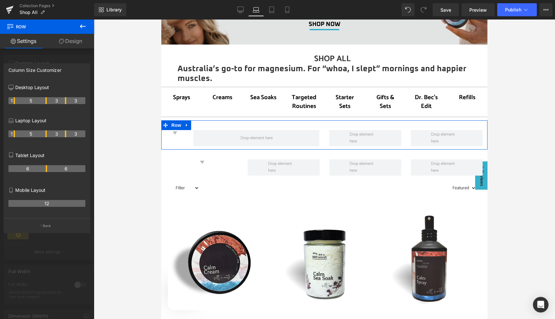
drag, startPoint x: 27, startPoint y: 134, endPoint x: 16, endPoint y: 134, distance: 11.4
click at [16, 134] on tr "1 5 3 3" at bounding box center [46, 133] width 77 height 7
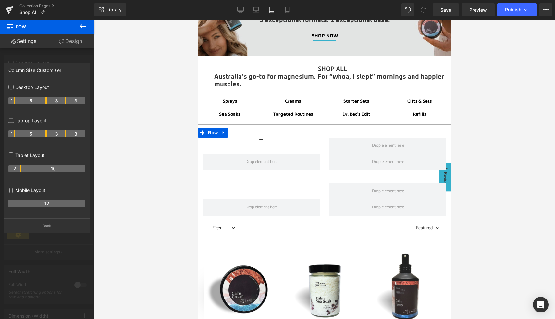
scroll to position [115, 0]
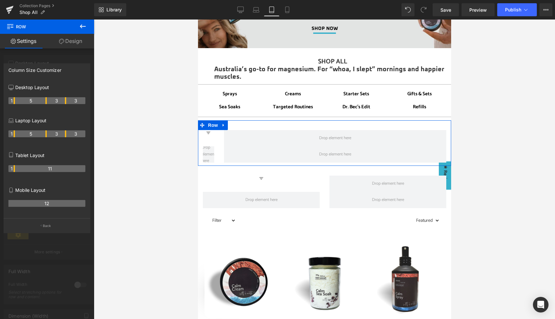
drag, startPoint x: 45, startPoint y: 168, endPoint x: 13, endPoint y: 167, distance: 32.8
click at [13, 167] on th "1" at bounding box center [11, 168] width 6 height 7
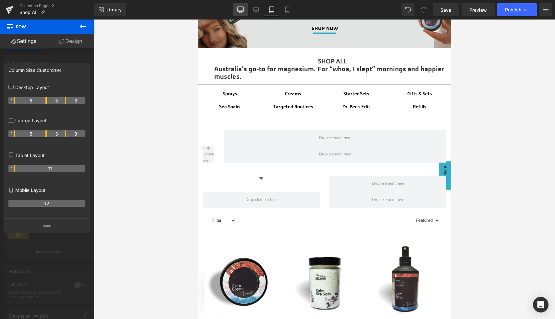
click at [239, 12] on icon at bounding box center [240, 9] width 6 height 6
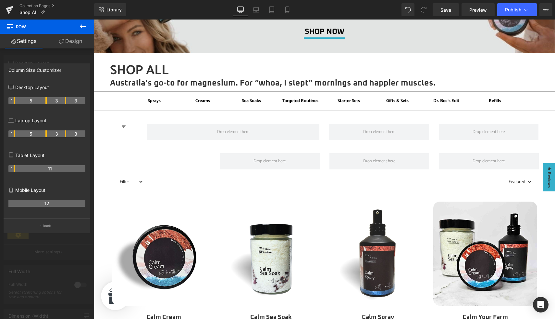
scroll to position [108, 0]
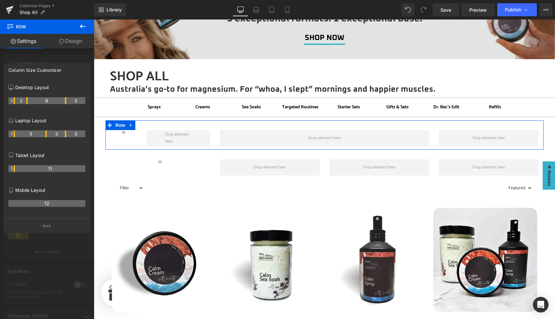
drag, startPoint x: 46, startPoint y: 100, endPoint x: 26, endPoint y: 100, distance: 20.1
drag, startPoint x: 65, startPoint y: 100, endPoint x: 71, endPoint y: 100, distance: 5.5
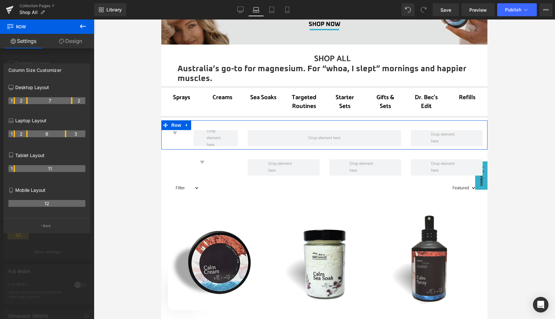
drag, startPoint x: 46, startPoint y: 133, endPoint x: 28, endPoint y: 134, distance: 18.2
click at [28, 134] on tr "1 2 6 3" at bounding box center [46, 133] width 77 height 7
drag, startPoint x: 66, startPoint y: 133, endPoint x: 72, endPoint y: 133, distance: 6.8
click at [72, 133] on tr "1 2 7 2" at bounding box center [46, 133] width 77 height 7
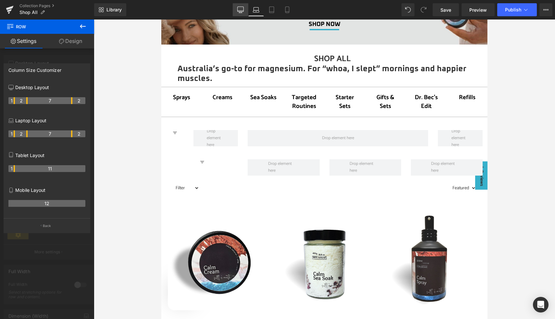
click at [240, 9] on icon at bounding box center [240, 9] width 6 height 6
type input "1350"
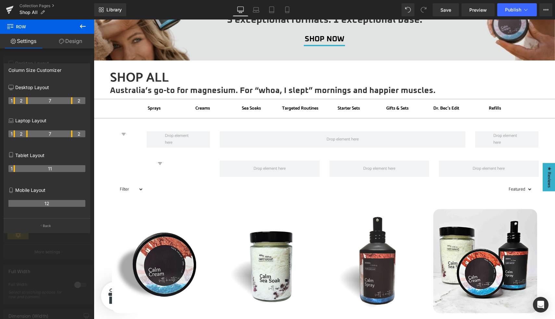
scroll to position [108, 0]
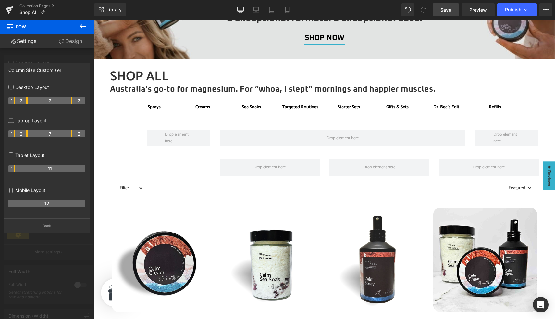
click at [448, 8] on span "Save" at bounding box center [446, 9] width 11 height 7
click at [85, 25] on icon at bounding box center [83, 26] width 8 height 8
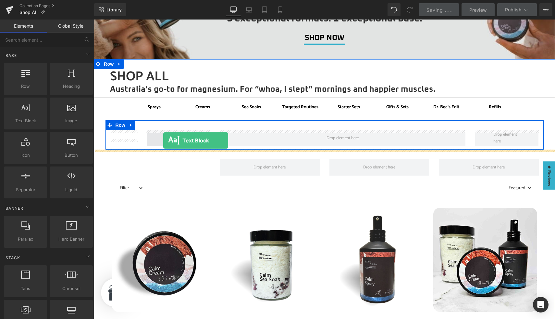
drag, startPoint x: 121, startPoint y: 123, endPoint x: 163, endPoint y: 140, distance: 45.2
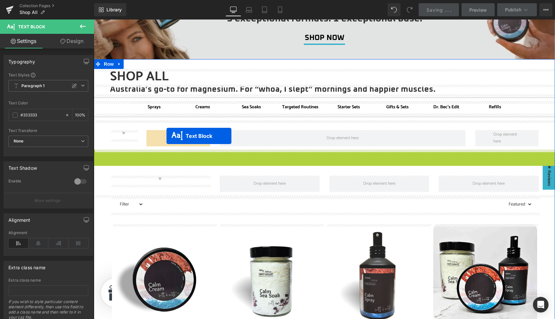
drag, startPoint x: 308, startPoint y: 161, endPoint x: 167, endPoint y: 136, distance: 143.2
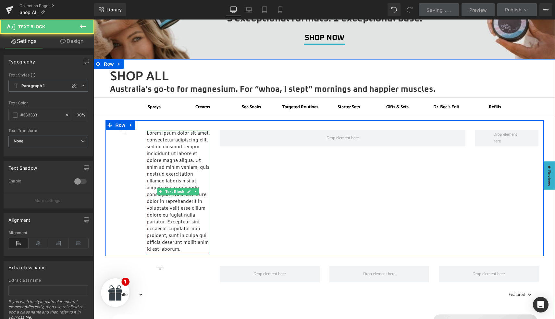
click at [167, 136] on p "Lorem ipsum dolor sit amet, consectetur adipiscing elit, sed do eiusmod tempor …" at bounding box center [178, 191] width 63 height 123
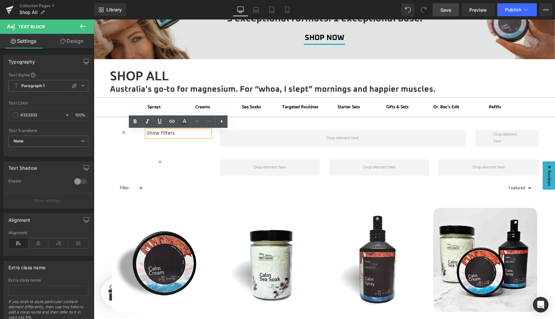
click at [162, 135] on p "Show Filters" at bounding box center [178, 133] width 63 height 7
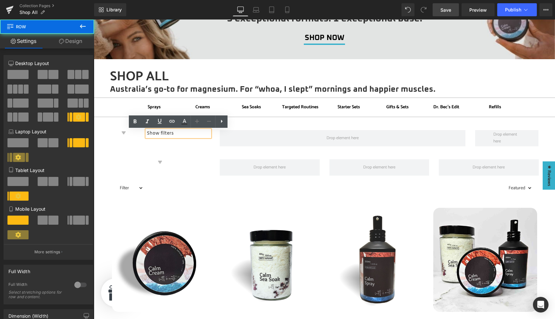
click at [161, 146] on div "Icon Show filters Text Block Row" at bounding box center [325, 134] width 439 height 29
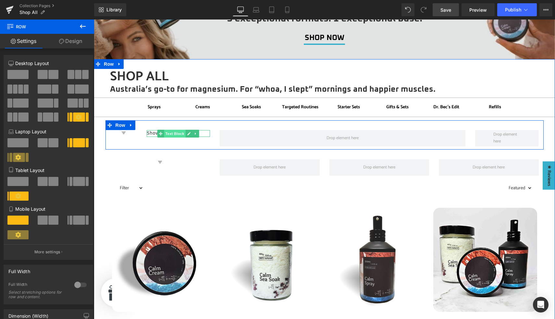
click at [171, 133] on span "Text Block" at bounding box center [174, 134] width 21 height 8
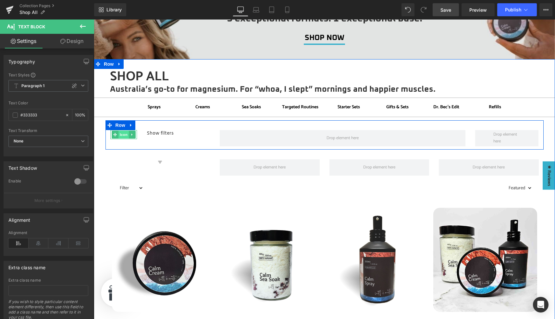
click at [123, 134] on span "Icon" at bounding box center [124, 135] width 10 height 8
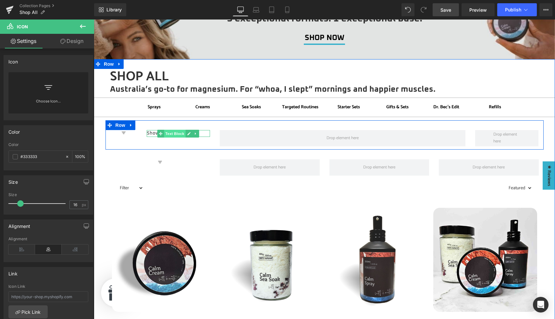
click at [173, 135] on span "Text Block" at bounding box center [174, 134] width 21 height 8
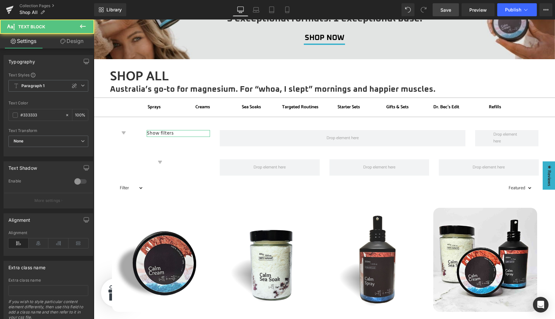
click at [74, 38] on link "Design" at bounding box center [71, 41] width 47 height 15
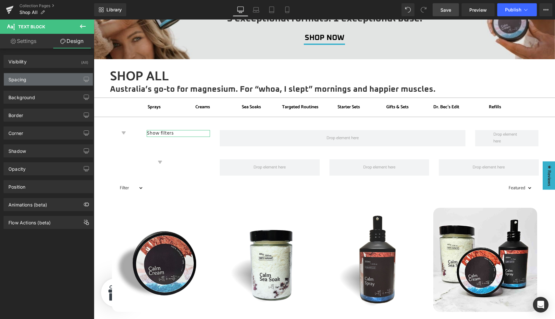
click at [30, 79] on div "Spacing" at bounding box center [48, 79] width 89 height 12
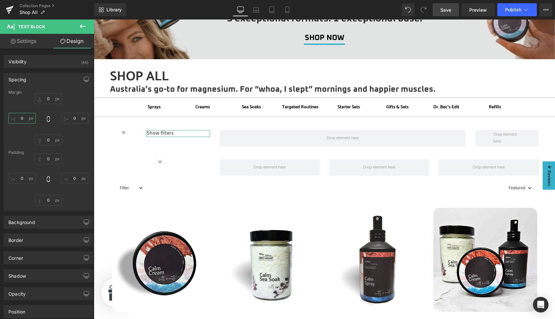
click at [24, 120] on input "0" at bounding box center [21, 118] width 27 height 11
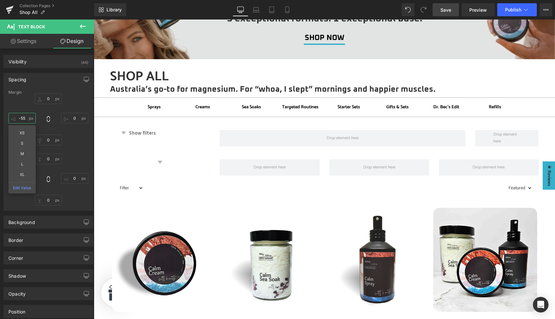
type input "-55"
click at [446, 10] on span "Save" at bounding box center [446, 9] width 11 height 7
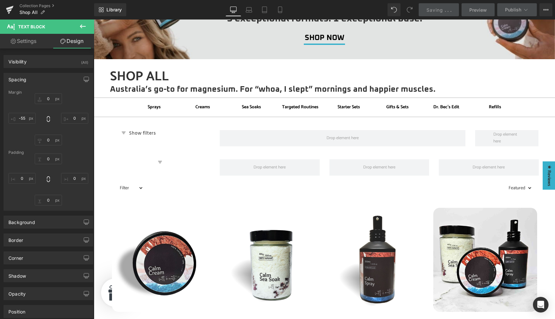
click at [85, 26] on icon at bounding box center [83, 26] width 8 height 8
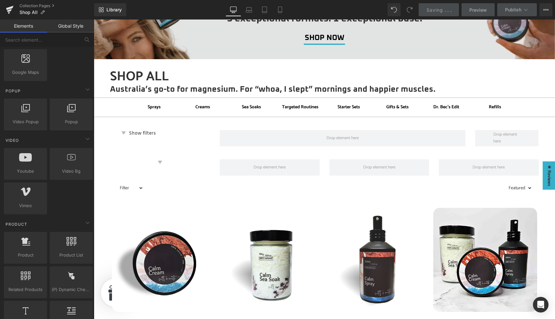
scroll to position [386, 0]
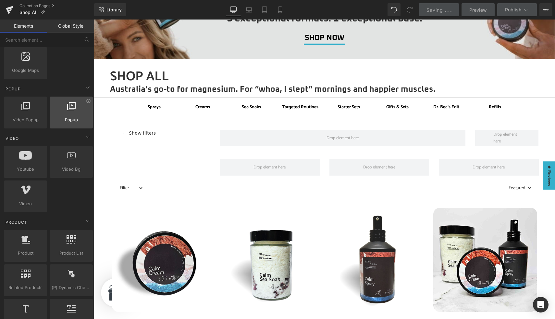
click at [68, 112] on div at bounding box center [71, 109] width 39 height 15
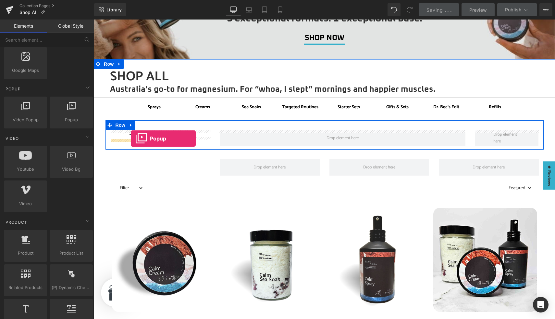
drag, startPoint x: 162, startPoint y: 131, endPoint x: 131, endPoint y: 138, distance: 31.7
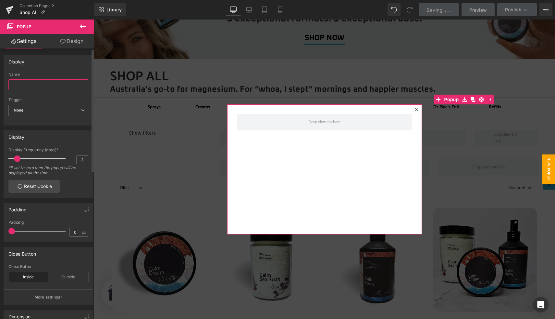
click at [28, 85] on input "text" at bounding box center [48, 84] width 80 height 11
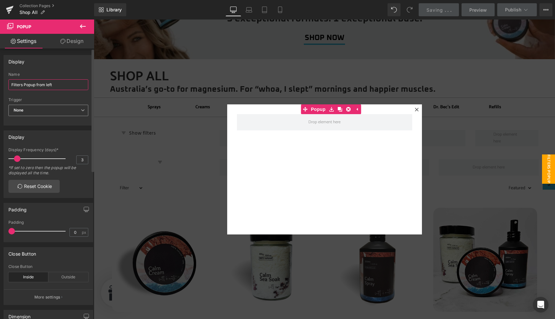
type input "Filters Popup from left"
click at [31, 111] on span "None" at bounding box center [48, 110] width 80 height 11
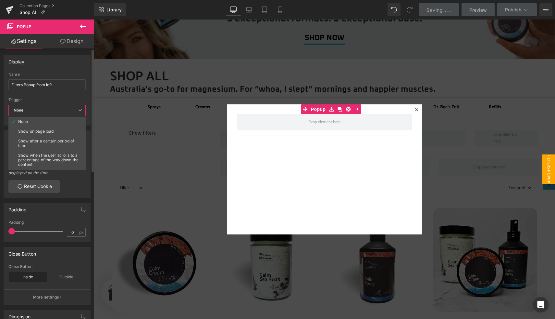
click at [31, 111] on span "None" at bounding box center [46, 110] width 77 height 11
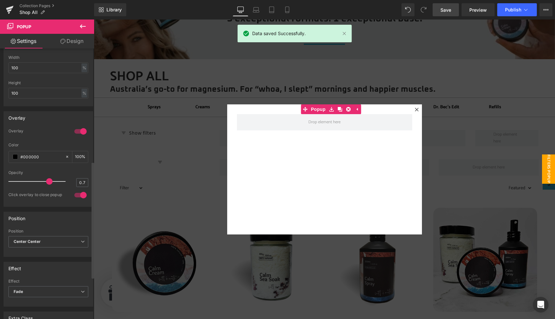
scroll to position [296, 0]
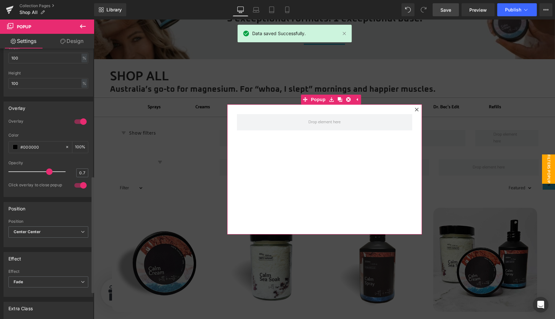
click at [77, 119] on div at bounding box center [81, 121] width 16 height 10
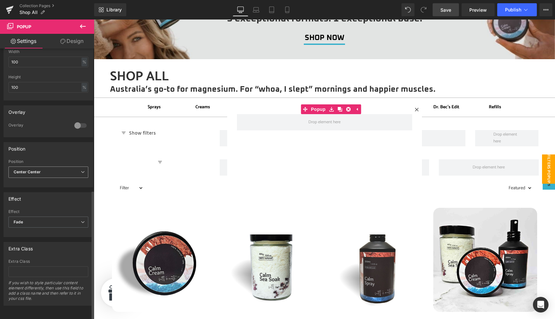
click at [44, 168] on span "Center Center" at bounding box center [48, 171] width 80 height 11
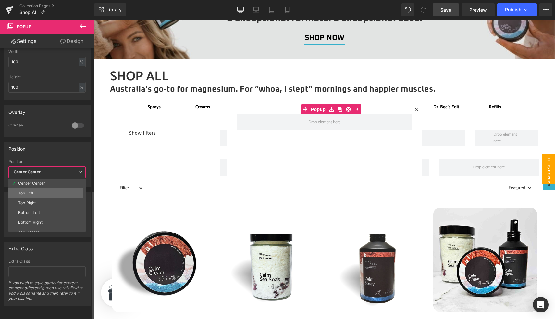
click at [36, 188] on li "Top Left" at bounding box center [48, 193] width 80 height 10
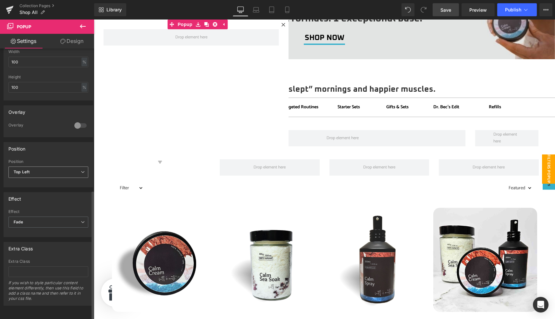
click at [33, 168] on span "Top Left" at bounding box center [48, 171] width 80 height 11
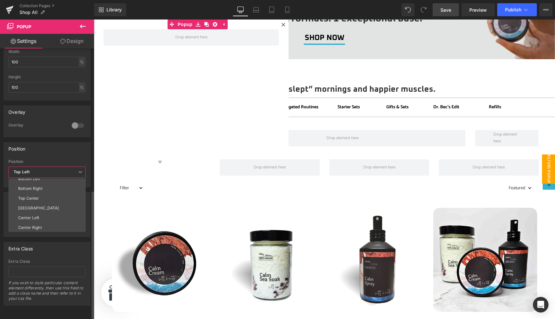
scroll to position [34, 0]
click at [40, 212] on li "Center Left" at bounding box center [48, 217] width 80 height 10
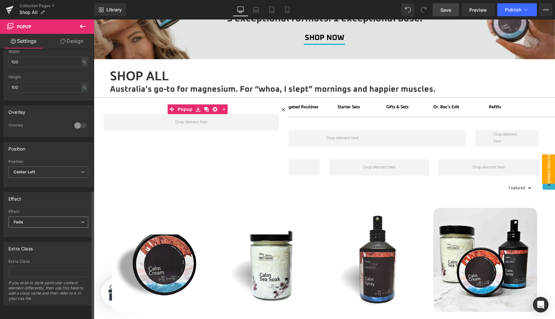
click at [36, 218] on span "Fade" at bounding box center [48, 221] width 80 height 11
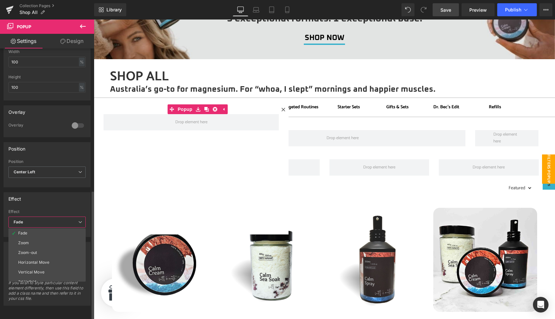
click at [36, 218] on span "Fade" at bounding box center [46, 221] width 77 height 11
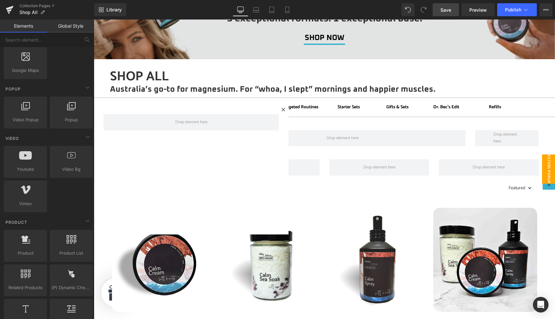
click at [549, 166] on span "Filters Popup from left" at bounding box center [543, 168] width 26 height 29
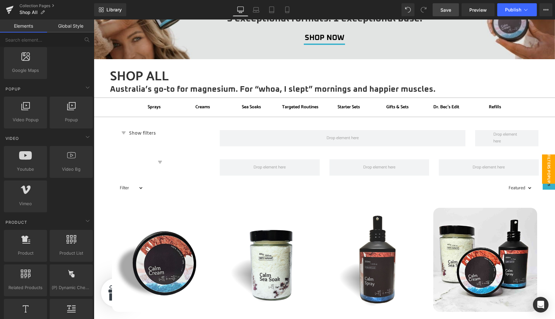
click at [549, 166] on span "Filters Popup from left" at bounding box center [543, 168] width 26 height 29
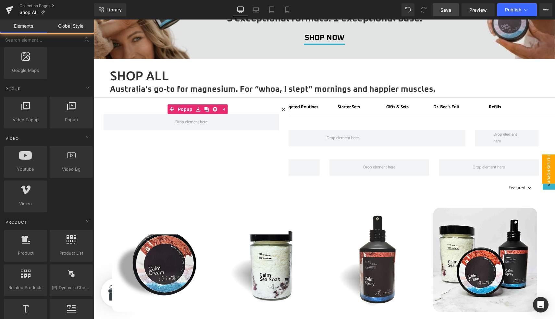
click at [549, 166] on span "Filters Popup from left" at bounding box center [543, 168] width 26 height 29
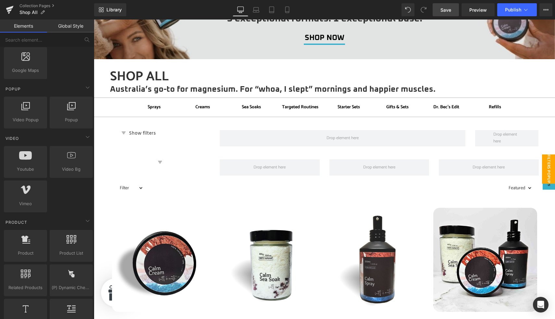
click at [549, 166] on span "Filters Popup from left" at bounding box center [543, 168] width 26 height 29
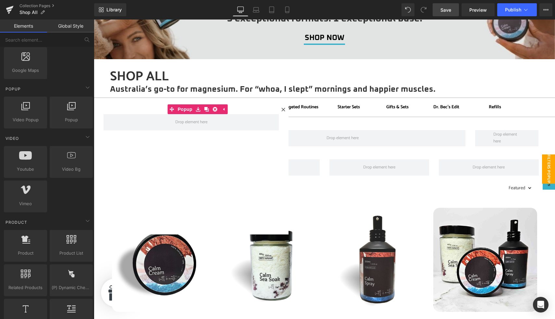
click at [549, 166] on span "Filters Popup from left" at bounding box center [543, 168] width 26 height 29
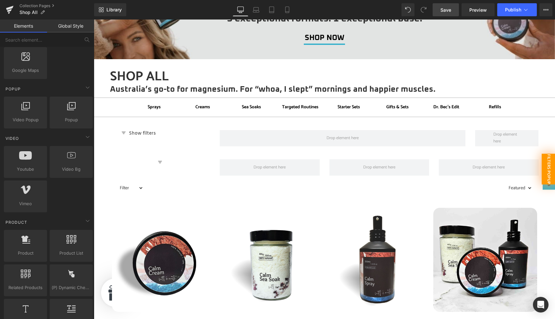
click at [549, 166] on span "Filters Popup from left" at bounding box center [542, 168] width 27 height 31
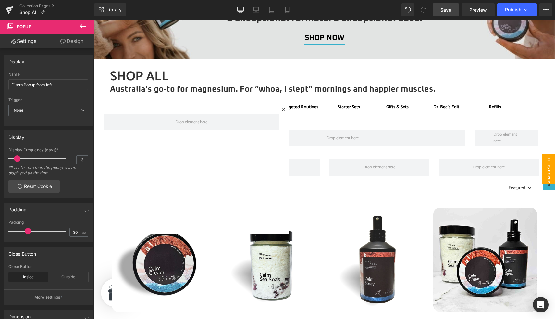
click at [82, 27] on icon at bounding box center [83, 26] width 8 height 8
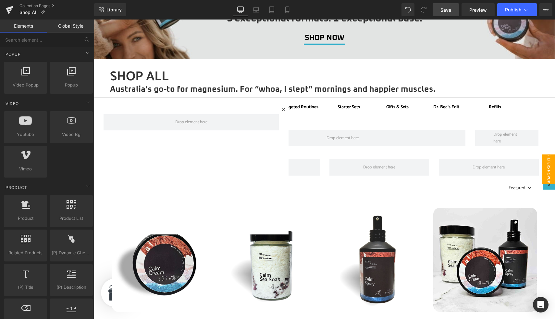
scroll to position [421, 0]
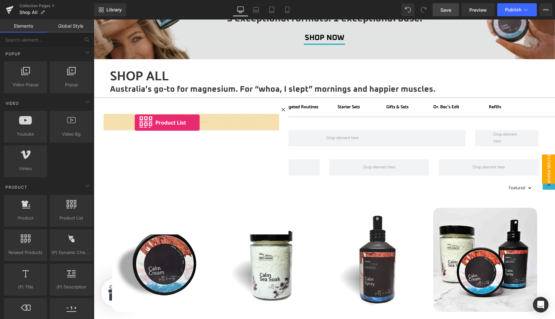
drag, startPoint x: 160, startPoint y: 226, endPoint x: 135, endPoint y: 122, distance: 106.5
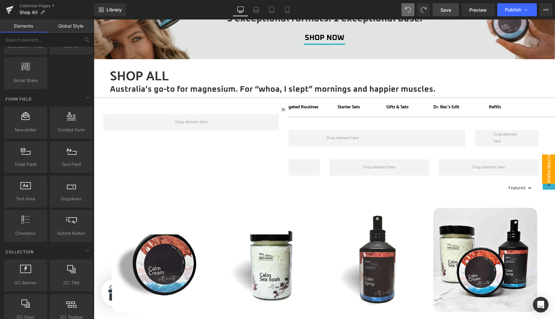
scroll to position [920, 0]
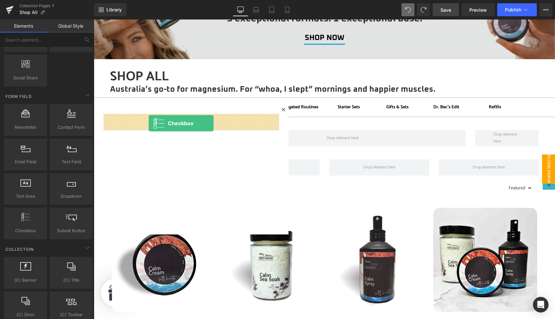
drag, startPoint x: 123, startPoint y: 243, endPoint x: 149, endPoint y: 123, distance: 123.0
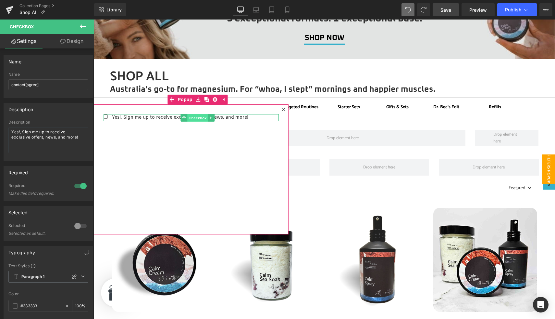
click at [198, 117] on span "Checkbox" at bounding box center [197, 118] width 20 height 8
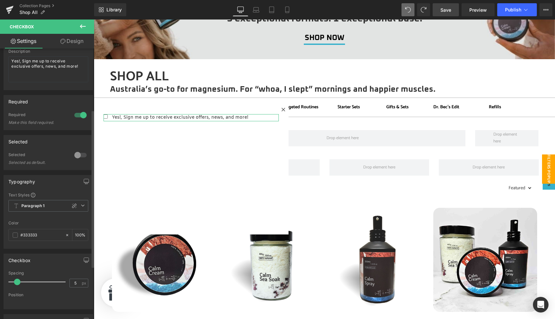
scroll to position [195, 0]
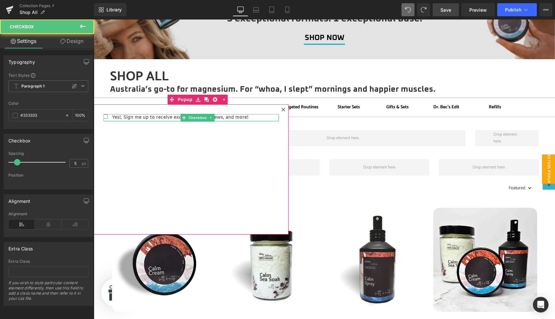
click at [105, 116] on input "Yes!, Sign me up to receive exclusive offers, news, and more!" at bounding box center [106, 116] width 4 height 4
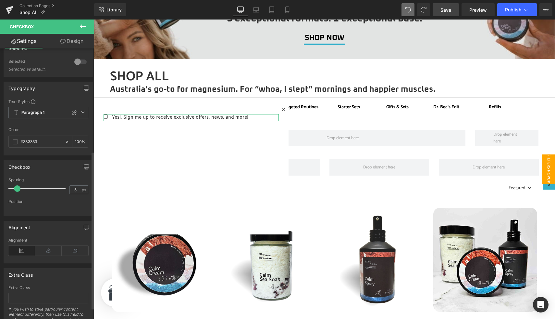
scroll to position [0, 0]
